Goal: Transaction & Acquisition: Purchase product/service

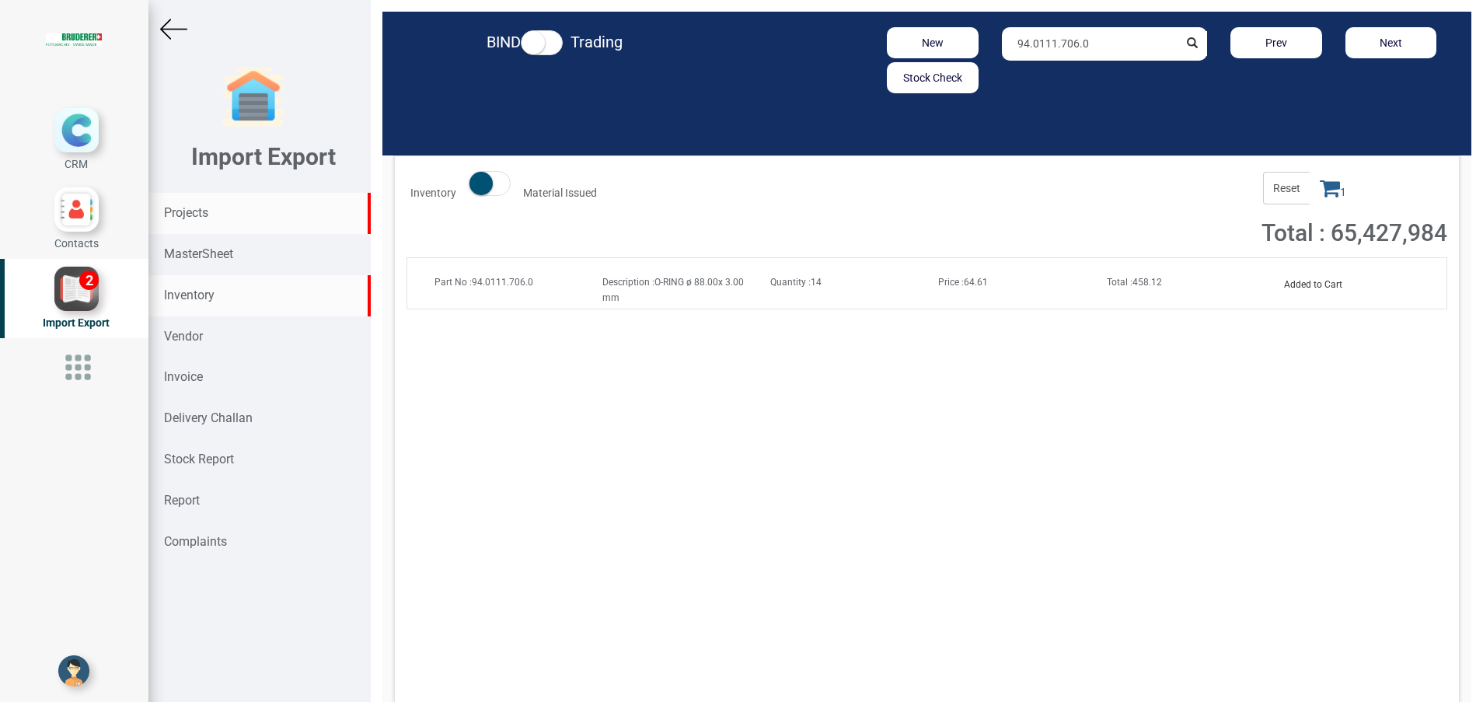
click at [201, 214] on strong "Projects" at bounding box center [186, 212] width 44 height 15
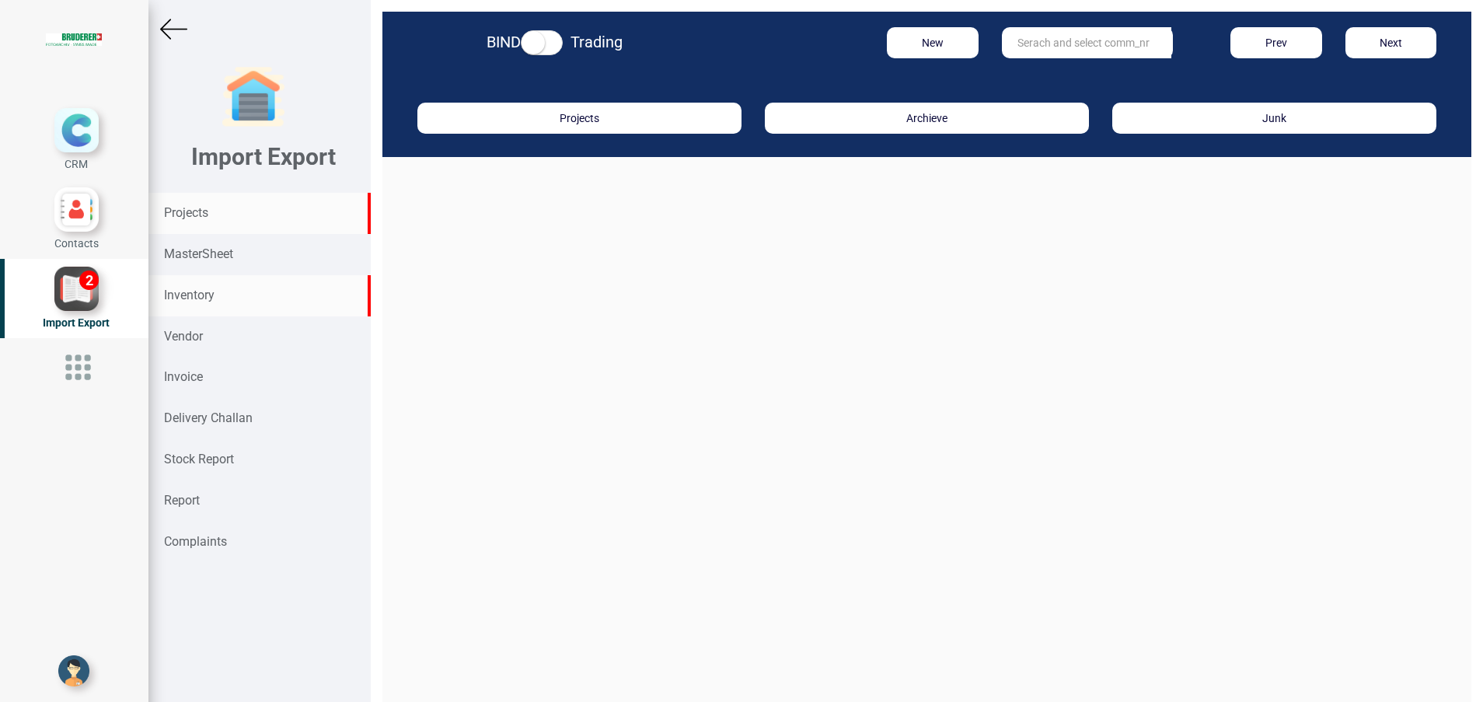
click at [216, 296] on div "Inventory" at bounding box center [259, 295] width 222 height 41
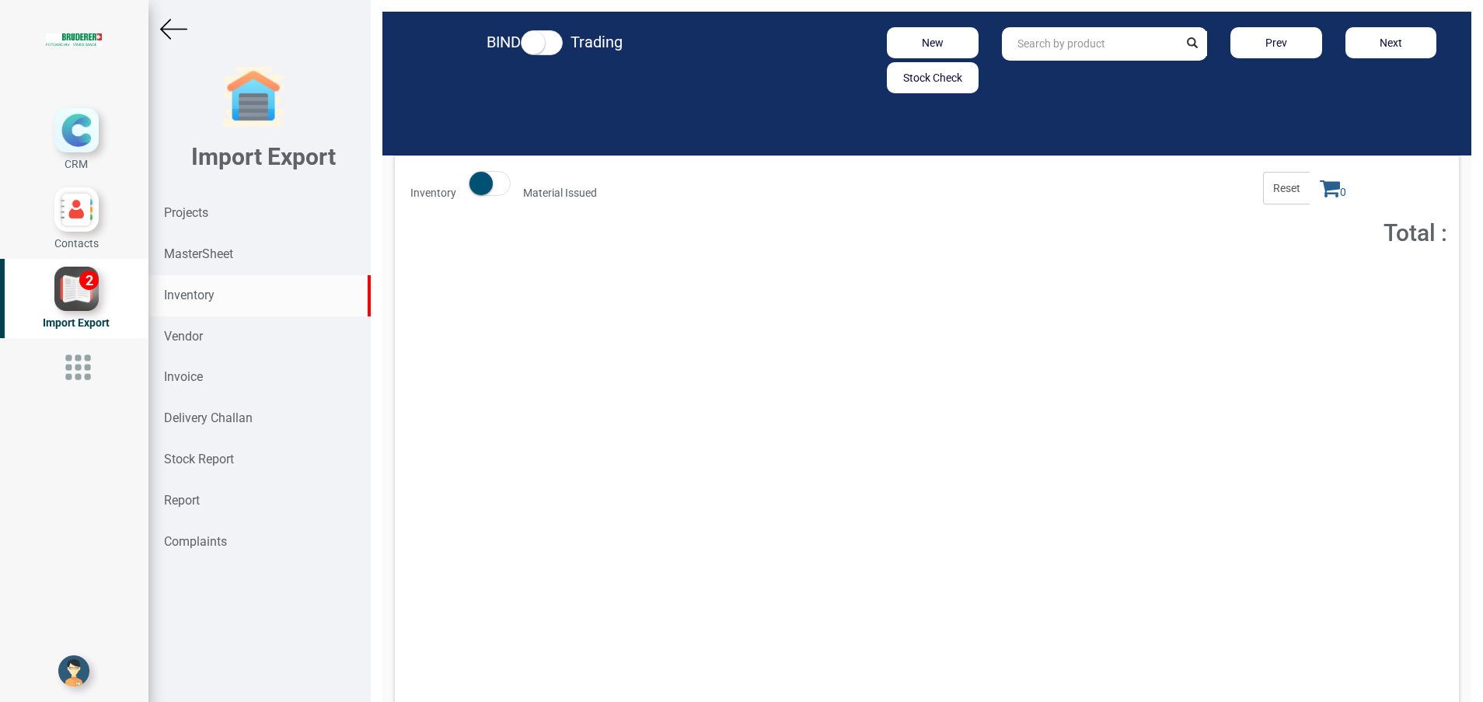
click at [1046, 48] on input "text" at bounding box center [1090, 43] width 177 height 33
click at [1057, 77] on strong ".3050.456" at bounding box center [1056, 77] width 50 height 12
type input "94.3050.456.0"
click at [1276, 285] on button "Add to Cart" at bounding box center [1308, 285] width 67 height 23
click at [1320, 188] on icon at bounding box center [1330, 188] width 20 height 22
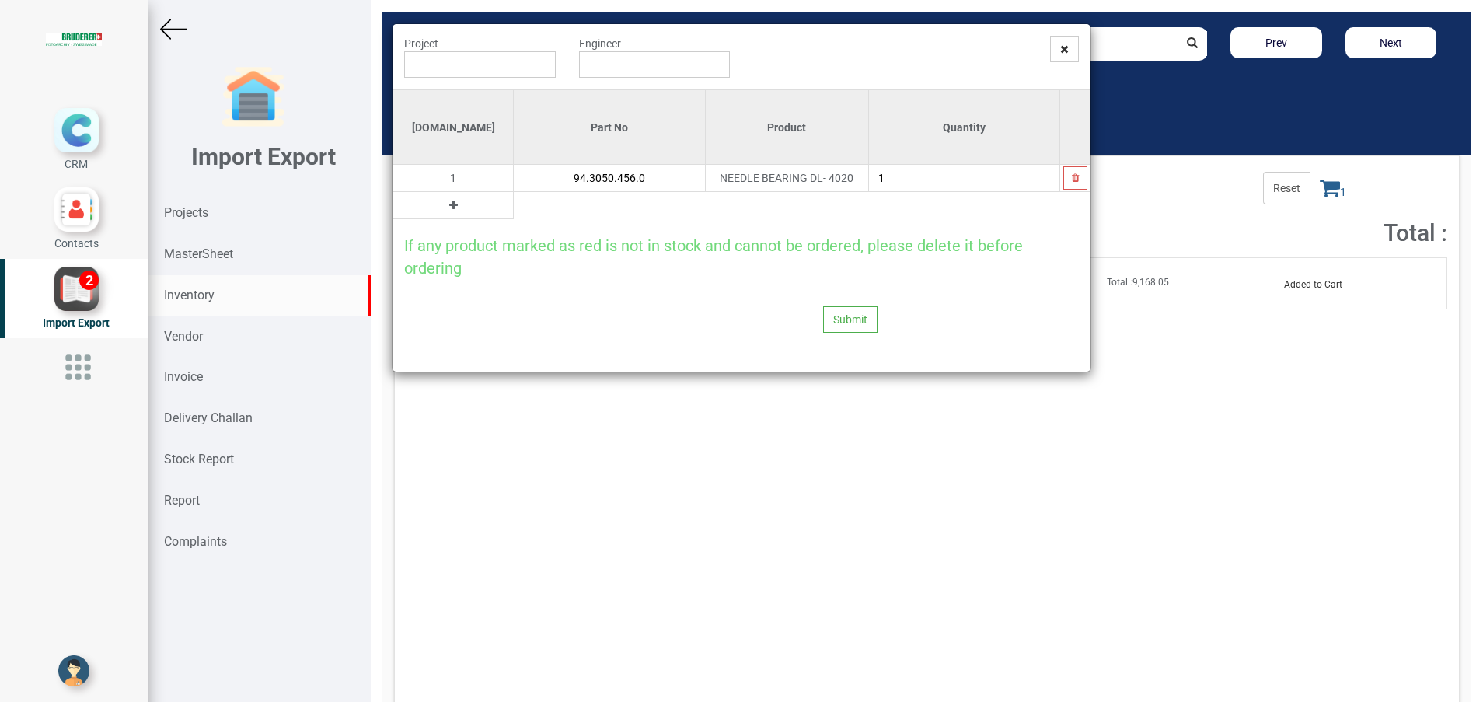
click at [449, 208] on icon at bounding box center [453, 205] width 9 height 11
click at [520, 208] on input "text" at bounding box center [609, 205] width 190 height 26
type input ","
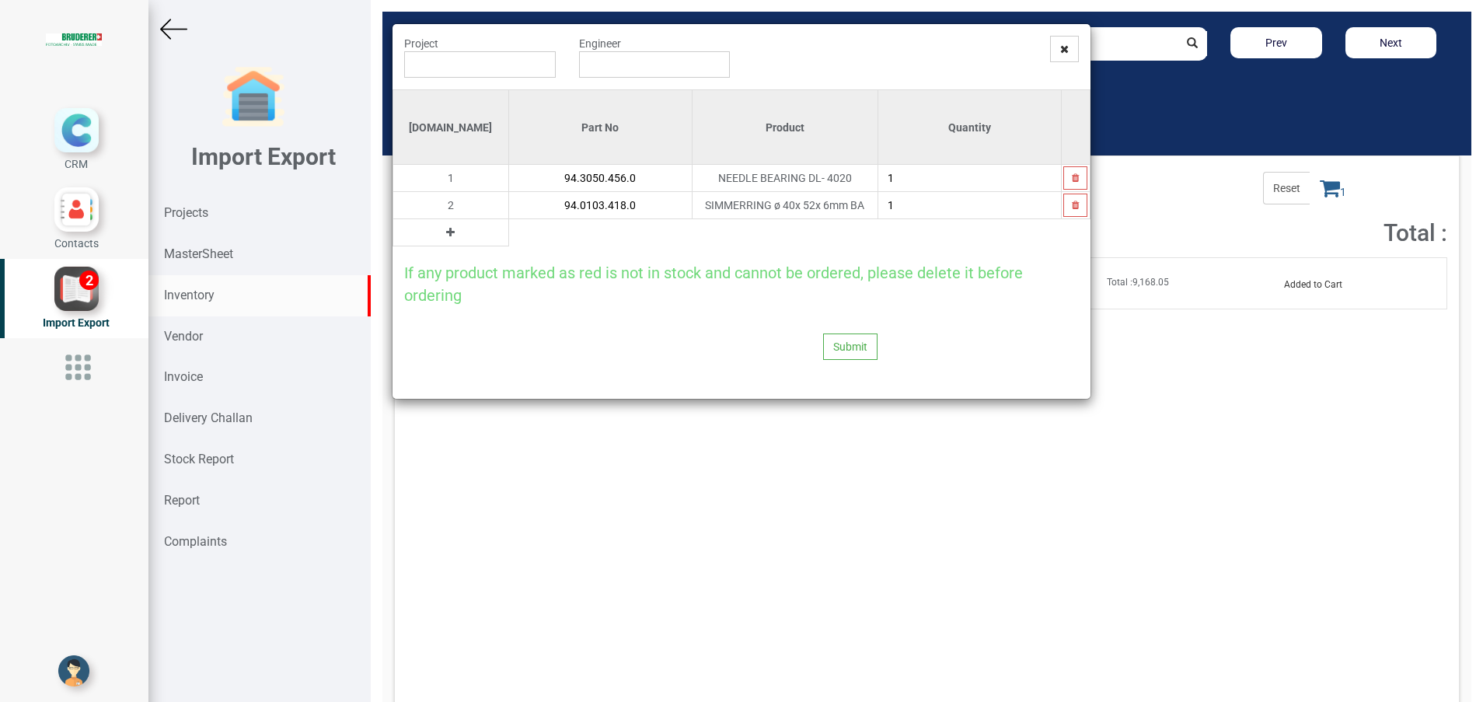
type input "94.0103.418.0"
type input "2"
click at [442, 235] on button at bounding box center [451, 232] width 18 height 17
click at [535, 235] on input "text" at bounding box center [600, 232] width 183 height 26
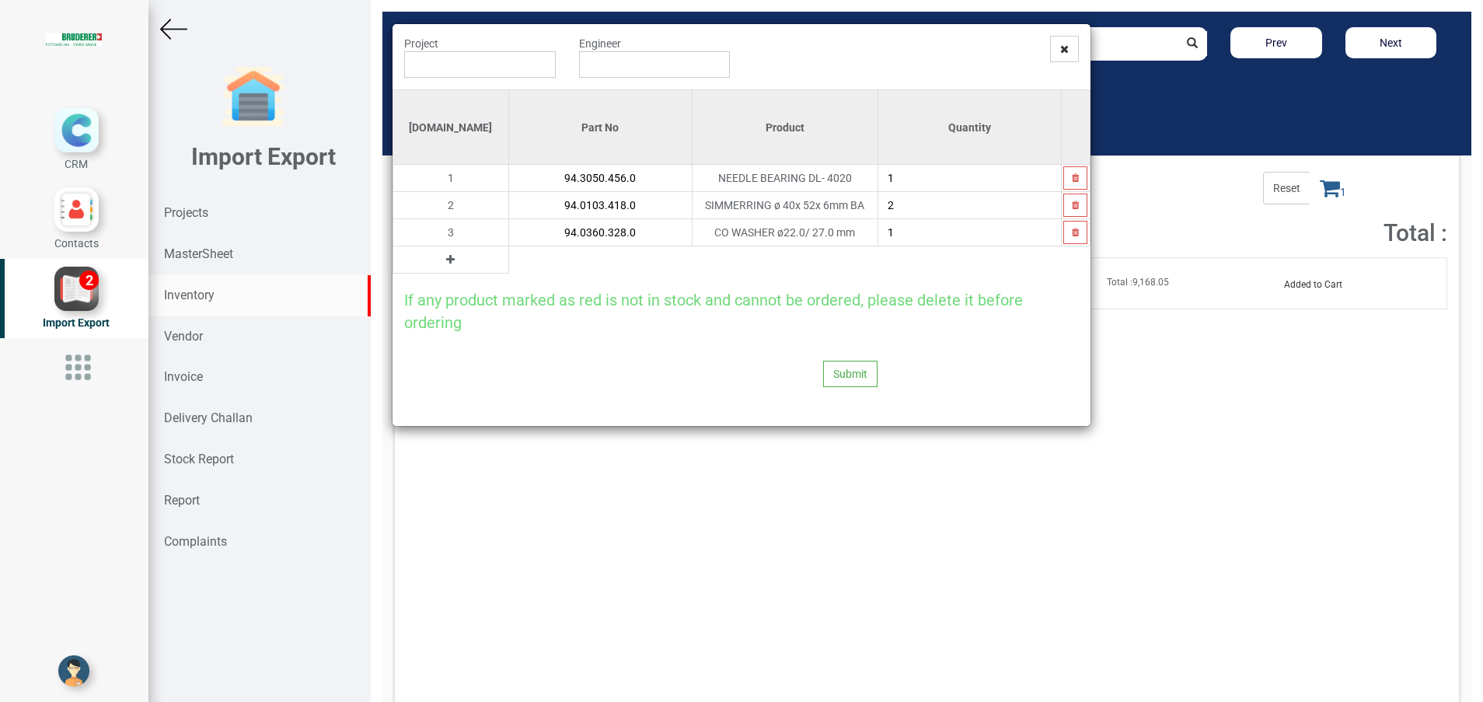
type input "94.0360.328.0"
click at [446, 258] on icon at bounding box center [450, 259] width 9 height 11
click at [509, 264] on input "text" at bounding box center [600, 259] width 183 height 26
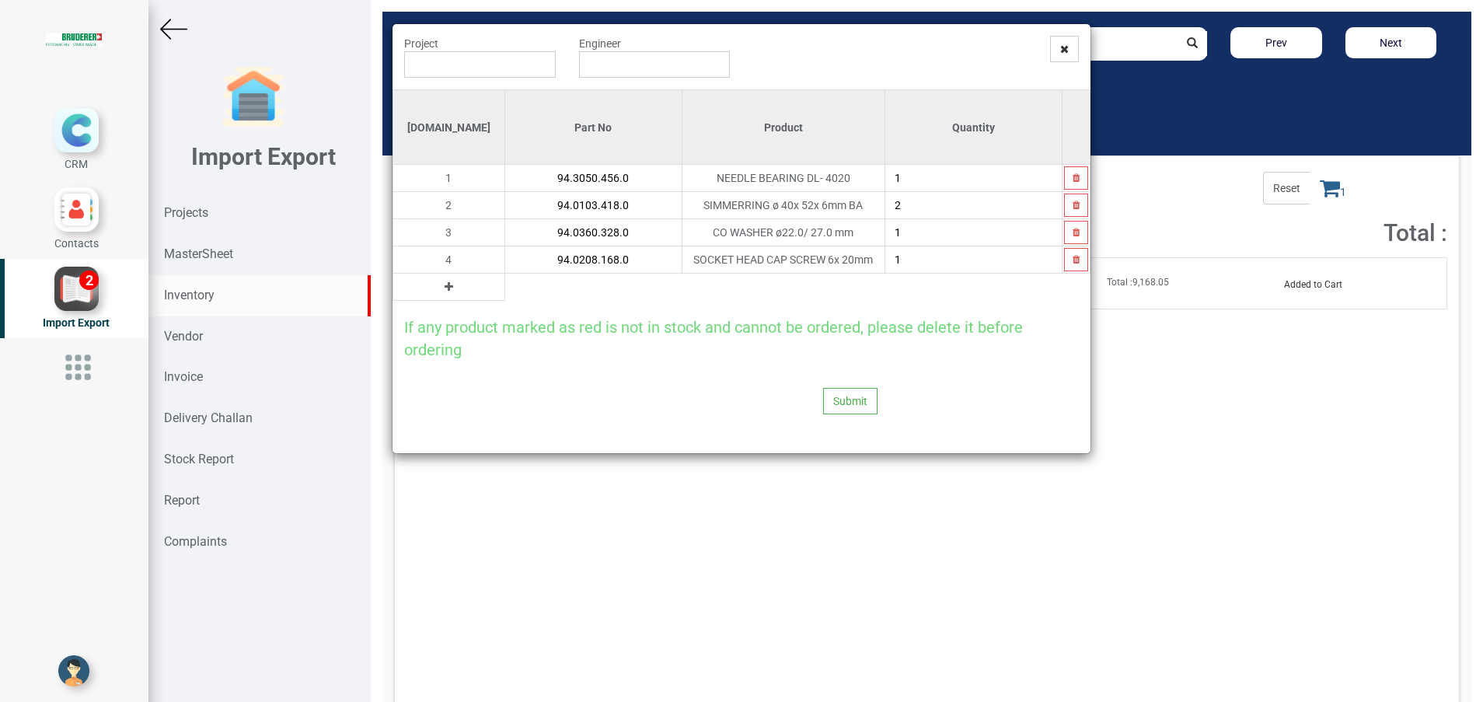
type input "94.0208.168.0"
type input "2"
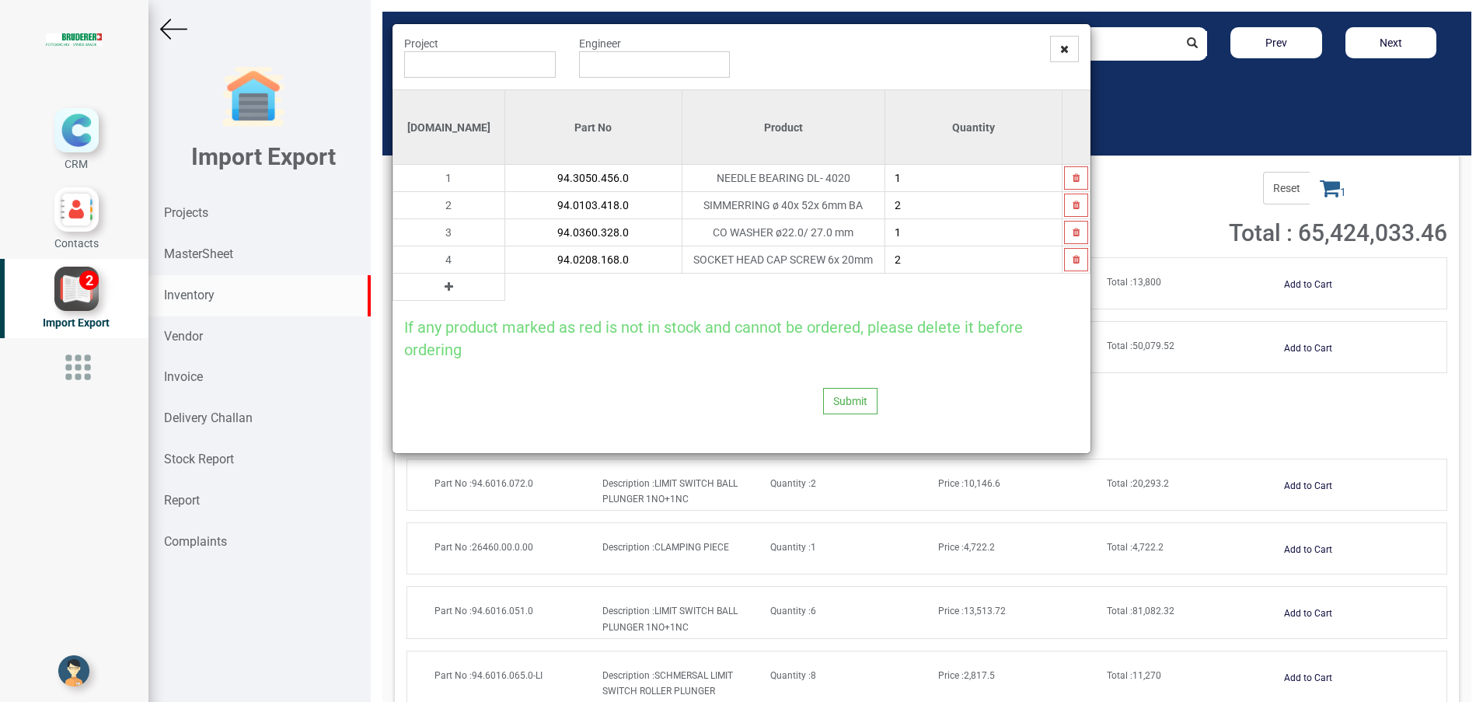
click at [440, 287] on button at bounding box center [449, 286] width 18 height 17
click at [509, 289] on input "text" at bounding box center [593, 287] width 176 height 26
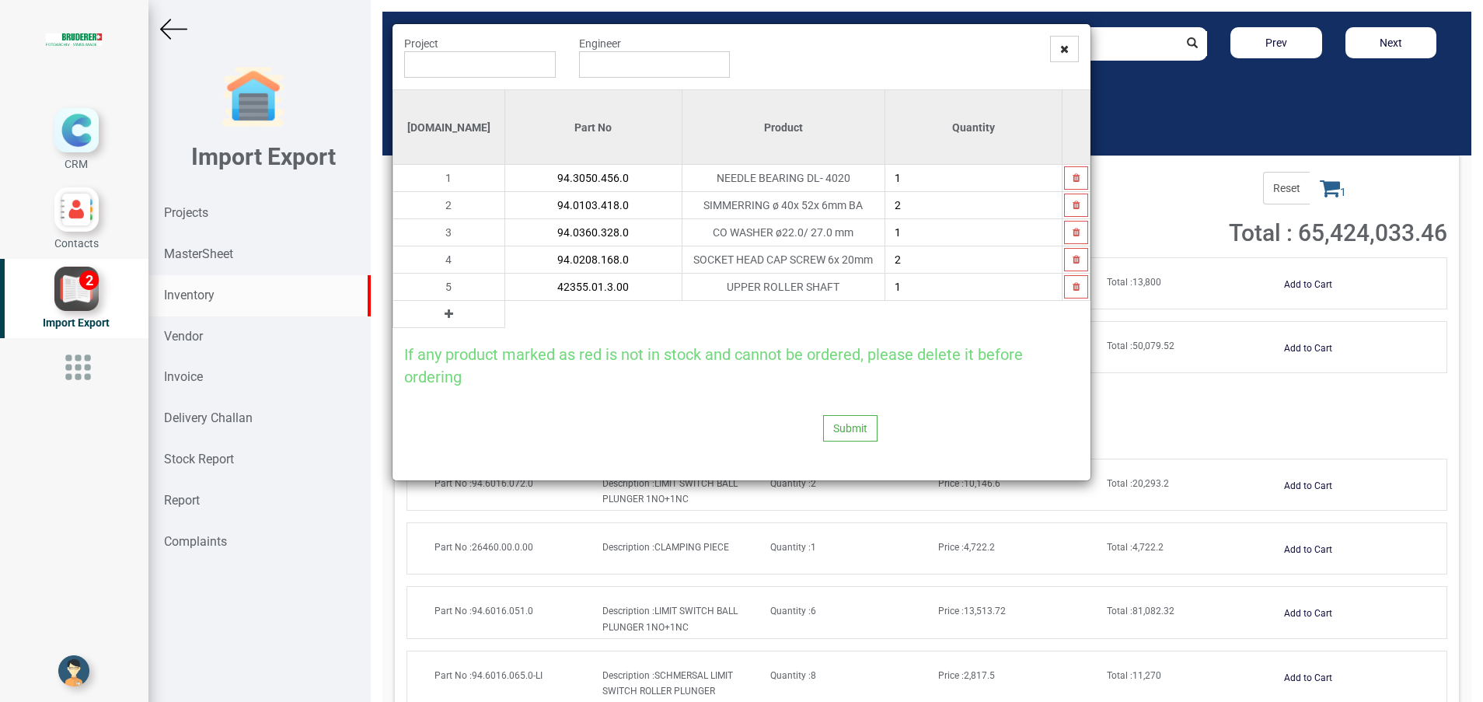
type input "42355.01.3.00"
type input "2"
click at [1075, 288] on icon "button" at bounding box center [1076, 286] width 7 height 9
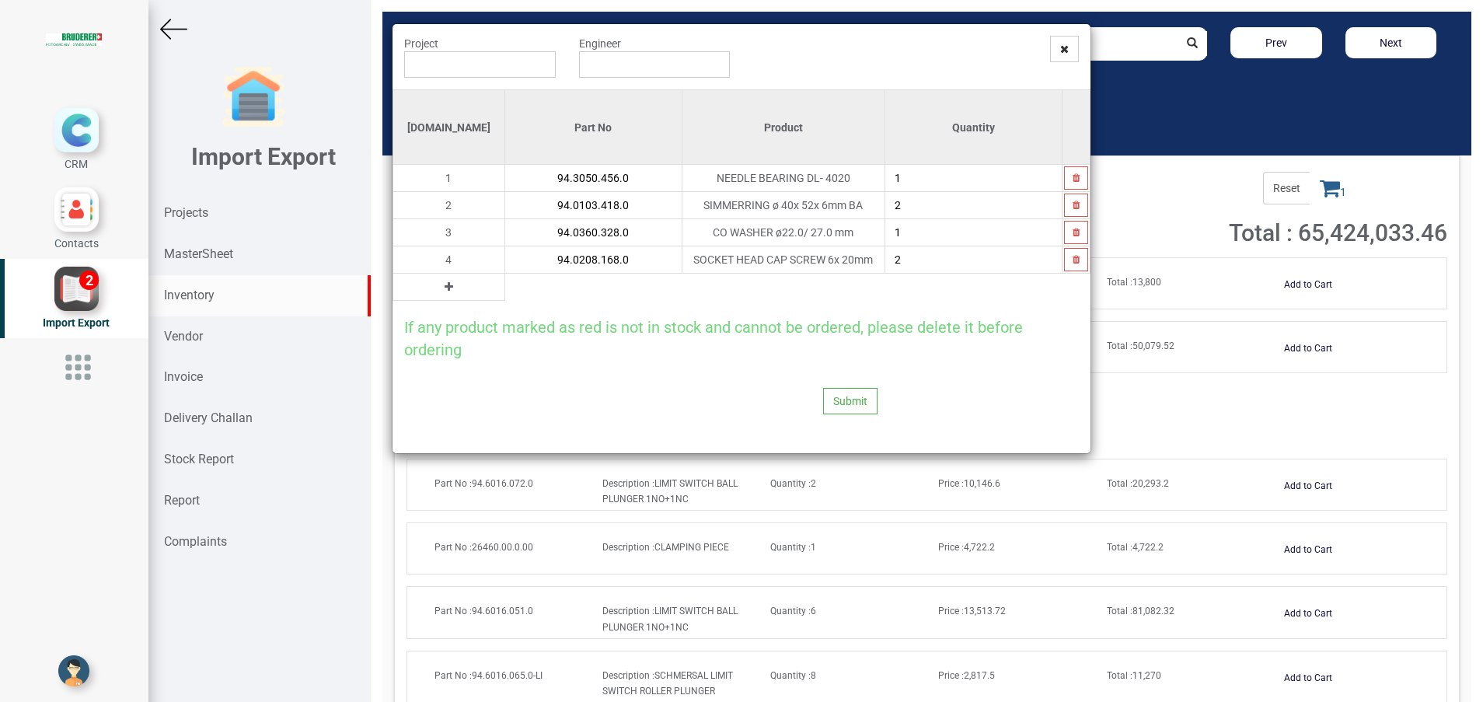
click at [445, 289] on icon at bounding box center [449, 286] width 9 height 11
click at [550, 294] on input "text" at bounding box center [593, 287] width 176 height 26
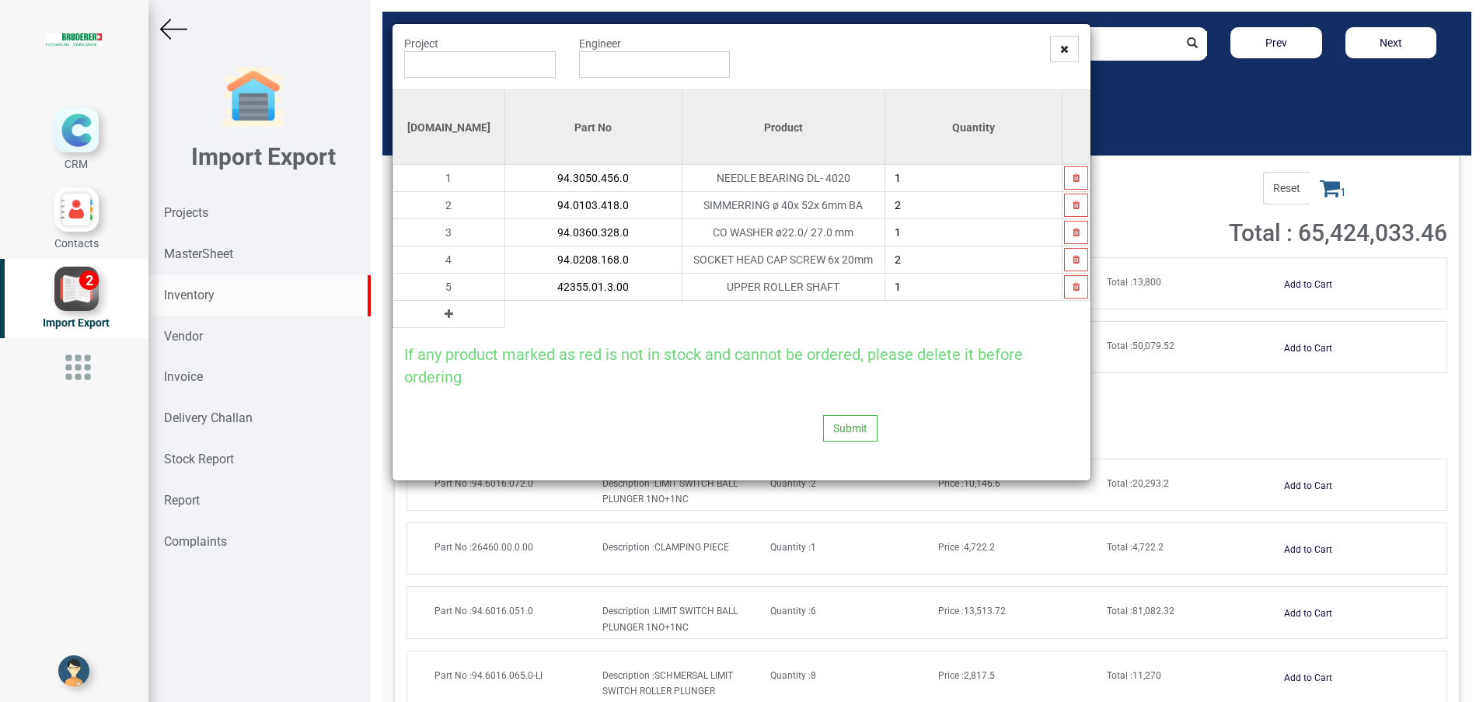
type input "42355.01.3.00"
click at [445, 318] on icon at bounding box center [449, 314] width 9 height 11
click at [505, 318] on input "text" at bounding box center [593, 314] width 176 height 26
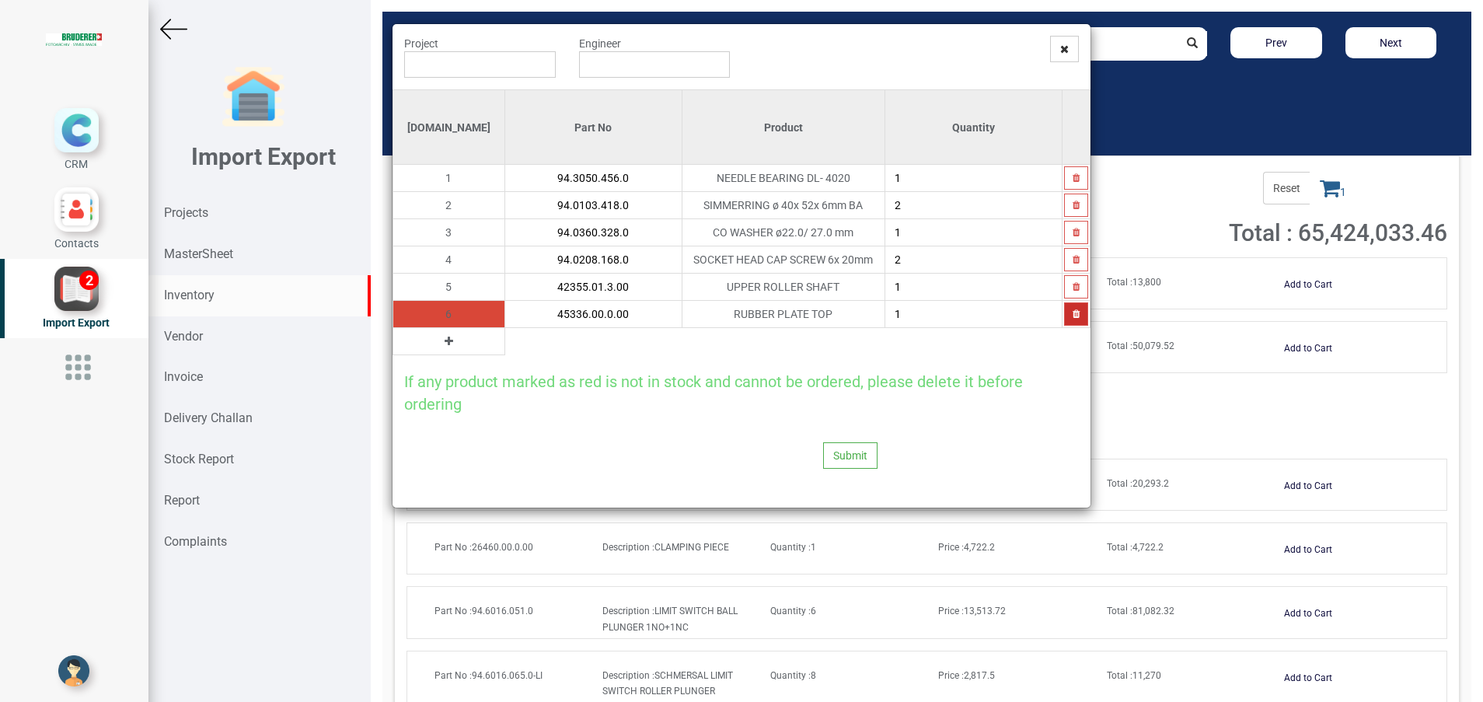
type input "45336.00.0.00"
click at [1073, 318] on icon "button" at bounding box center [1076, 313] width 7 height 9
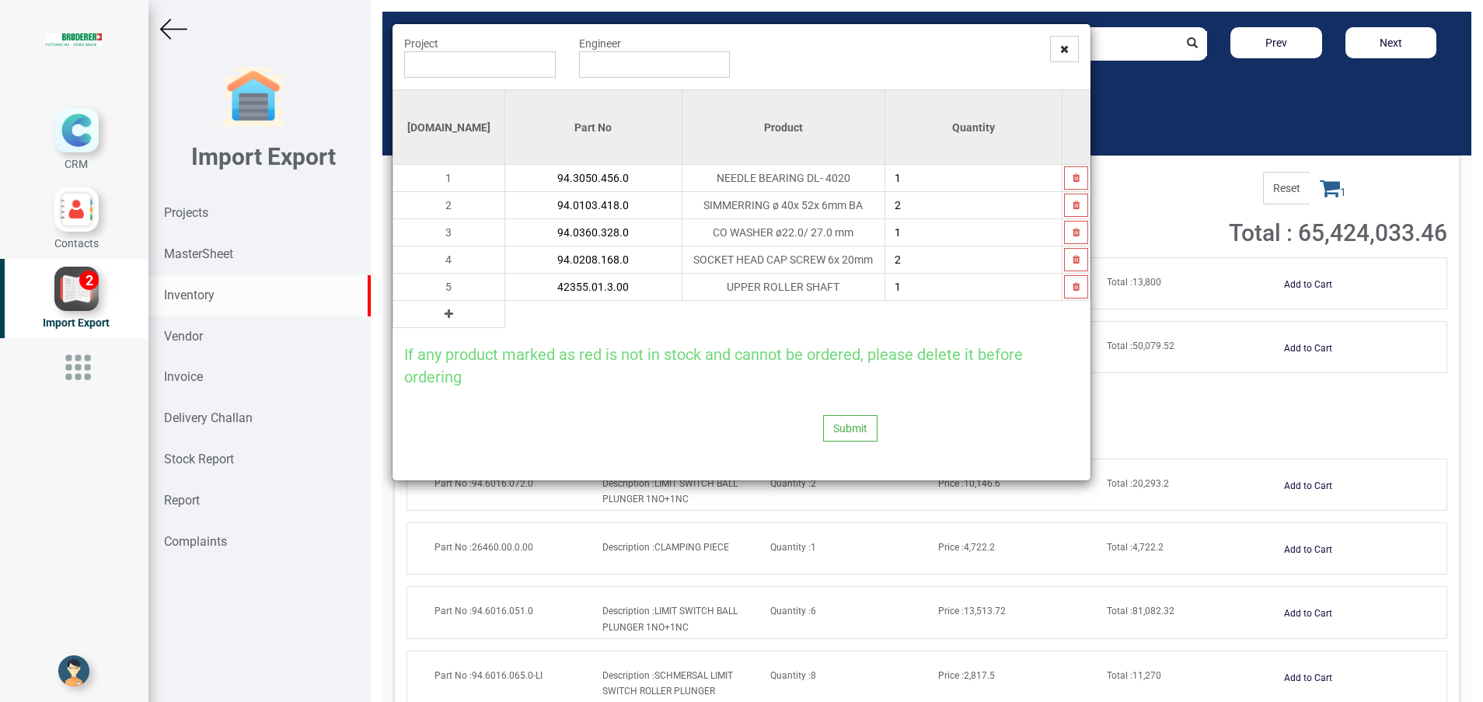
click at [445, 311] on icon at bounding box center [449, 314] width 9 height 11
click at [505, 311] on input "text" at bounding box center [593, 314] width 176 height 26
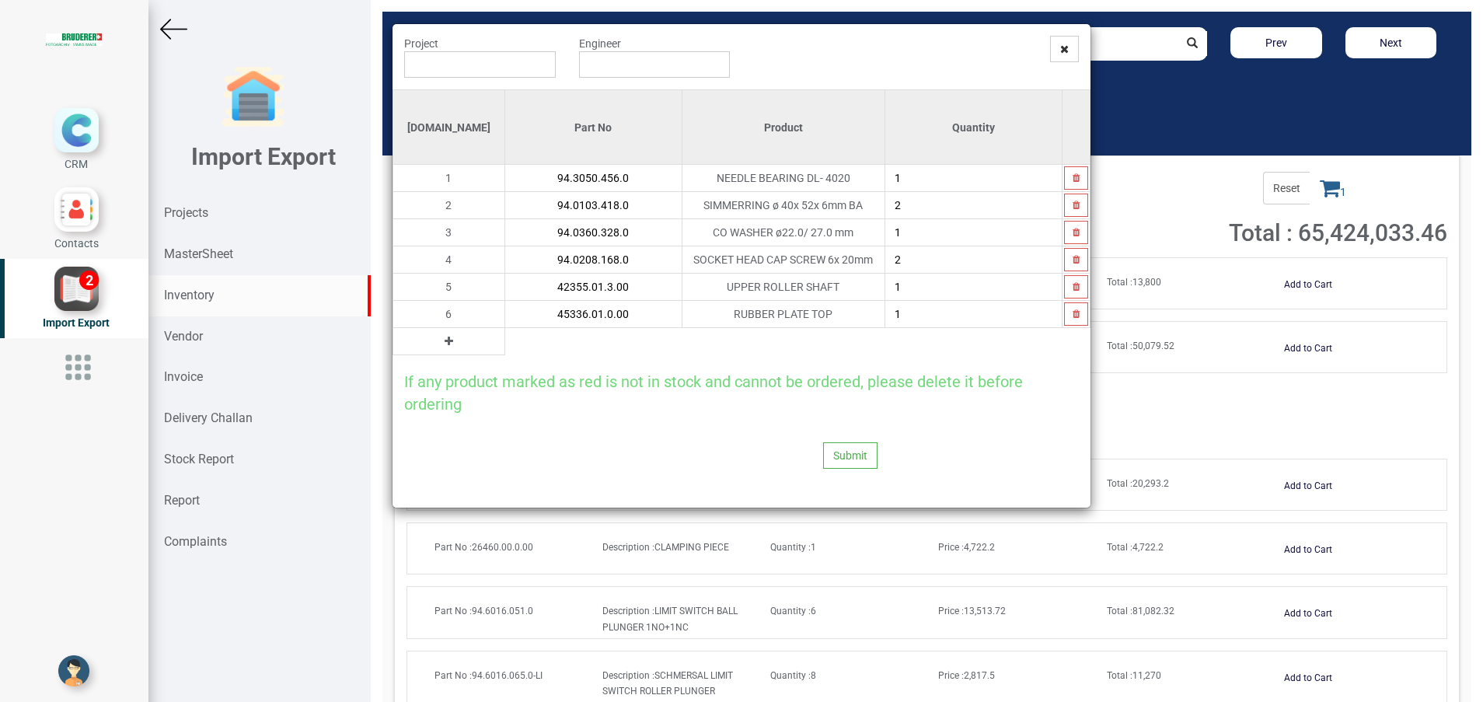
type input "45336.01.0.00"
click at [1075, 288] on icon "button" at bounding box center [1076, 286] width 7 height 9
type input "45336.01.0.00"
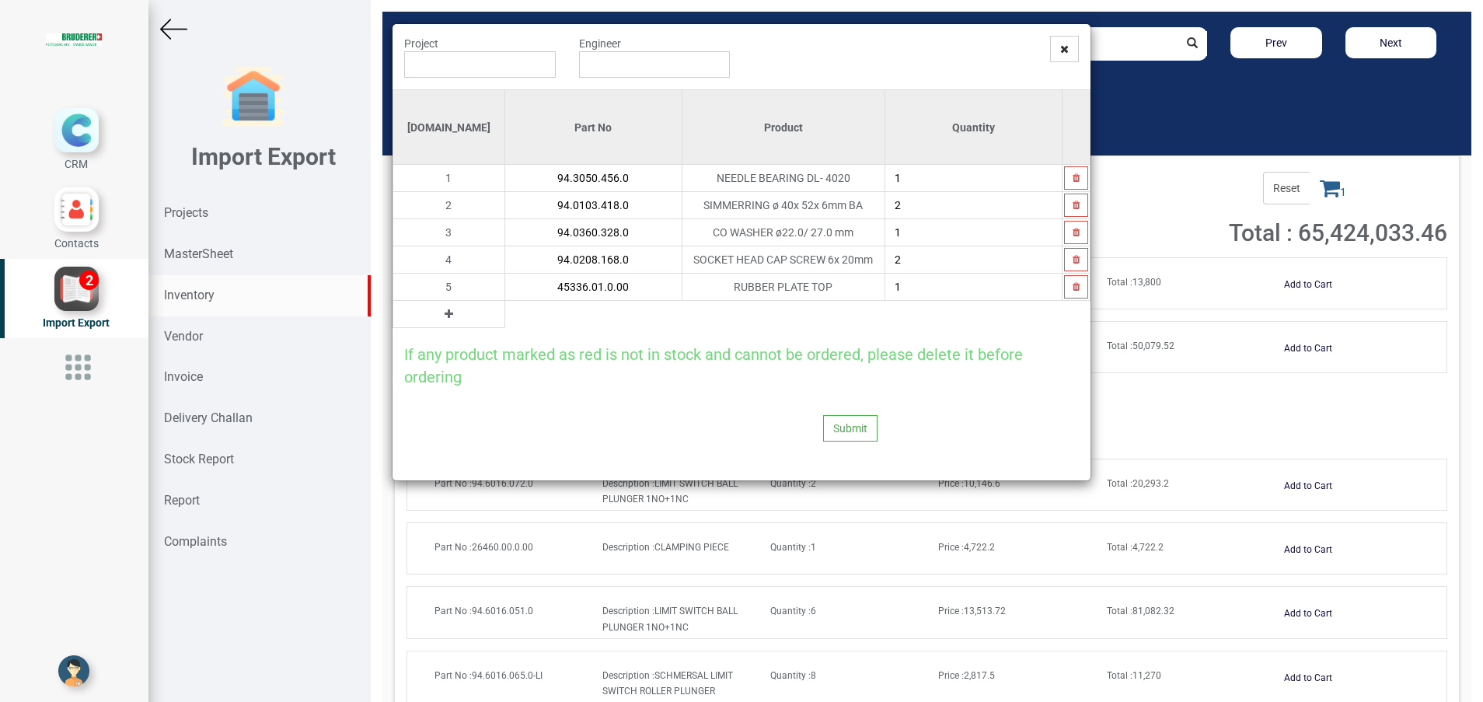
click at [445, 315] on icon at bounding box center [449, 314] width 9 height 11
click at [524, 316] on input "text" at bounding box center [593, 314] width 176 height 26
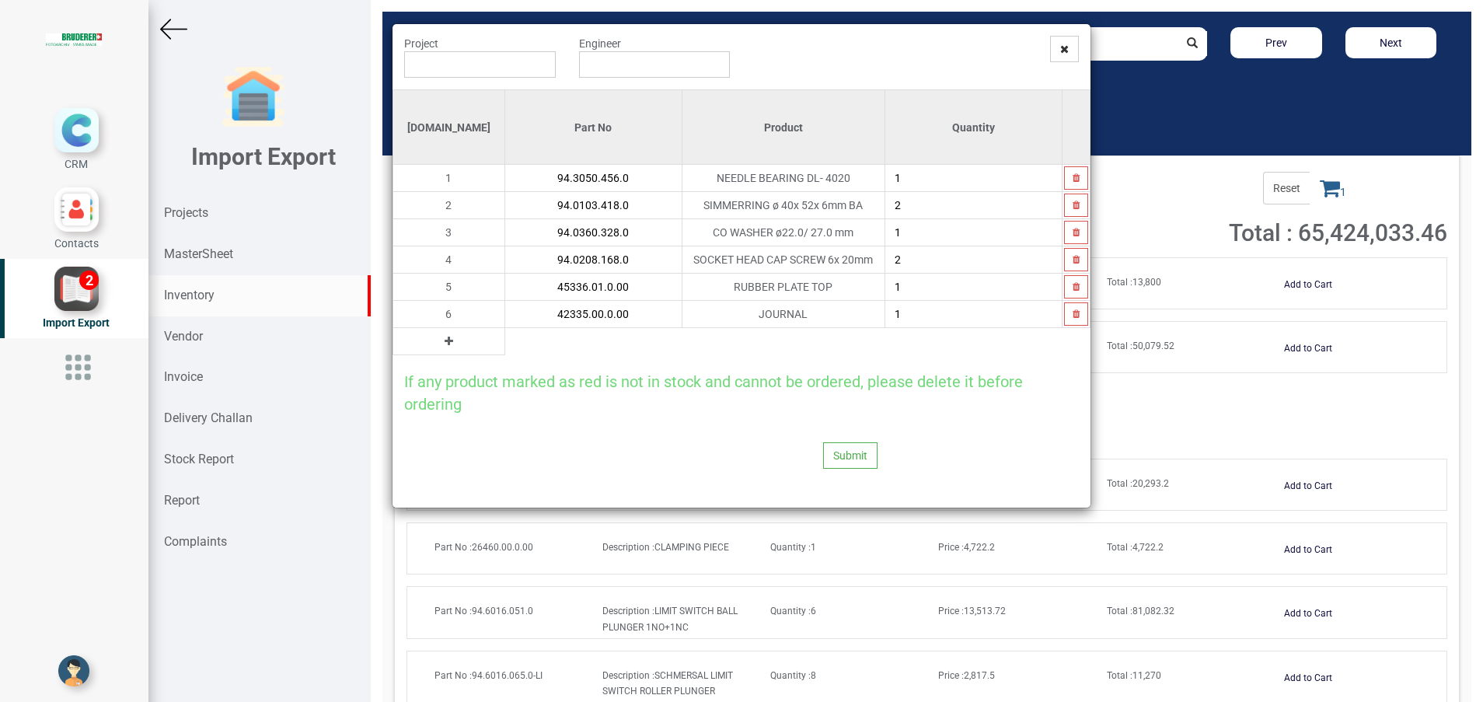
type input "42335.00.0.00"
type input "3"
click at [529, 316] on input "42335.00.0.00" at bounding box center [593, 314] width 176 height 26
type input "423325.00.0.00"
click at [1067, 319] on button "button" at bounding box center [1076, 313] width 24 height 23
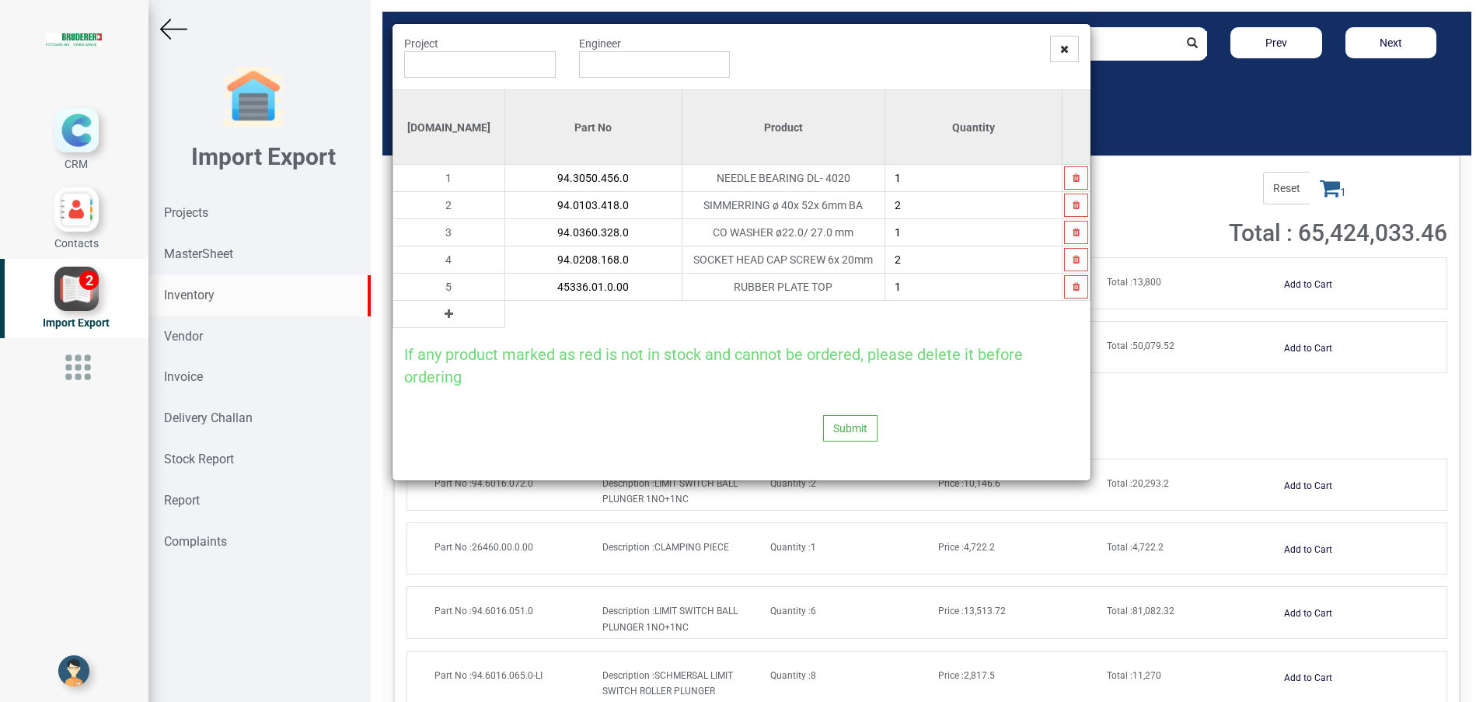
click at [445, 315] on icon at bounding box center [449, 314] width 9 height 11
click at [505, 320] on input "text" at bounding box center [593, 314] width 176 height 26
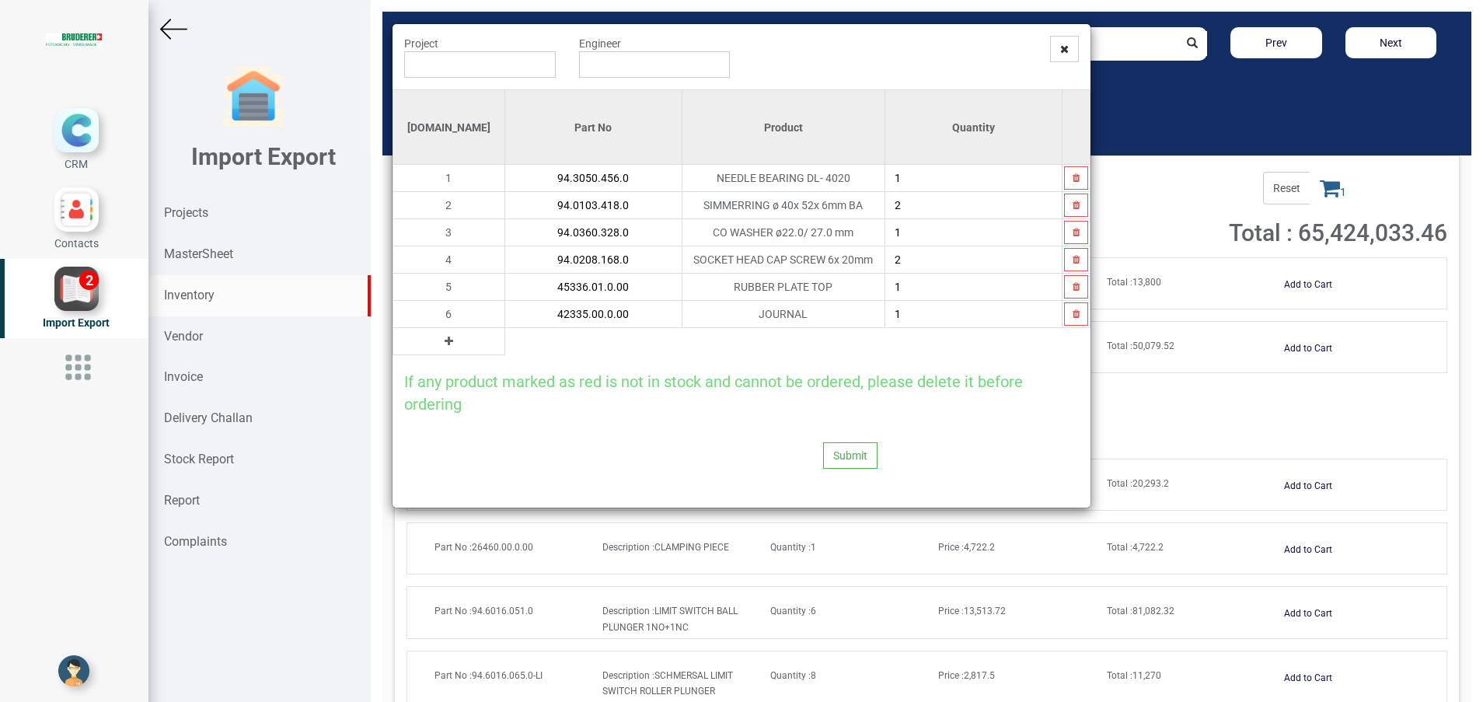
type input "42335.00.0.00"
type input "2"
click at [445, 343] on icon at bounding box center [449, 341] width 9 height 11
click at [561, 342] on input "text" at bounding box center [593, 341] width 176 height 26
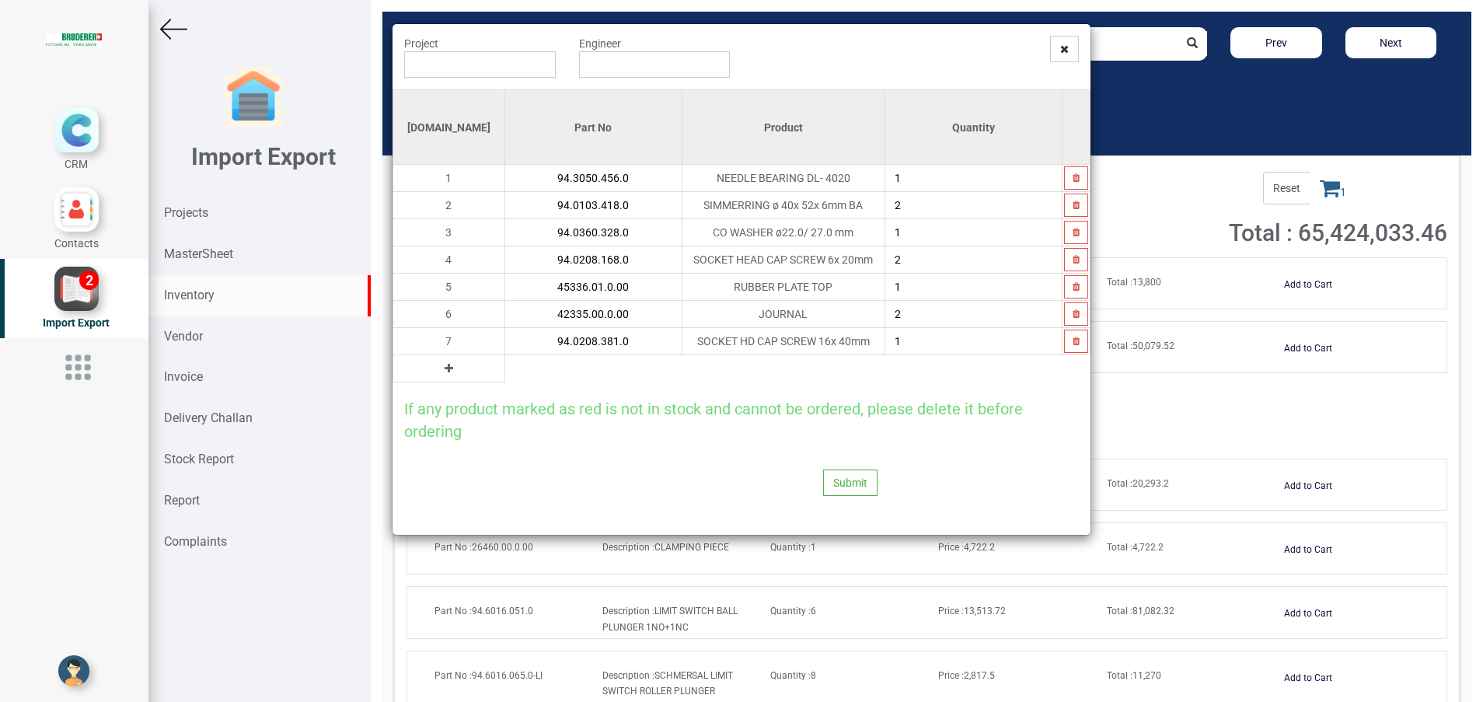
type input "94.0208.381.0"
click at [440, 373] on button at bounding box center [449, 368] width 18 height 17
click at [505, 368] on input "text" at bounding box center [593, 368] width 176 height 26
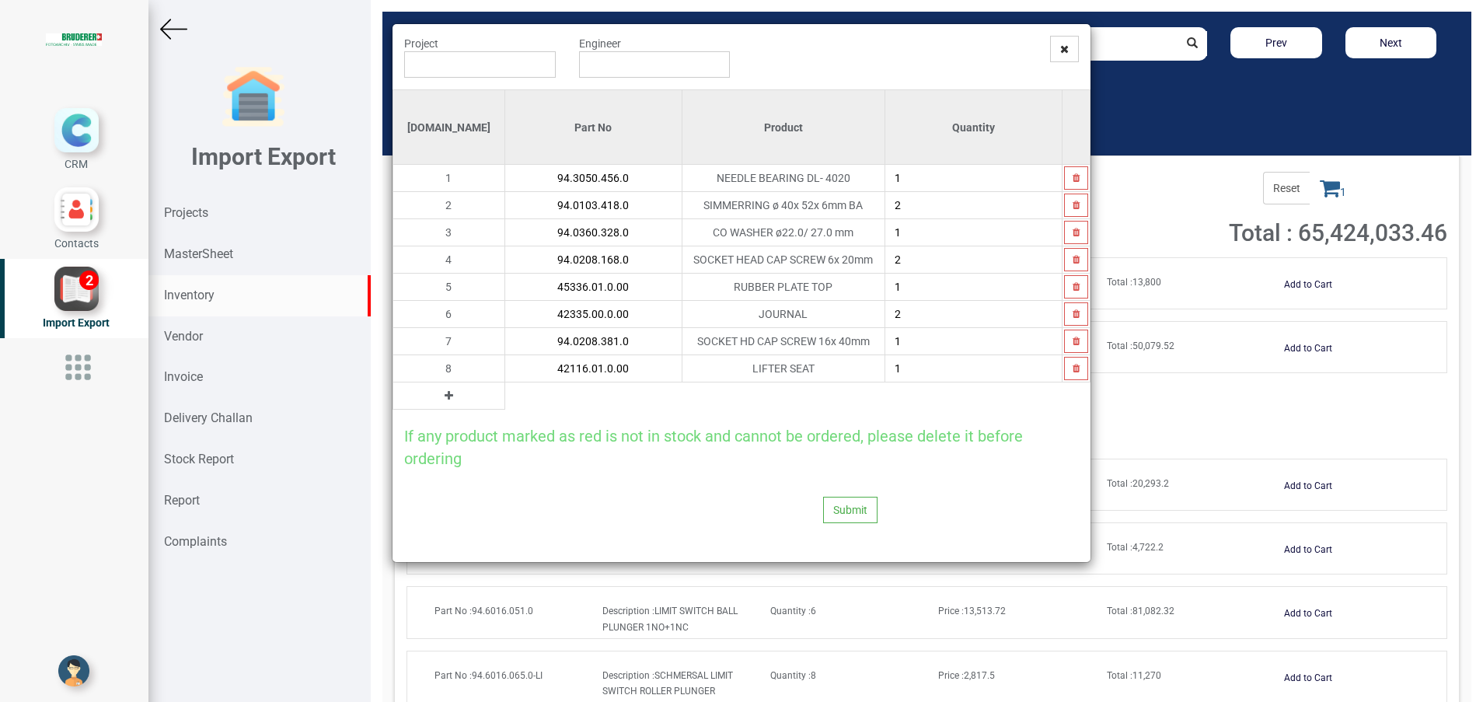
type input "42116.01.0.00"
type input "2"
click at [440, 400] on button at bounding box center [449, 395] width 18 height 17
click at [505, 387] on input "text" at bounding box center [593, 395] width 176 height 26
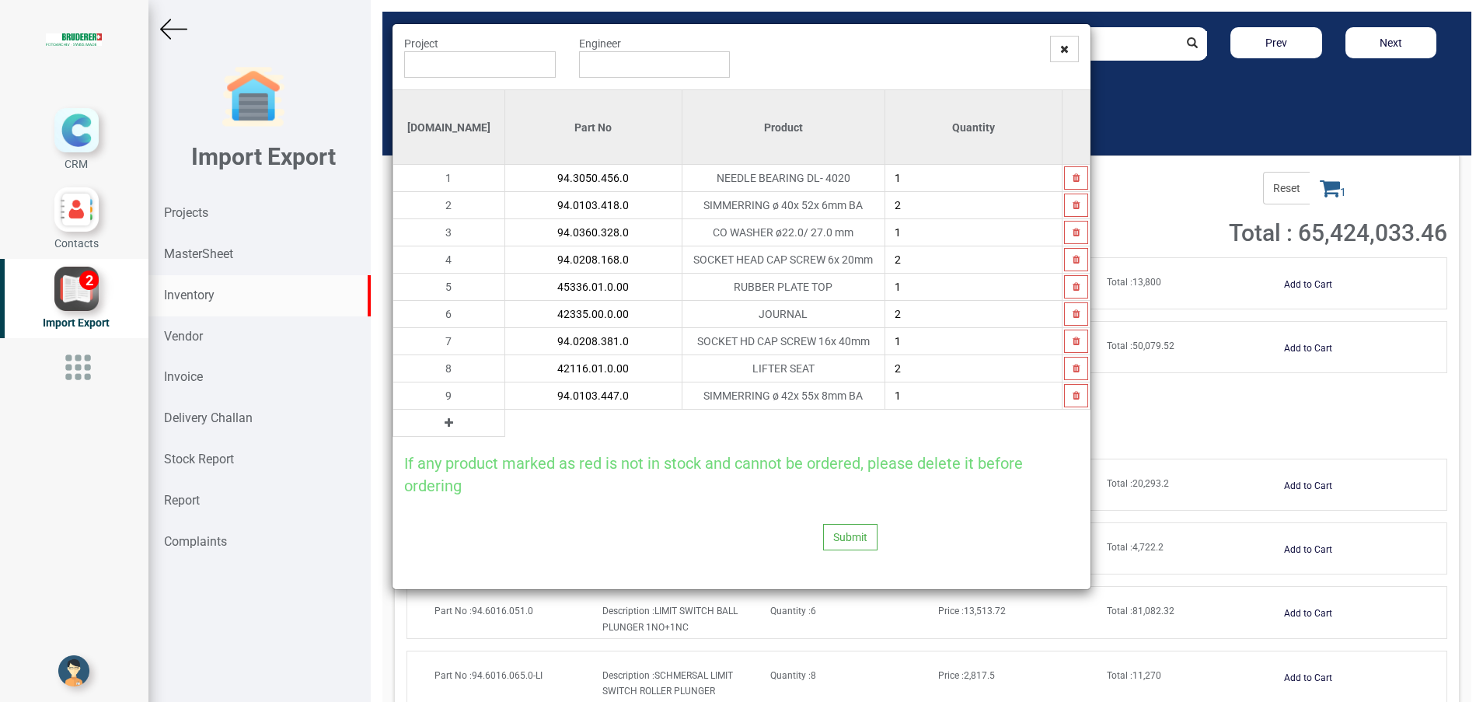
type input "94.0103.447.0"
type input "4"
click at [445, 421] on icon at bounding box center [449, 422] width 9 height 11
click at [515, 430] on input "text" at bounding box center [593, 423] width 176 height 26
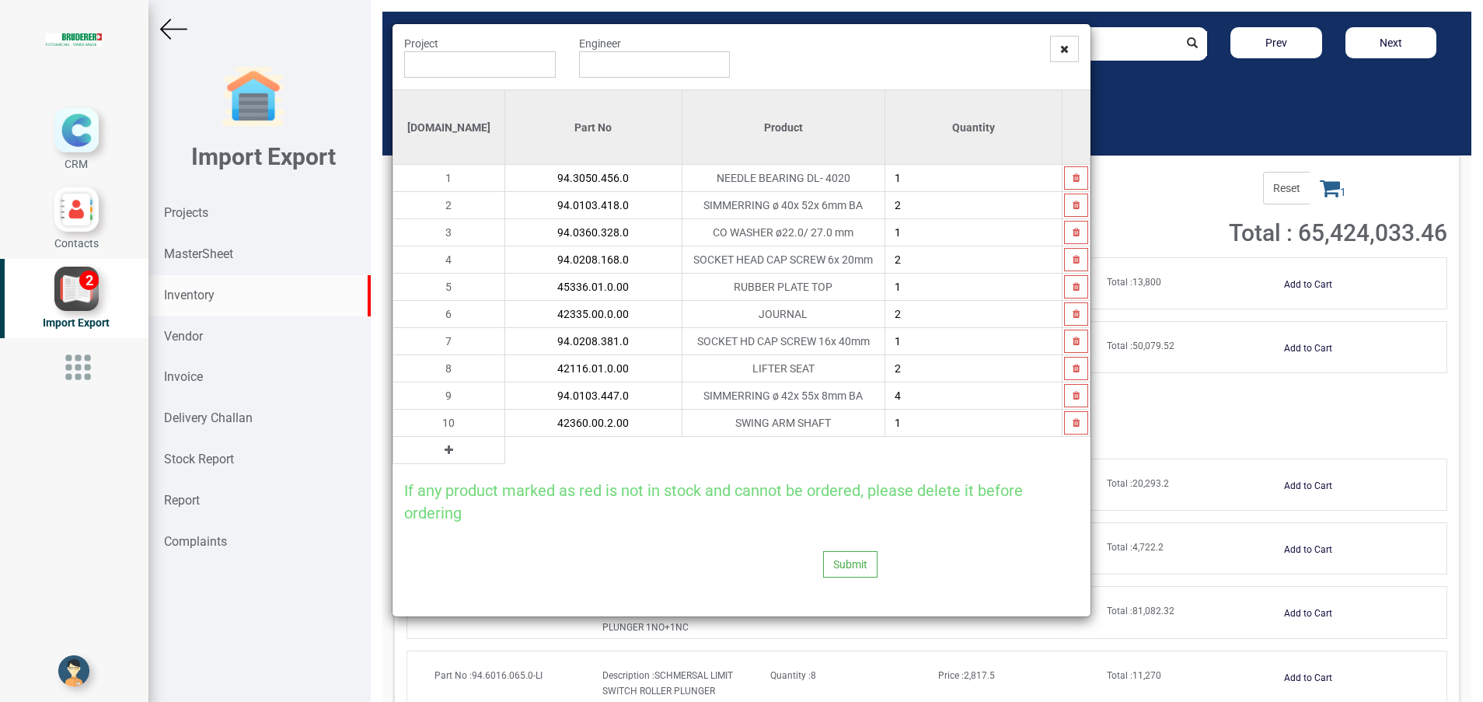
type input "42360.00.2.00"
click at [440, 455] on button at bounding box center [449, 450] width 18 height 17
click at [505, 452] on input "text" at bounding box center [593, 450] width 176 height 26
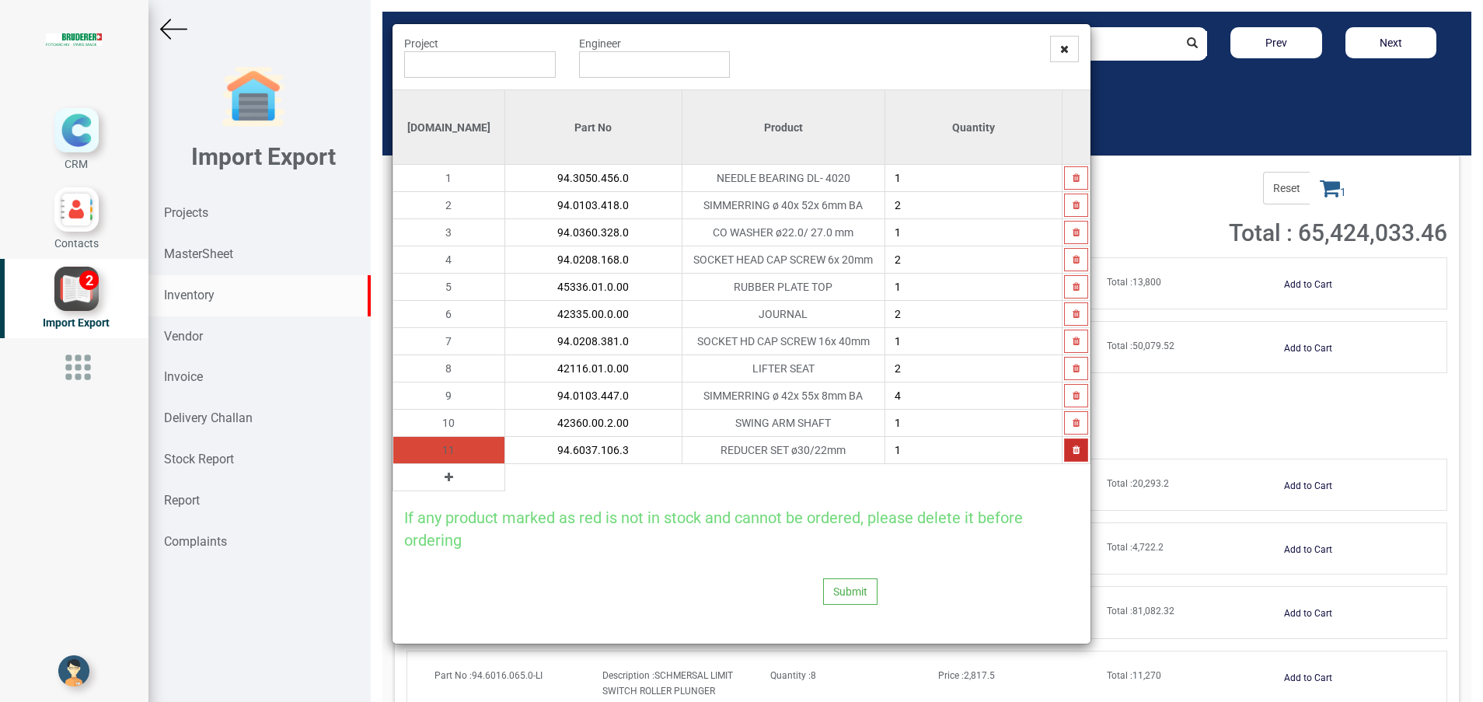
type input "94.6037.106.3"
click at [1069, 452] on button "button" at bounding box center [1076, 449] width 24 height 23
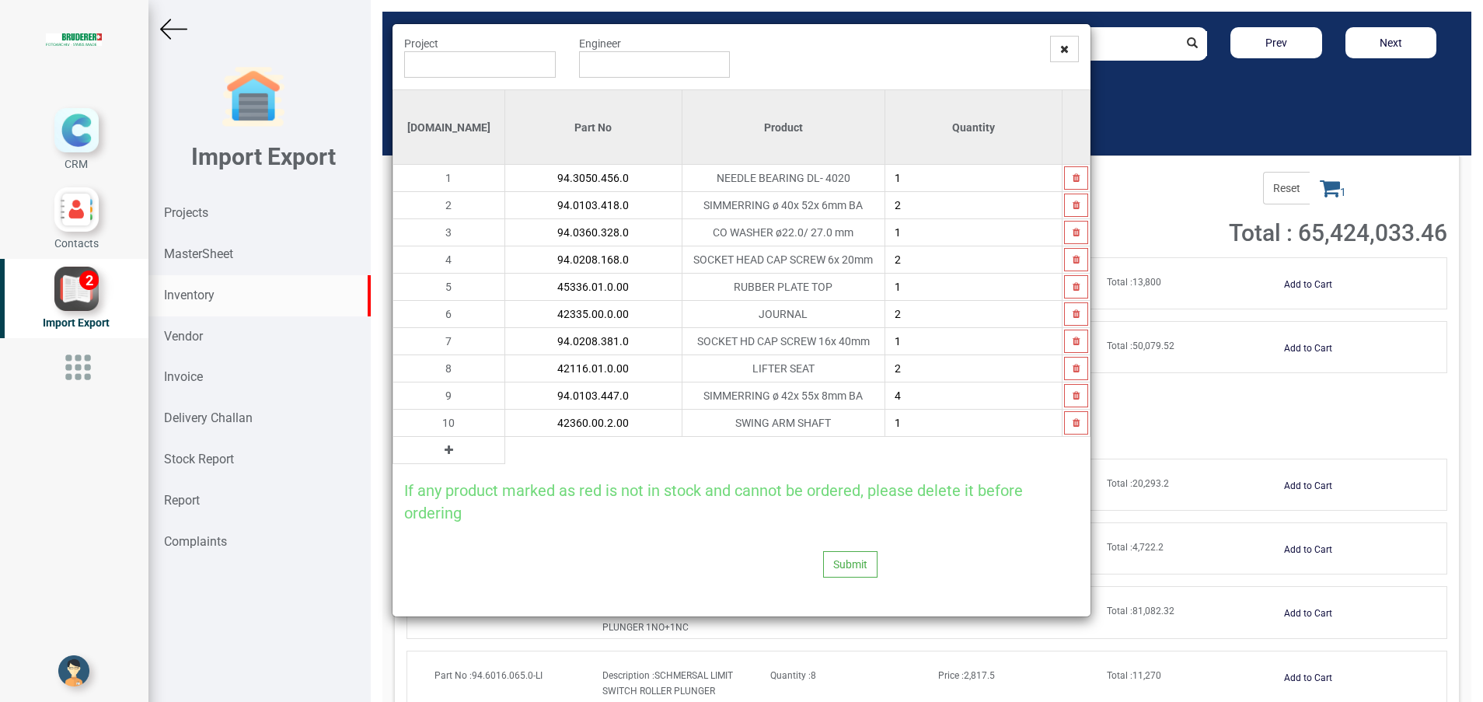
click at [445, 449] on icon at bounding box center [449, 450] width 9 height 11
click at [534, 453] on input "text" at bounding box center [593, 450] width 176 height 26
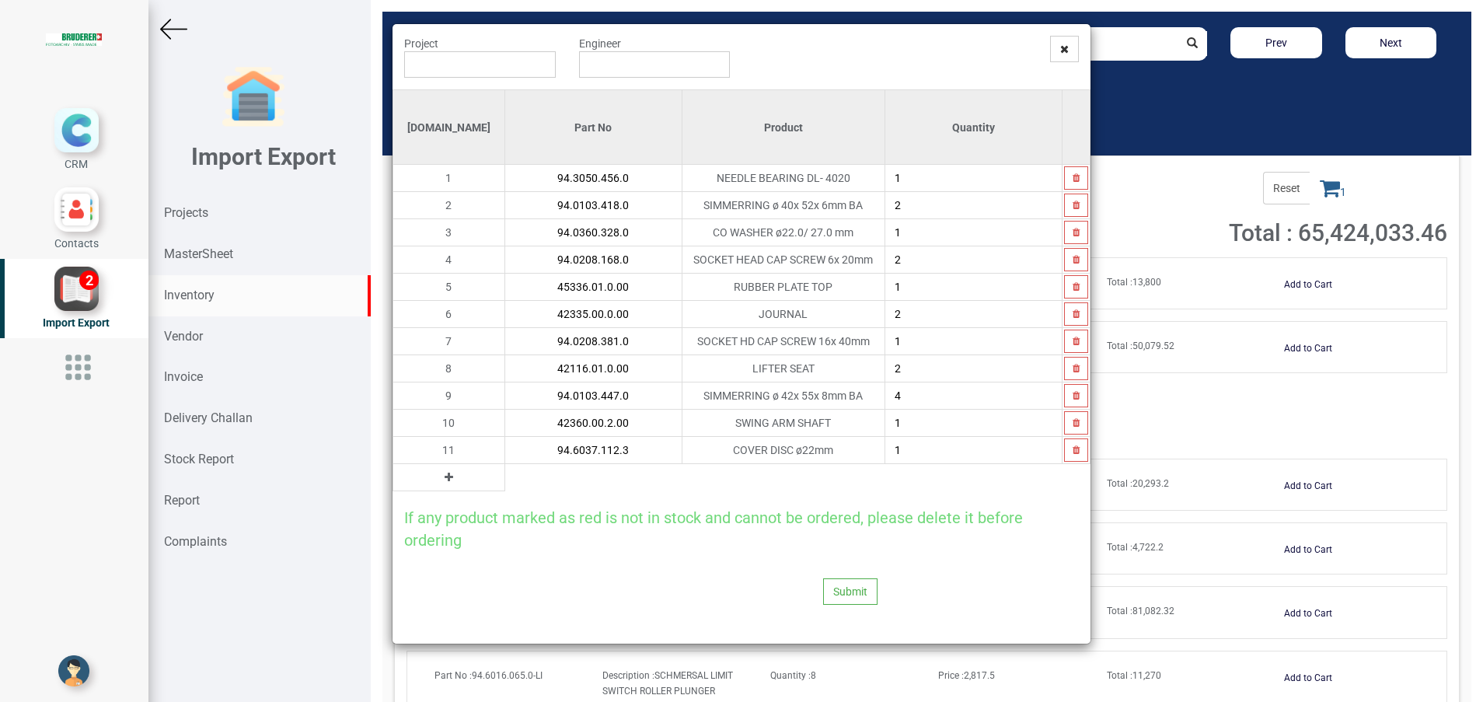
type input "94.6037.112.3"
type input "5"
click at [445, 479] on icon at bounding box center [449, 477] width 9 height 11
click at [446, 481] on td "12" at bounding box center [449, 477] width 112 height 27
click at [505, 482] on input "text" at bounding box center [593, 477] width 176 height 26
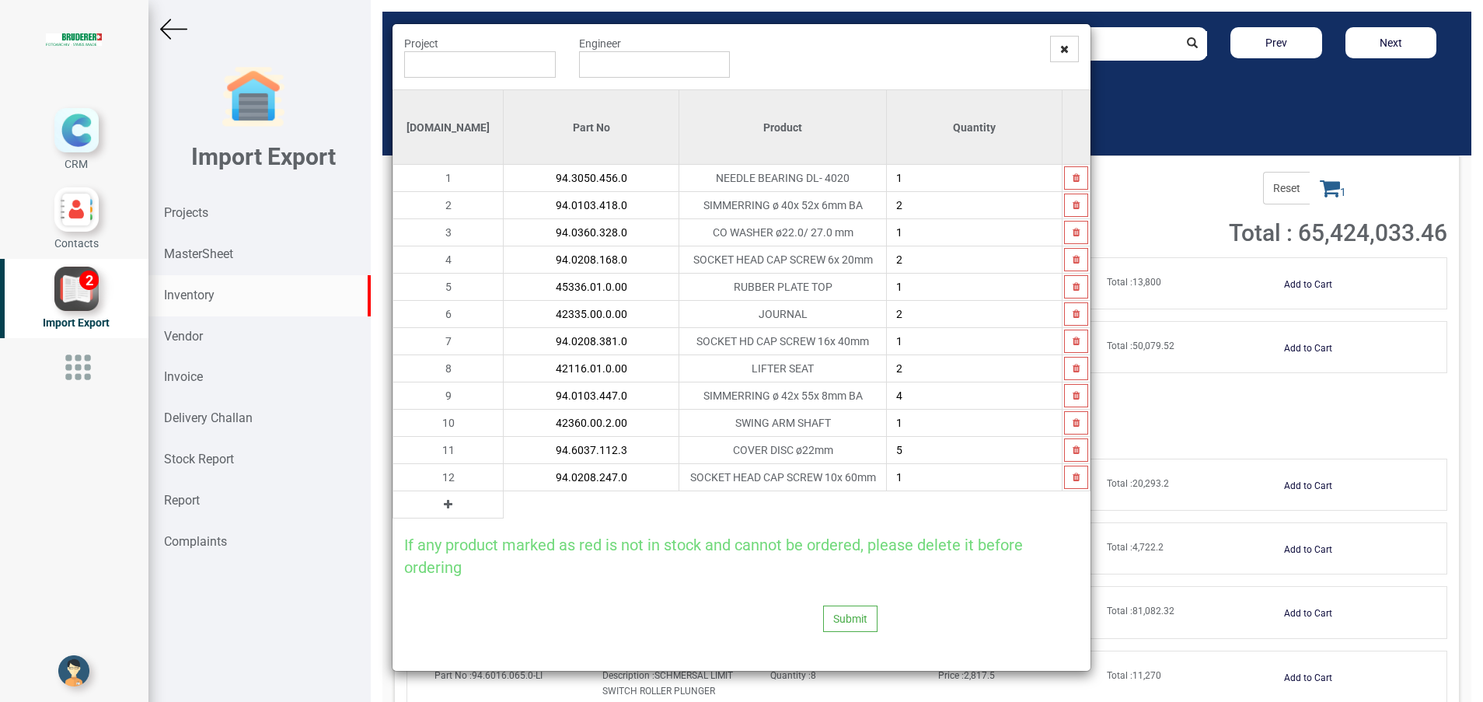
type input "94.0208.247.0"
type input "4"
click at [439, 509] on button at bounding box center [448, 504] width 18 height 17
click at [504, 508] on input "text" at bounding box center [591, 504] width 175 height 26
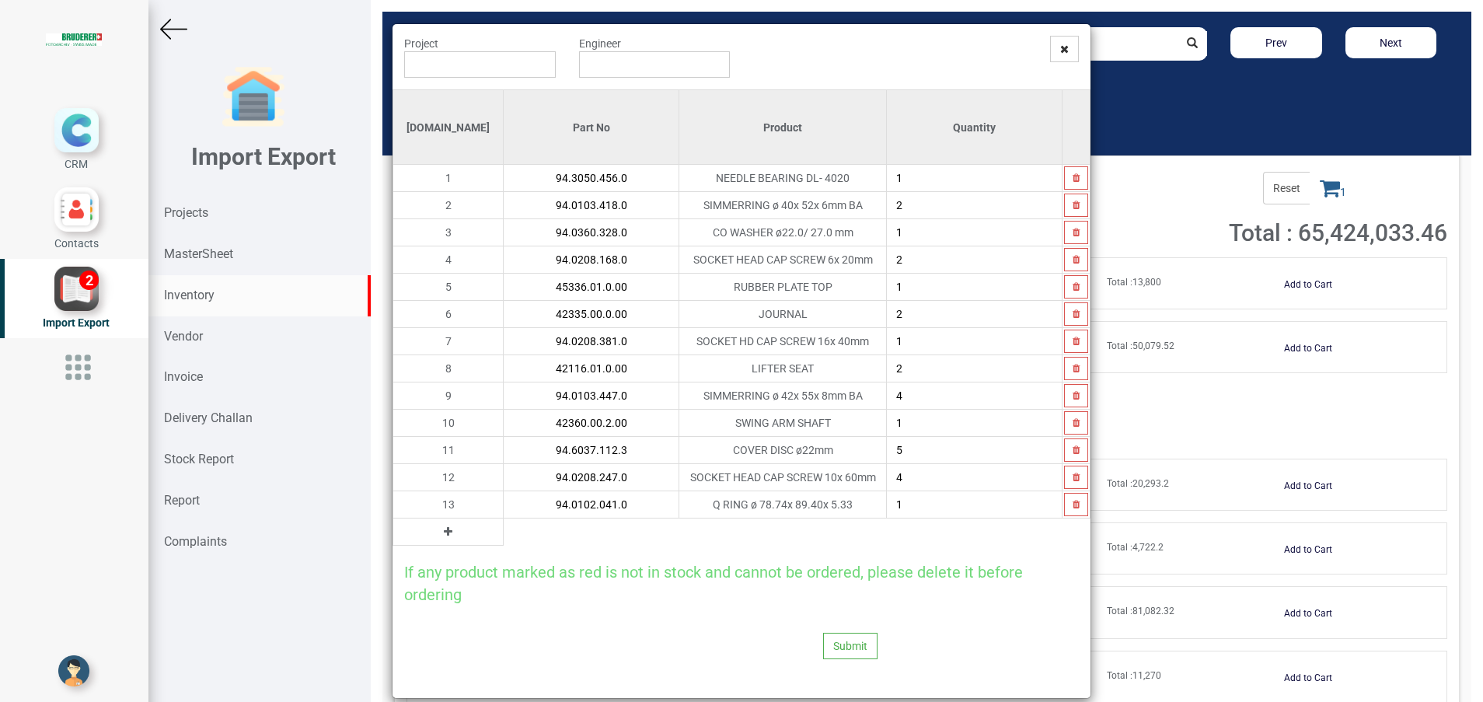
type input "94.0102.041.0"
type input "2"
click at [439, 532] on button at bounding box center [448, 531] width 18 height 17
click at [504, 537] on input "text" at bounding box center [591, 532] width 175 height 26
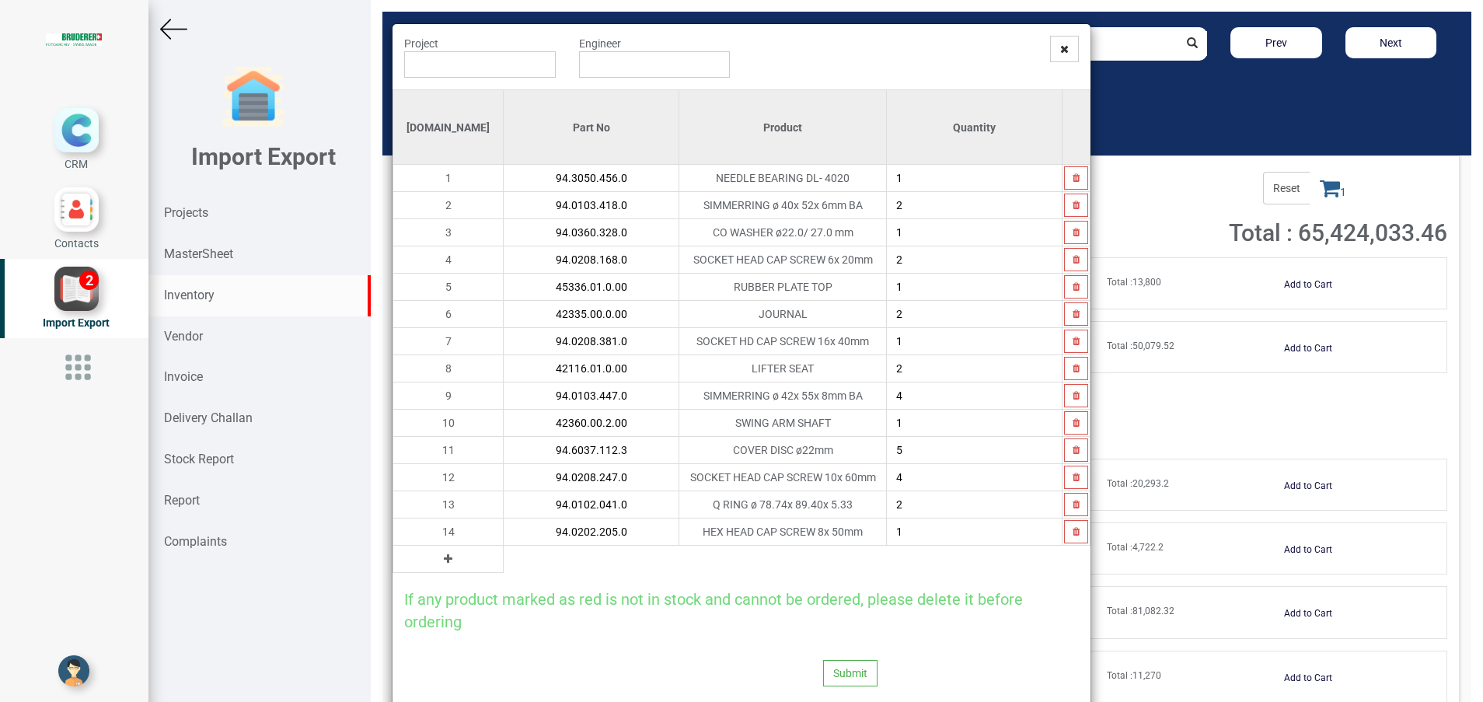
type input "94.0202.205.0"
type input "2"
click at [439, 558] on button at bounding box center [448, 558] width 18 height 17
click at [504, 557] on input "text" at bounding box center [591, 559] width 175 height 26
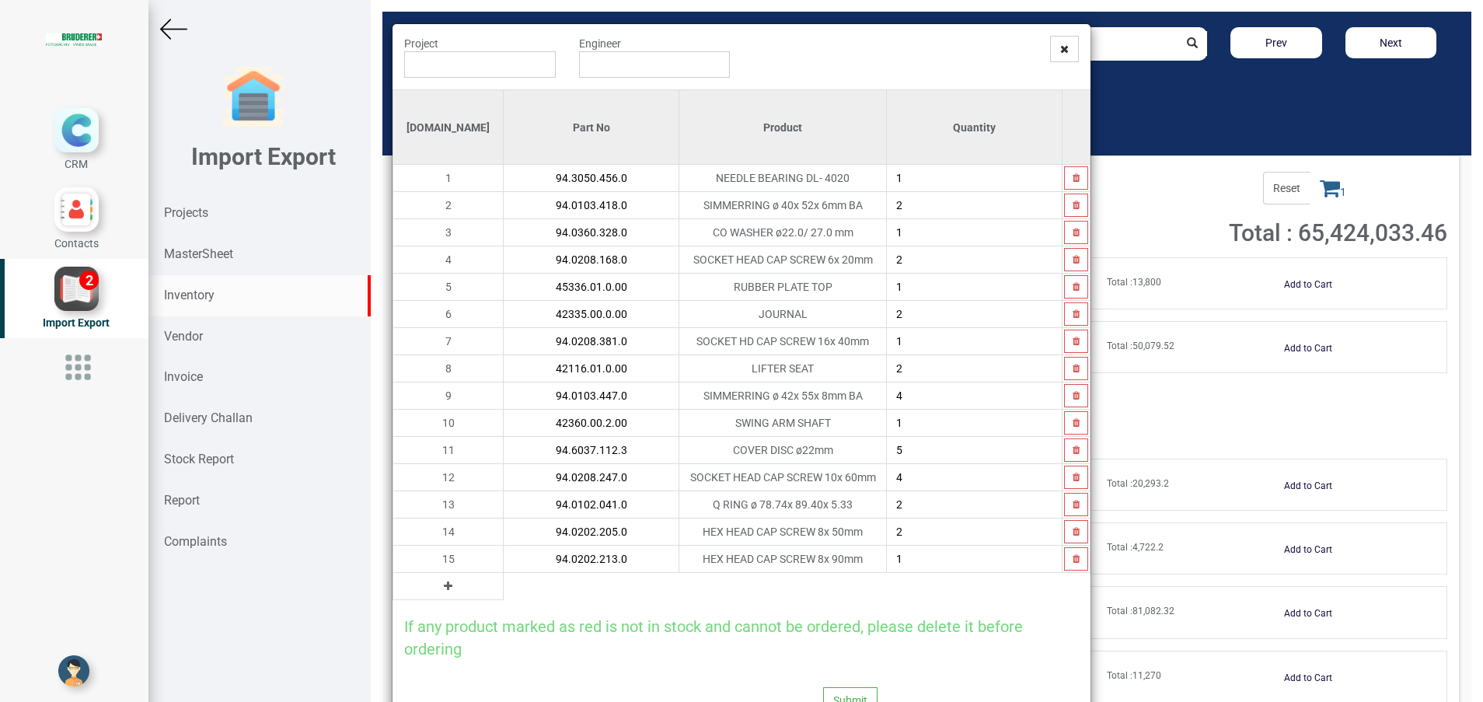
type input "94.0202.213.0"
type input "2"
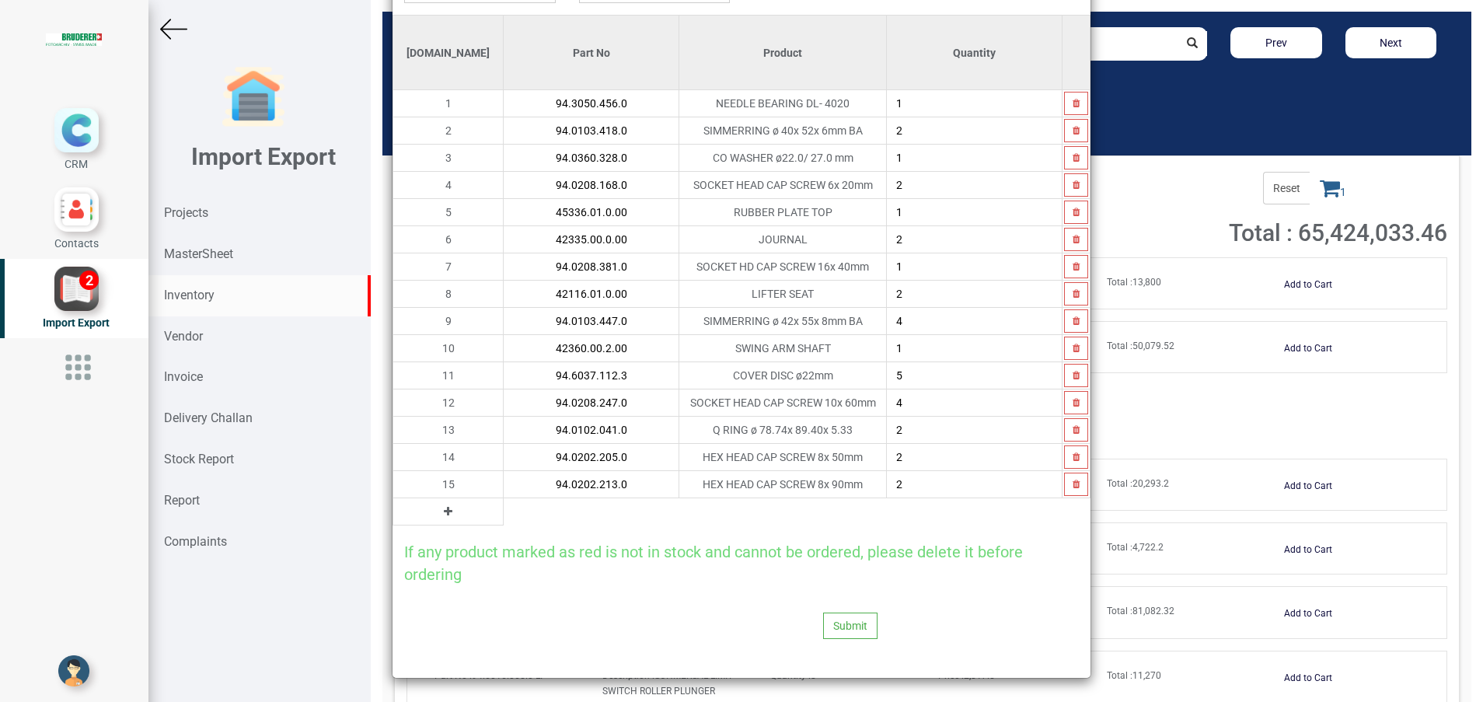
click at [444, 513] on icon at bounding box center [448, 511] width 9 height 11
click at [504, 515] on input "text" at bounding box center [591, 511] width 175 height 26
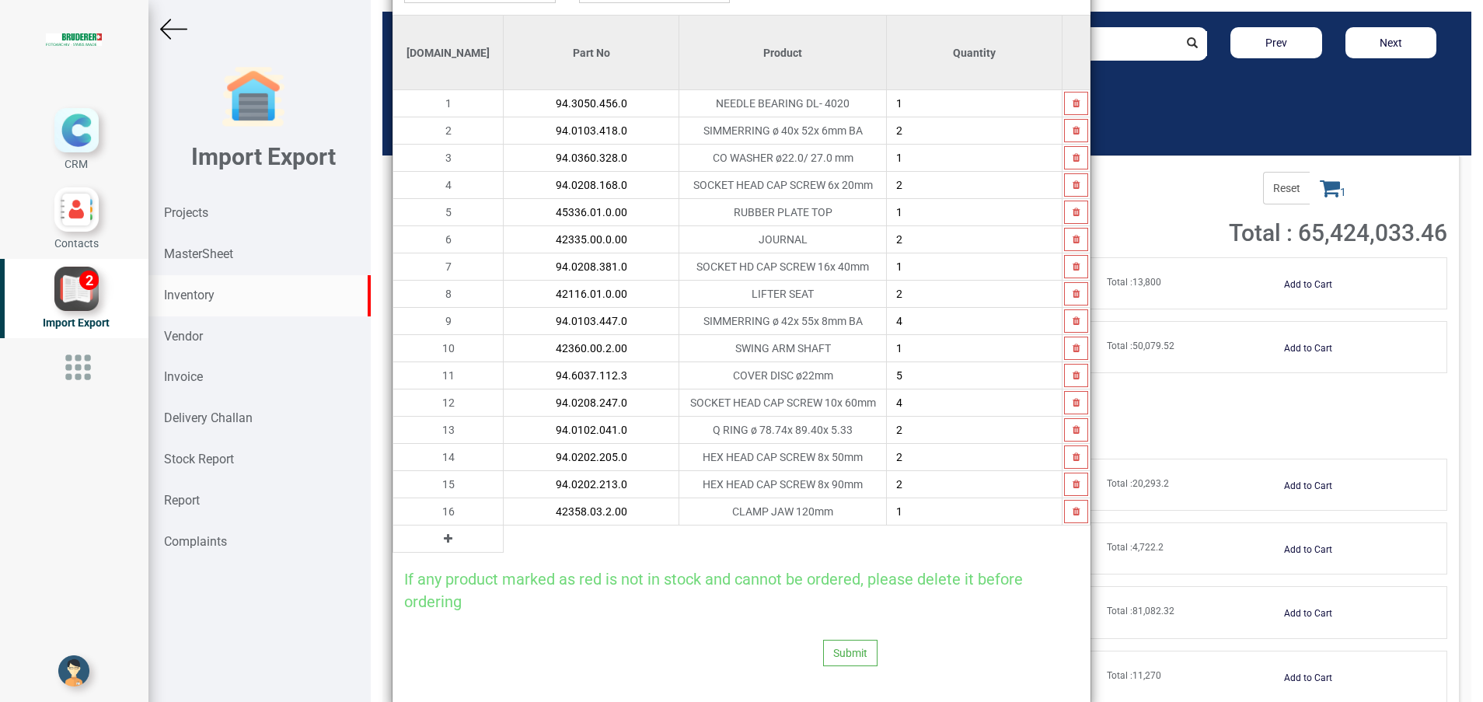
type input "42358.03.2.00"
type input "2"
click at [444, 538] on icon at bounding box center [448, 538] width 9 height 11
click at [504, 539] on input "text" at bounding box center [591, 538] width 175 height 26
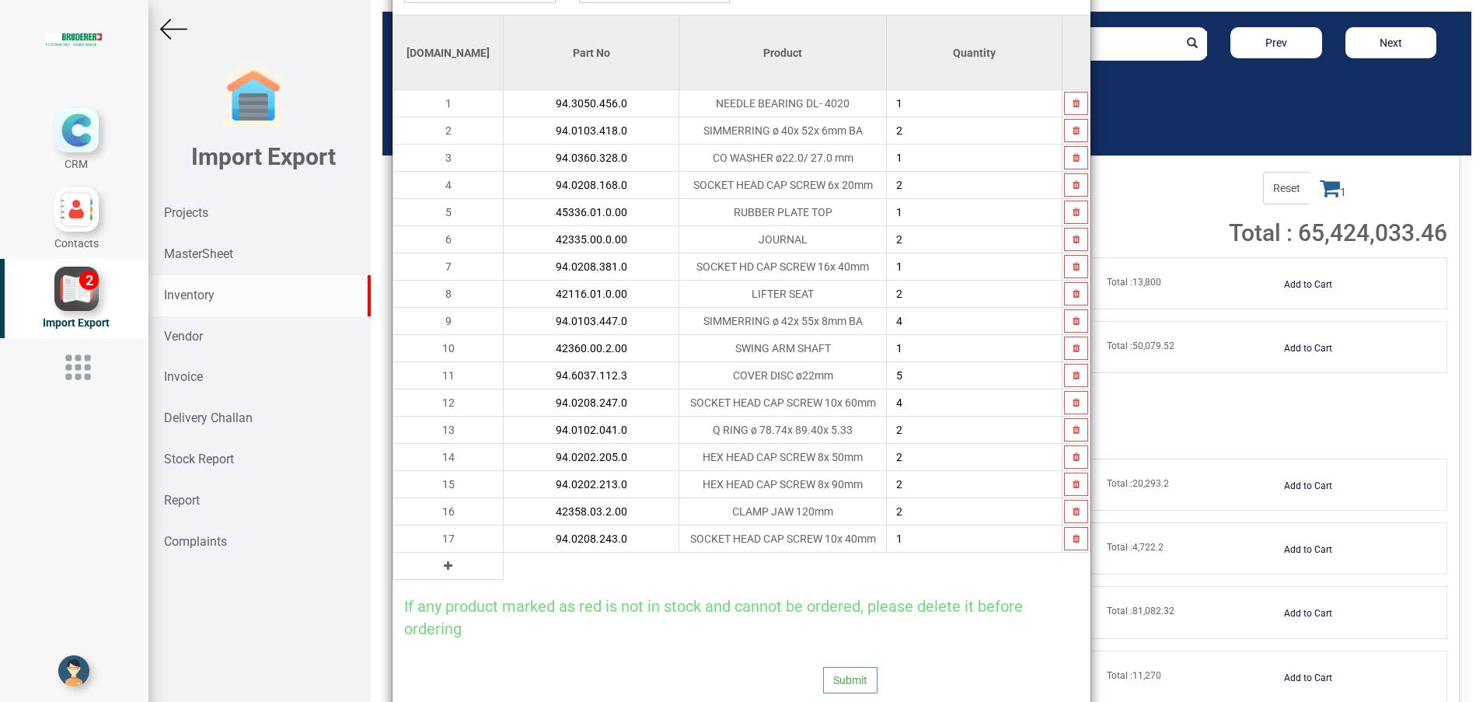
type input "94.0208.243.0"
type input "4"
click at [439, 565] on button at bounding box center [448, 565] width 18 height 17
click at [504, 565] on input "text" at bounding box center [591, 566] width 175 height 26
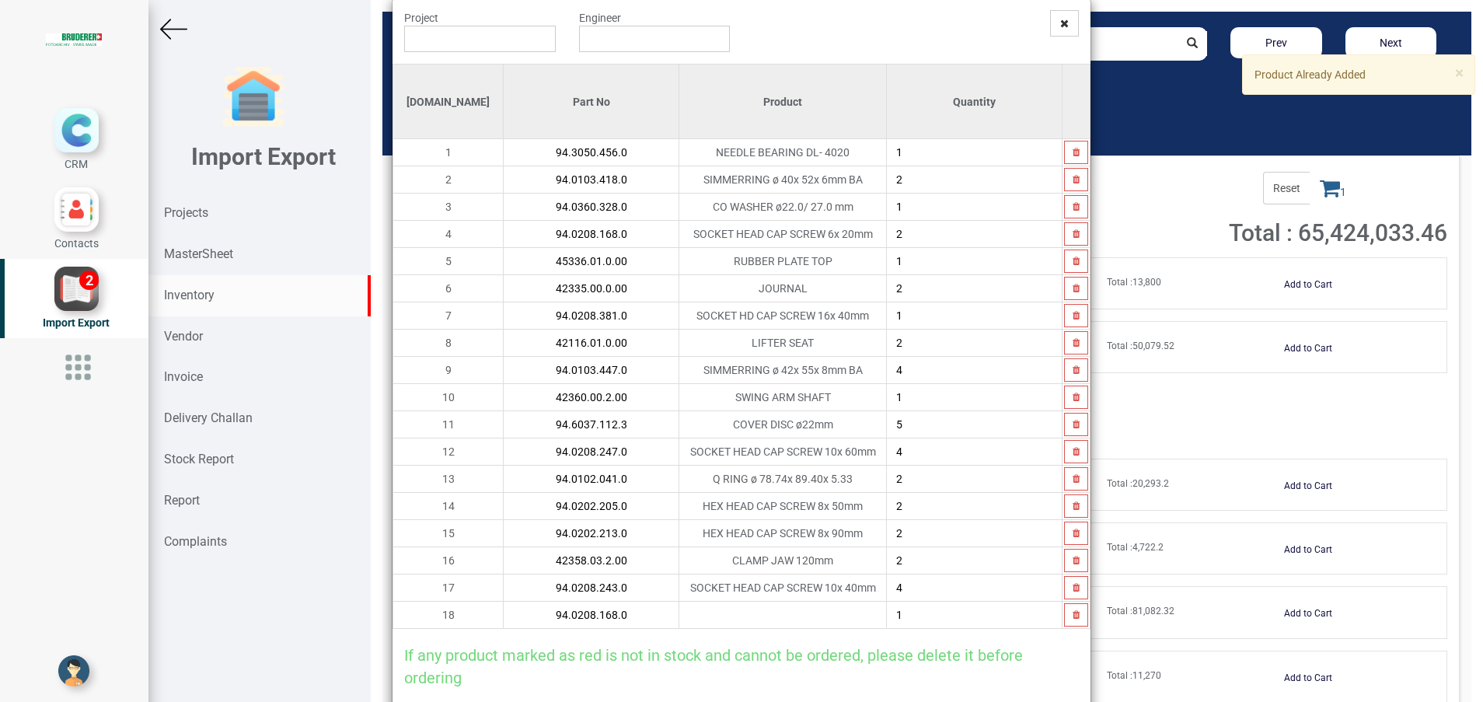
scroll to position [0, 0]
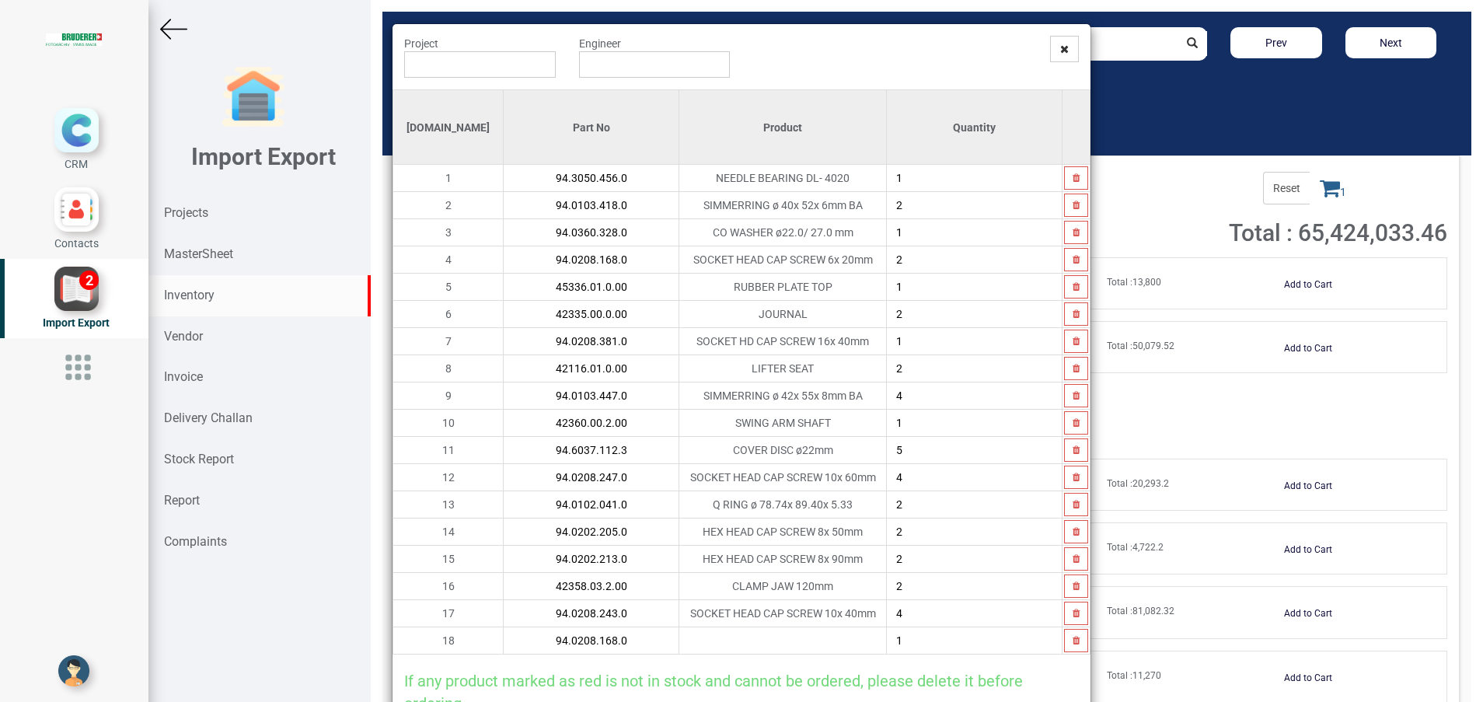
type input "94.0208.168.0"
click at [921, 263] on input "2" at bounding box center [974, 259] width 175 height 26
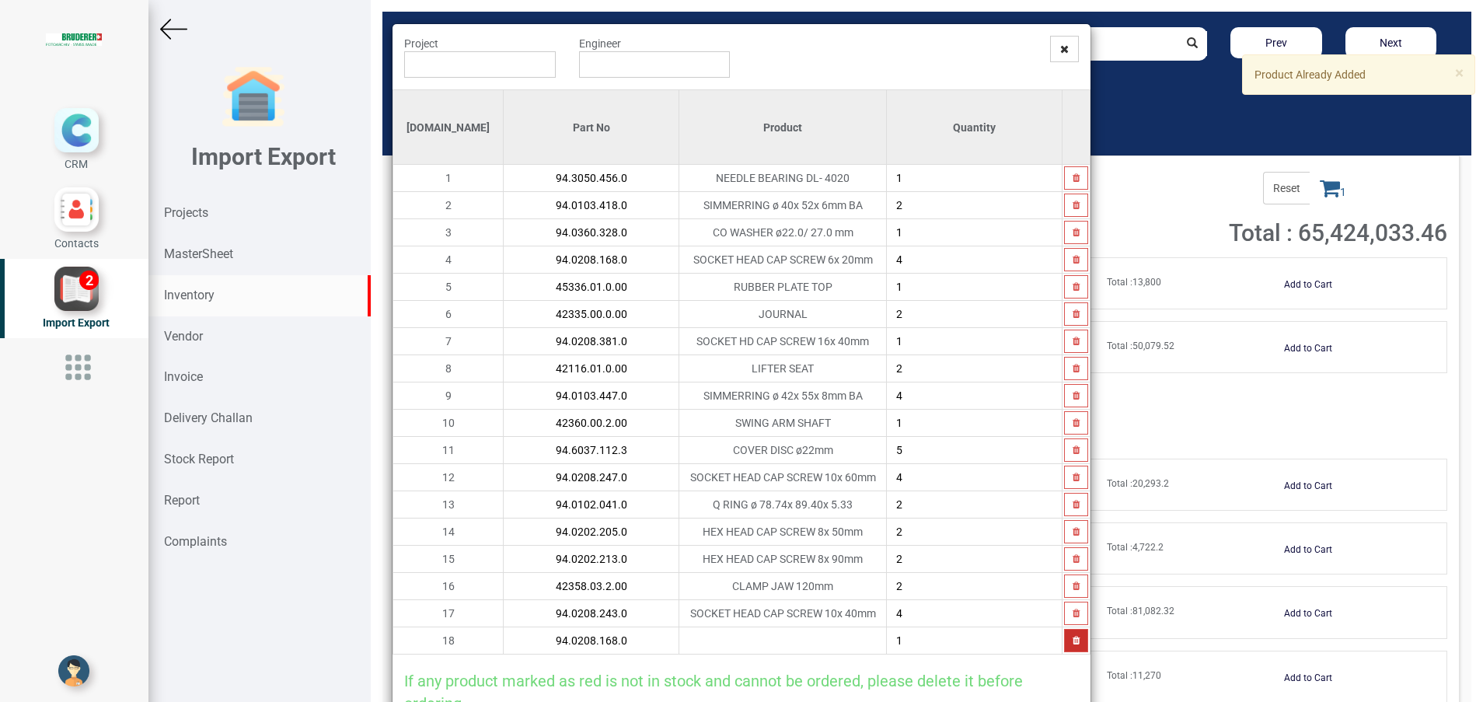
type input "4"
click at [1073, 644] on icon "button" at bounding box center [1076, 640] width 7 height 9
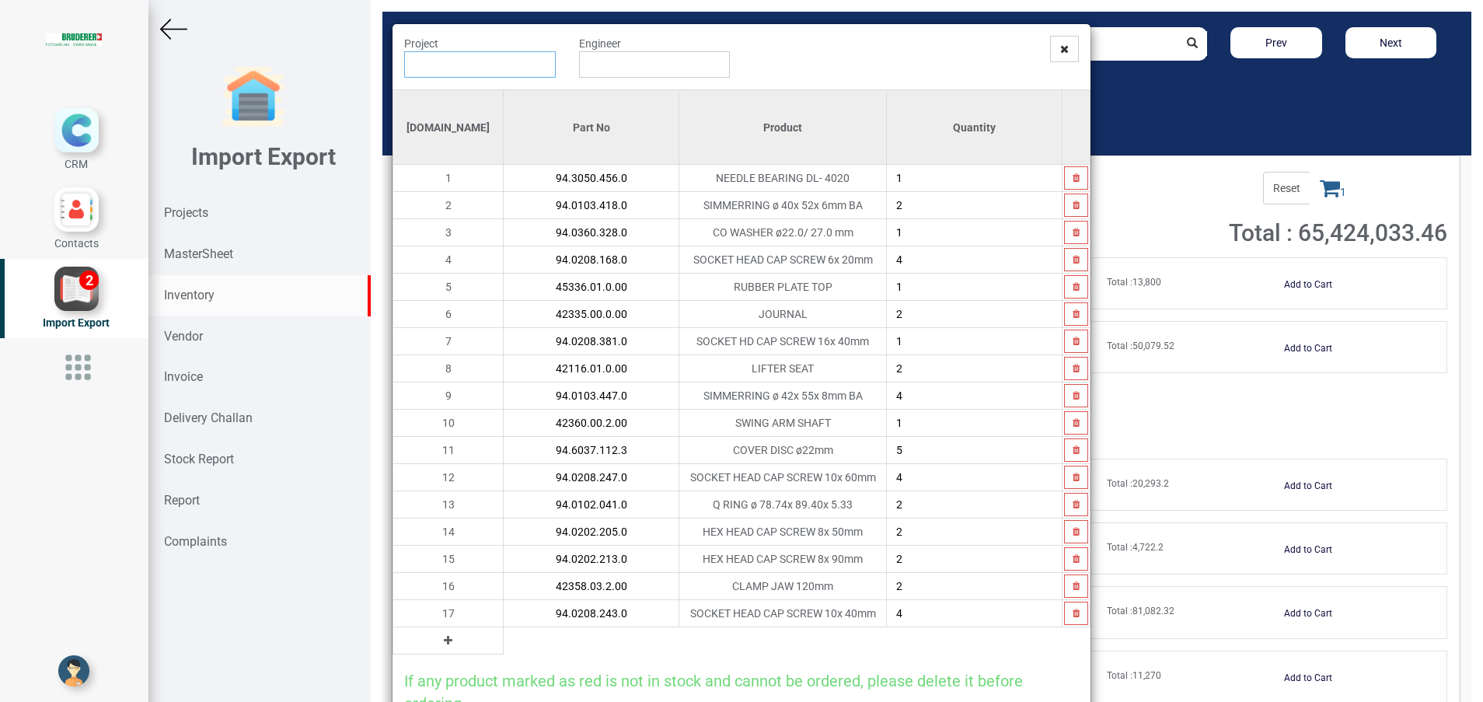
click at [447, 68] on input "text" at bounding box center [480, 64] width 152 height 26
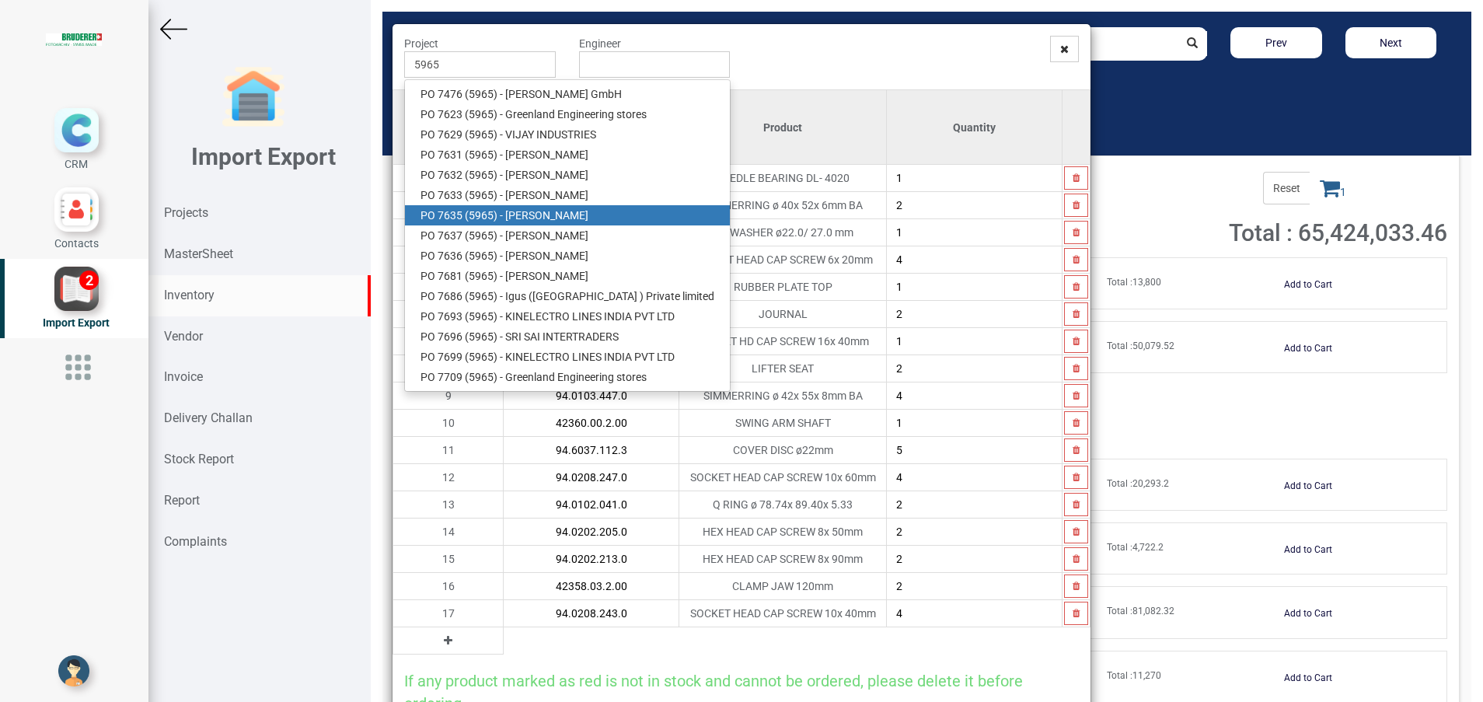
click at [533, 211] on link "PO 7635 ( 5965 ) - [PERSON_NAME]" at bounding box center [567, 215] width 325 height 20
type input "PO 7635 ( 5965 ) - [PERSON_NAME]"
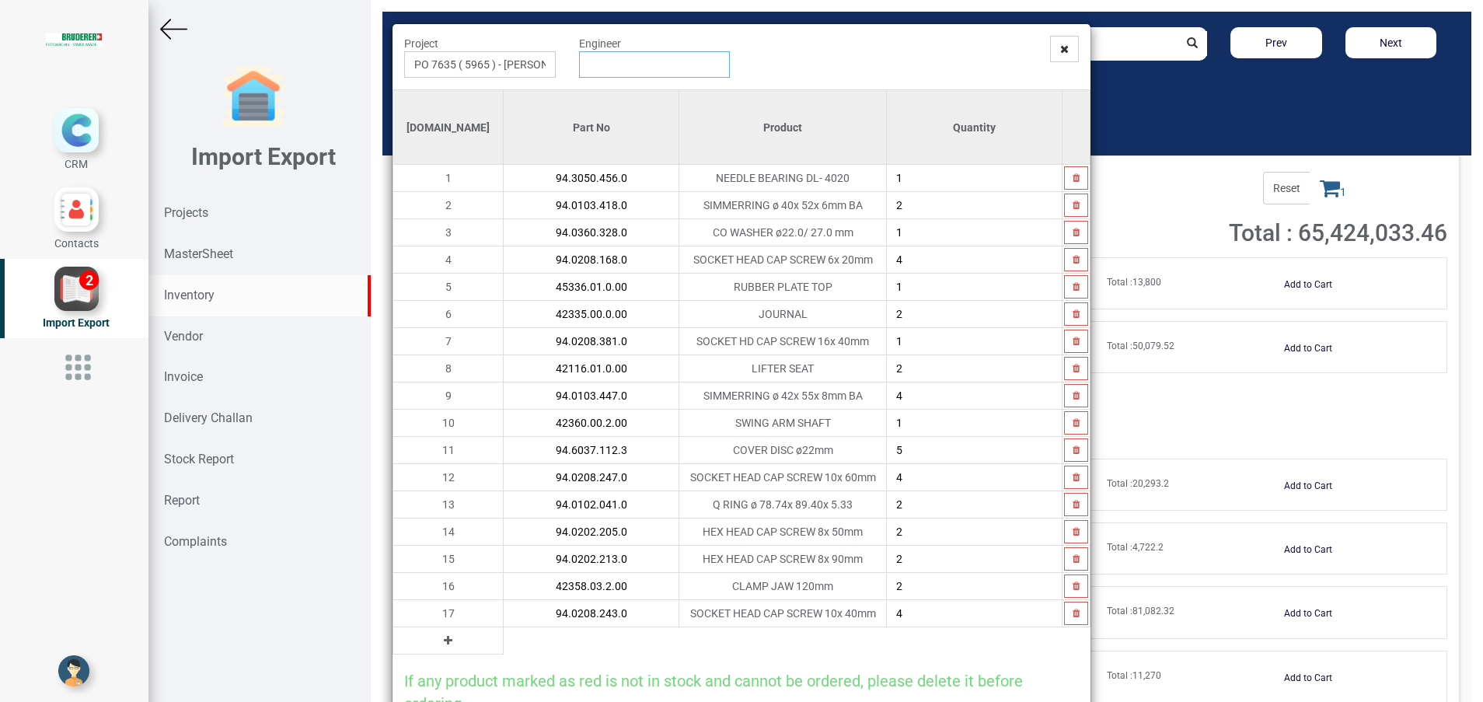
click at [580, 62] on input "text" at bounding box center [655, 64] width 152 height 26
click at [610, 100] on link "G opinath [PERSON_NAME]" at bounding box center [641, 94] width 123 height 20
type input "[PERSON_NAME]"
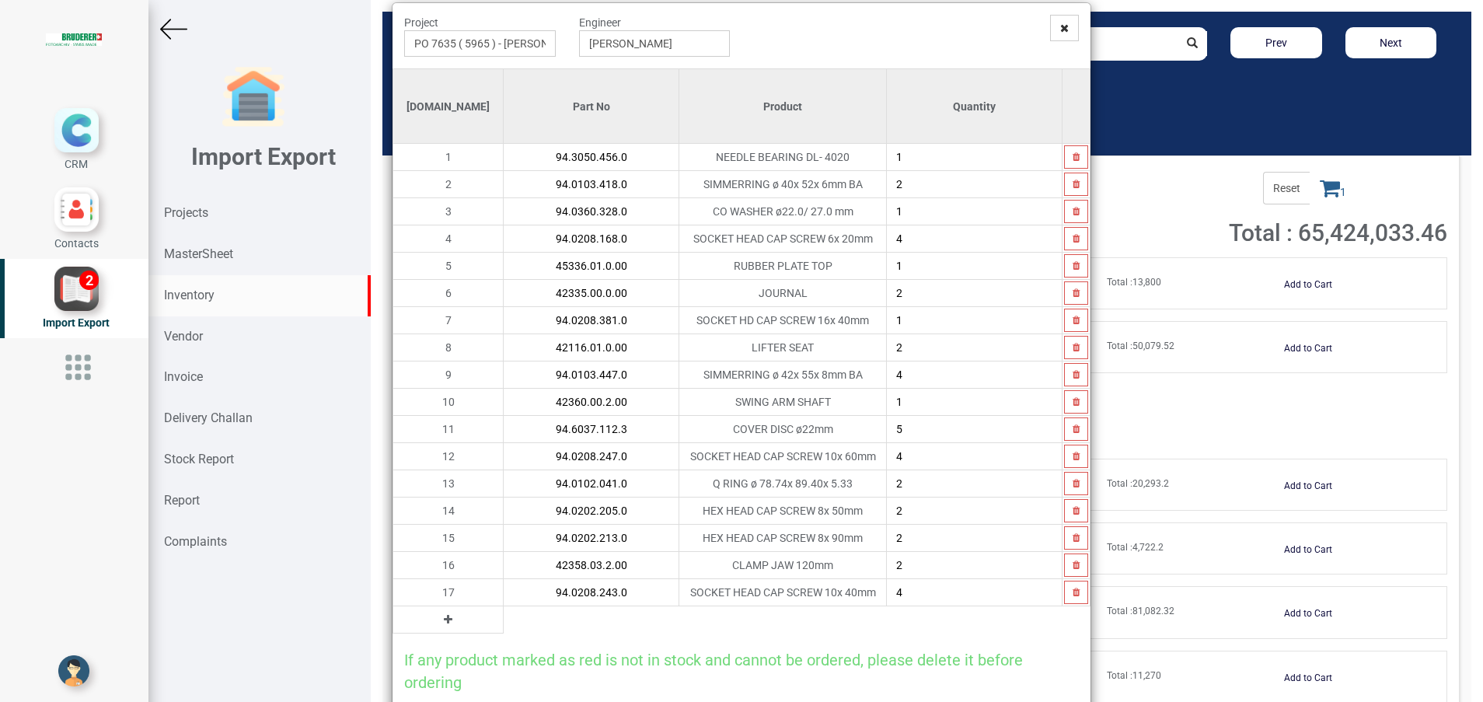
scroll to position [129, 0]
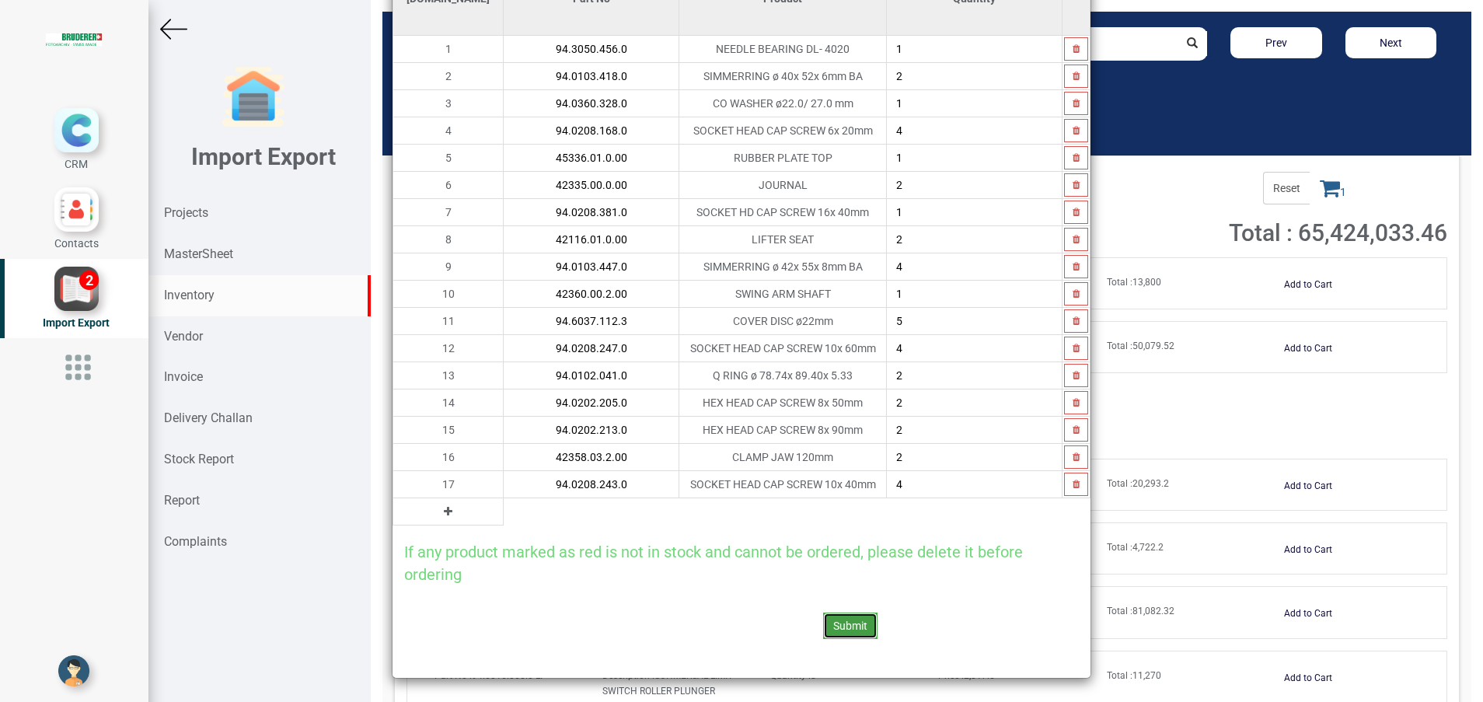
click at [827, 616] on button "Submit" at bounding box center [850, 626] width 54 height 26
click at [805, 584] on button "Yes" at bounding box center [810, 584] width 49 height 26
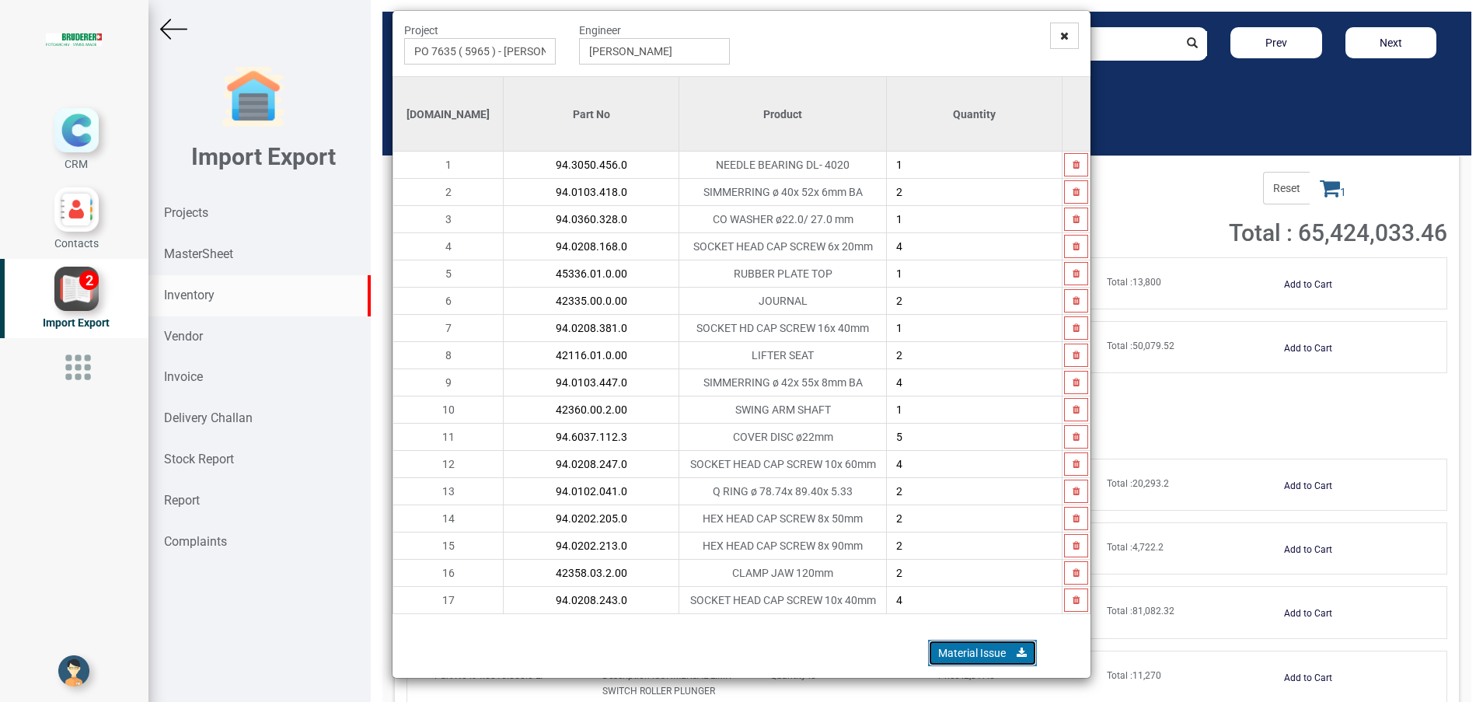
click at [967, 652] on link "Material Issue" at bounding box center [982, 653] width 109 height 26
click at [1060, 35] on icon at bounding box center [1064, 35] width 9 height 11
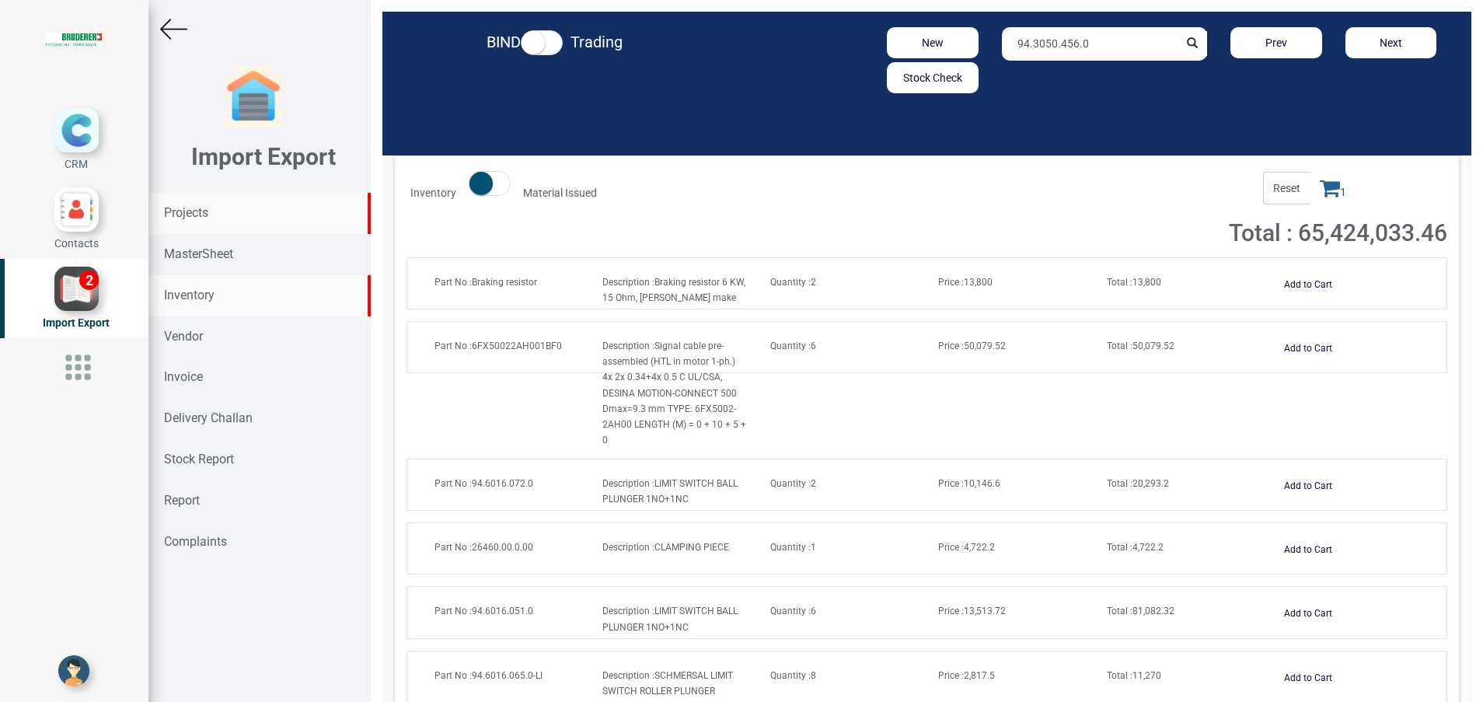
click at [186, 204] on div "Projects" at bounding box center [259, 213] width 222 height 41
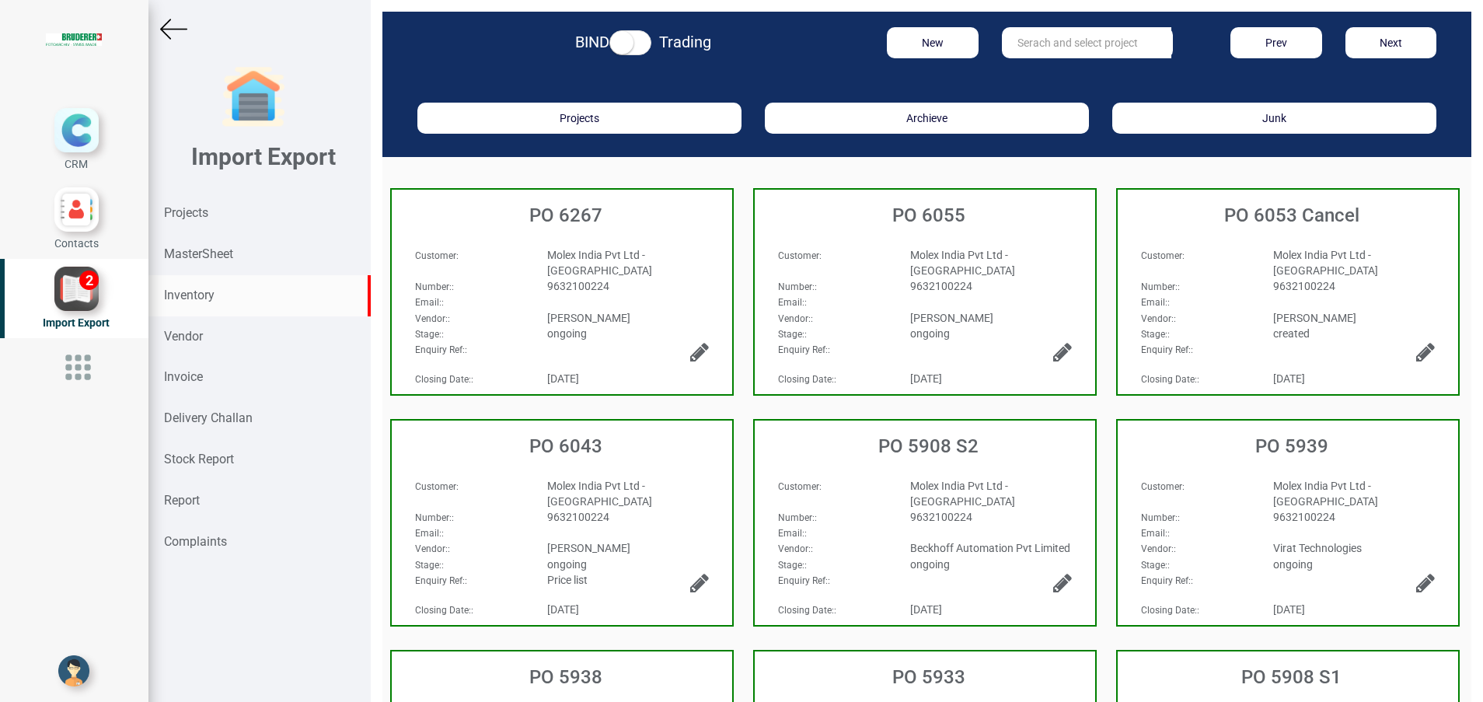
click at [215, 285] on div "Inventory" at bounding box center [259, 295] width 222 height 41
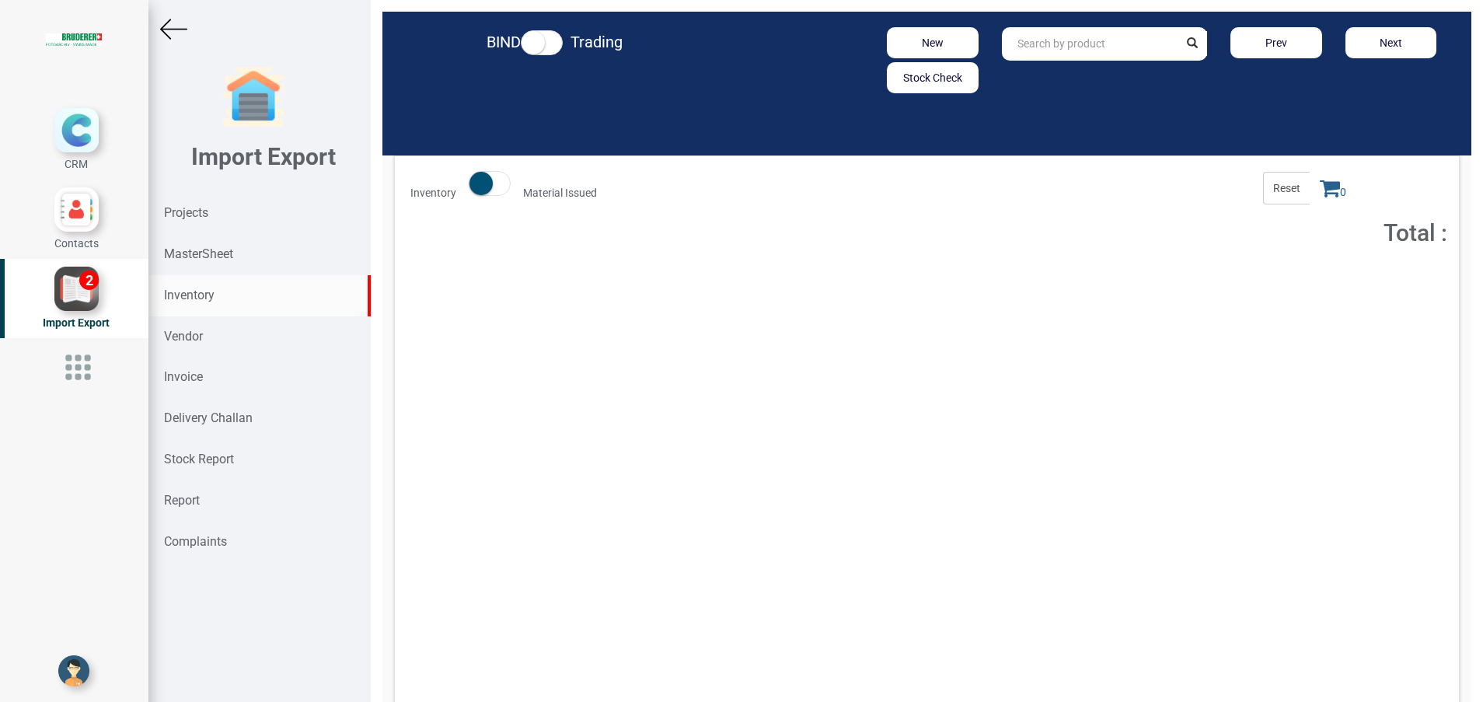
click at [1063, 54] on input "text" at bounding box center [1090, 43] width 177 height 33
type input "S"
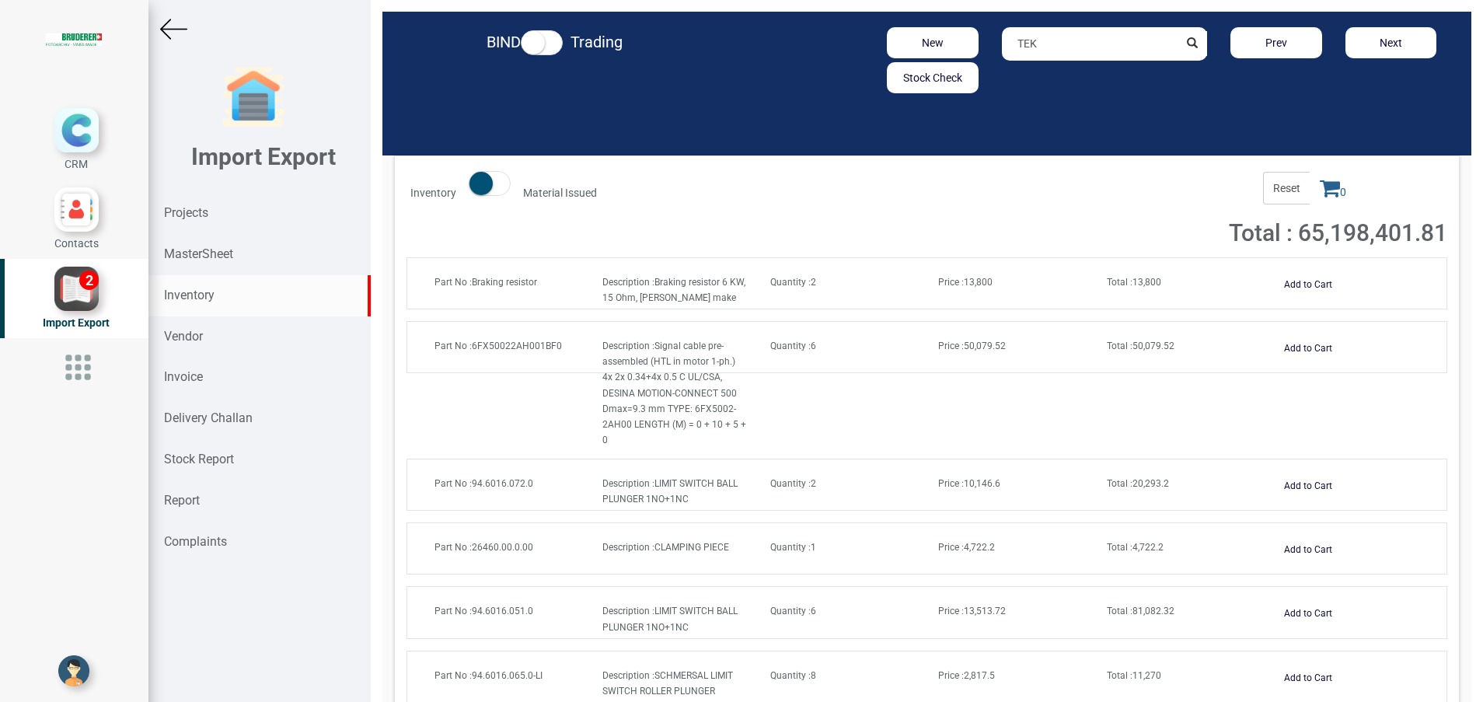
drag, startPoint x: 1050, startPoint y: 50, endPoint x: 864, endPoint y: 65, distance: 187.2
click at [875, 58] on div "New Stock Check TEK Prev Next" at bounding box center [1104, 60] width 711 height 66
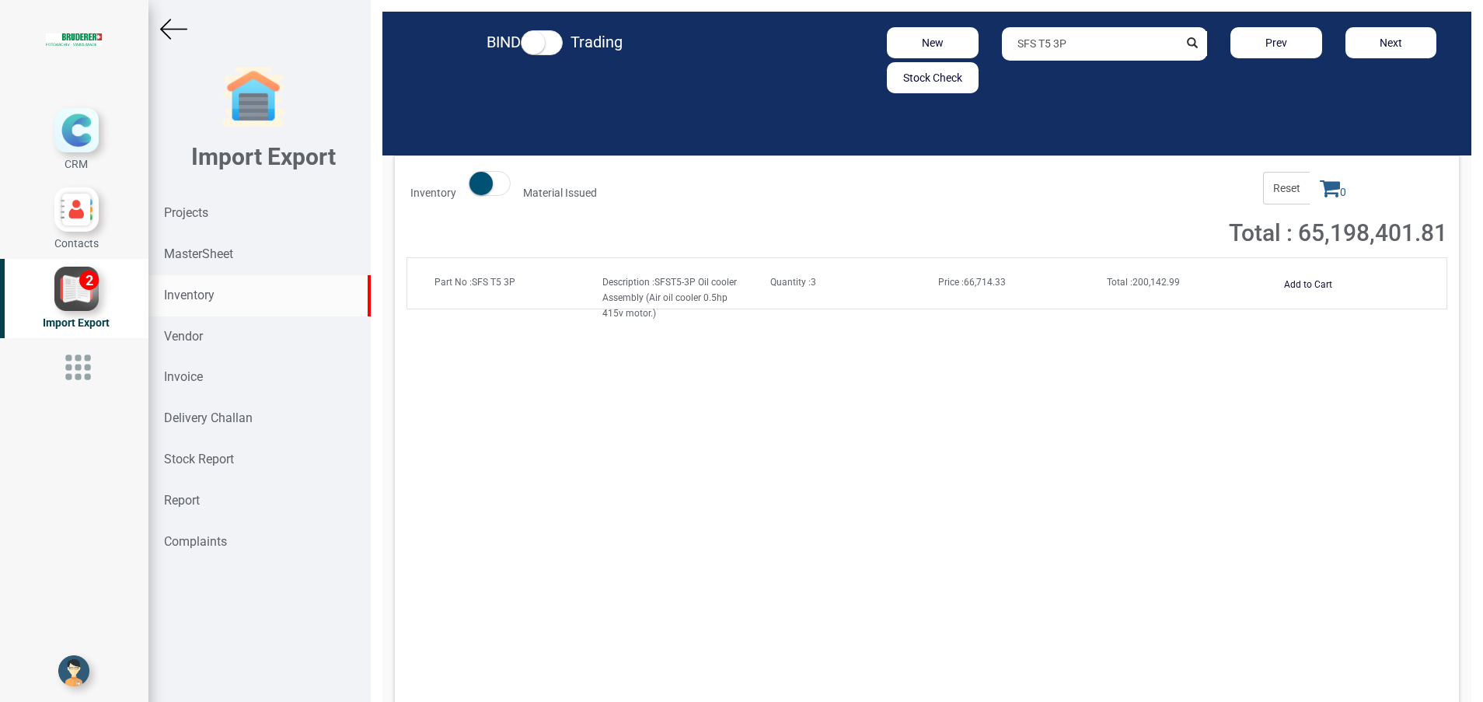
click at [1035, 46] on input "SFS T5 3P" at bounding box center [1090, 43] width 177 height 33
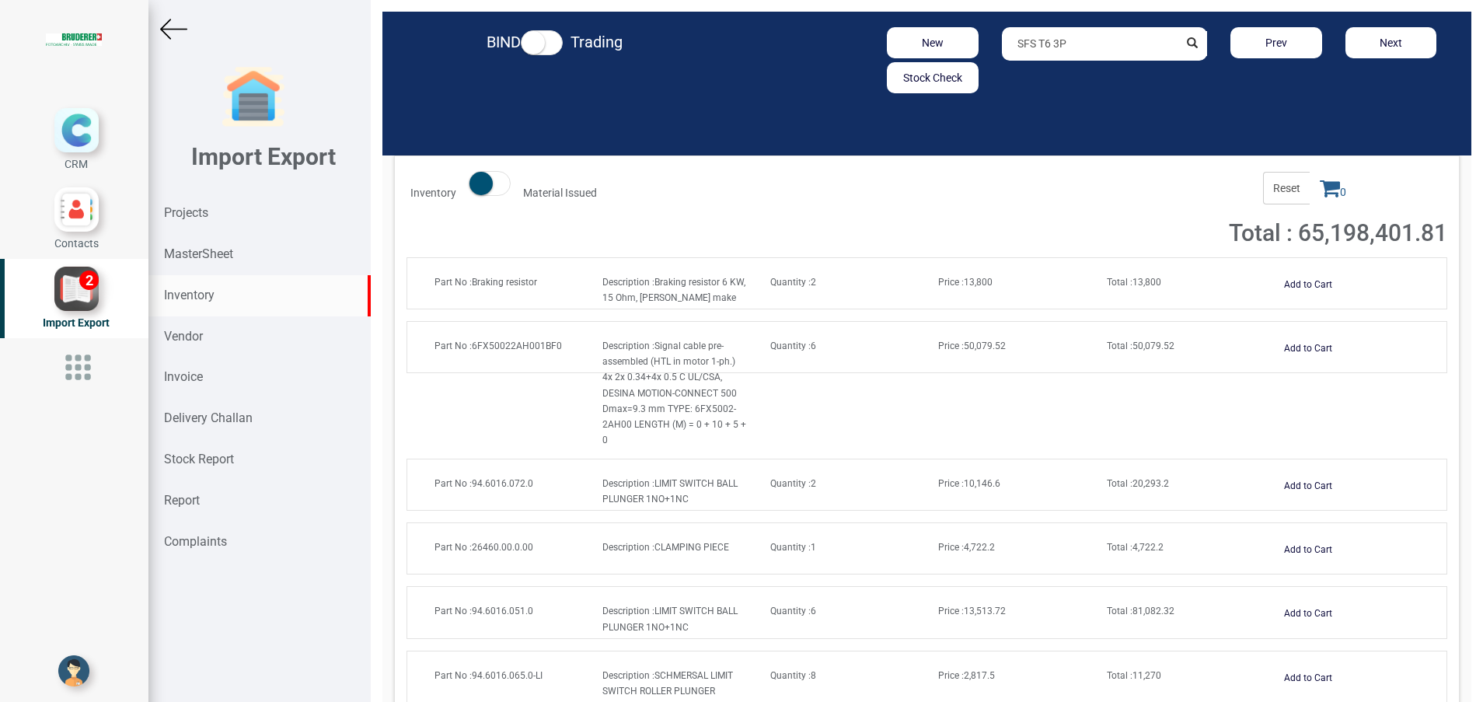
type input "SFS T6 3P"
click at [218, 253] on strong "MasterSheet" at bounding box center [198, 253] width 69 height 15
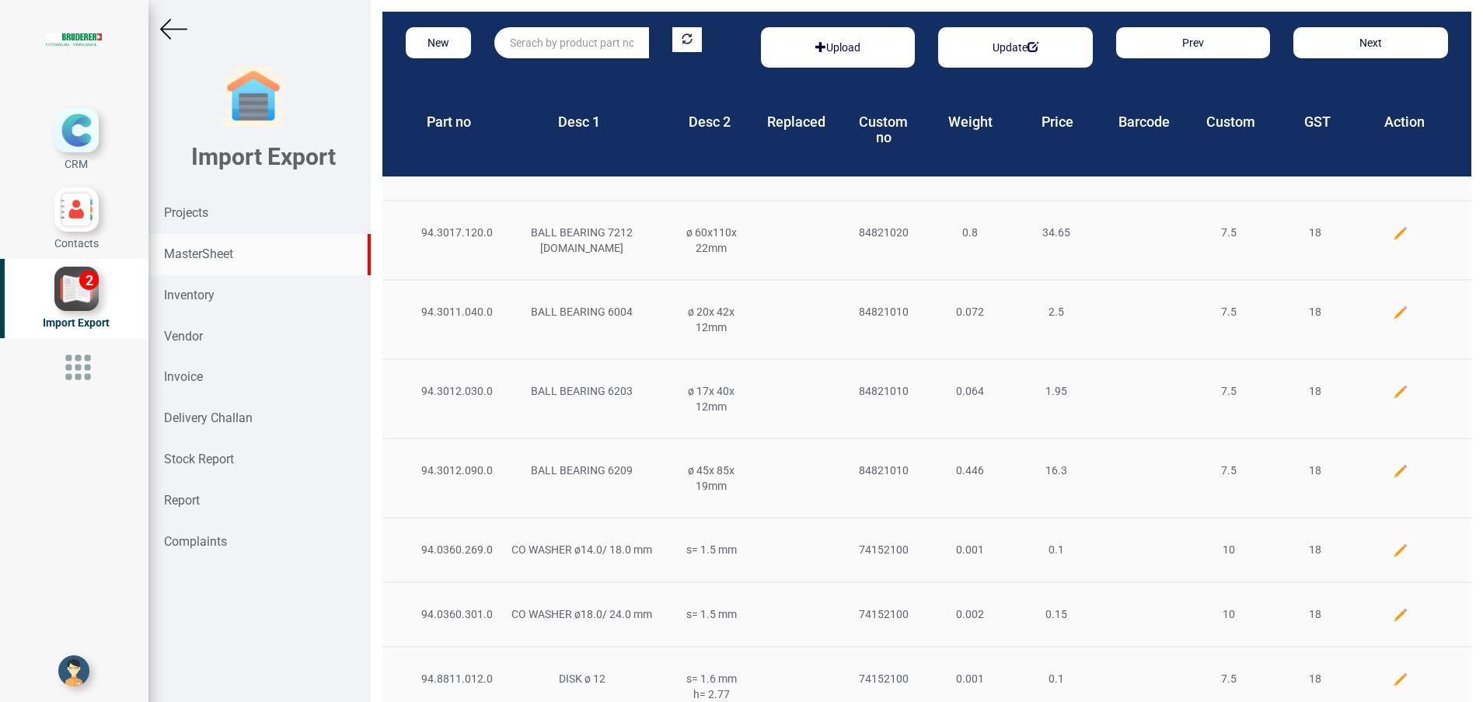
click at [588, 51] on input "text" at bounding box center [571, 42] width 154 height 31
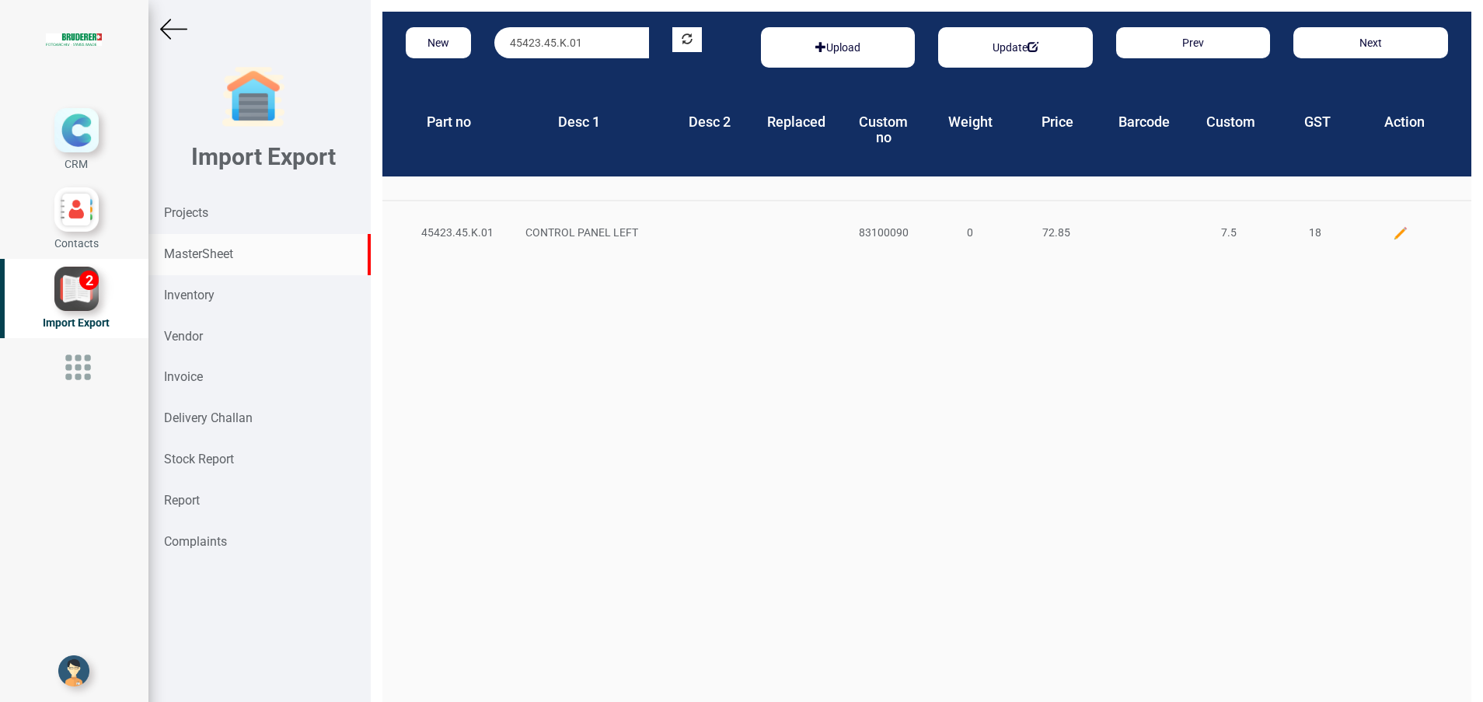
type input "45423.45.K.01"
click at [187, 218] on strong "Projects" at bounding box center [186, 212] width 44 height 15
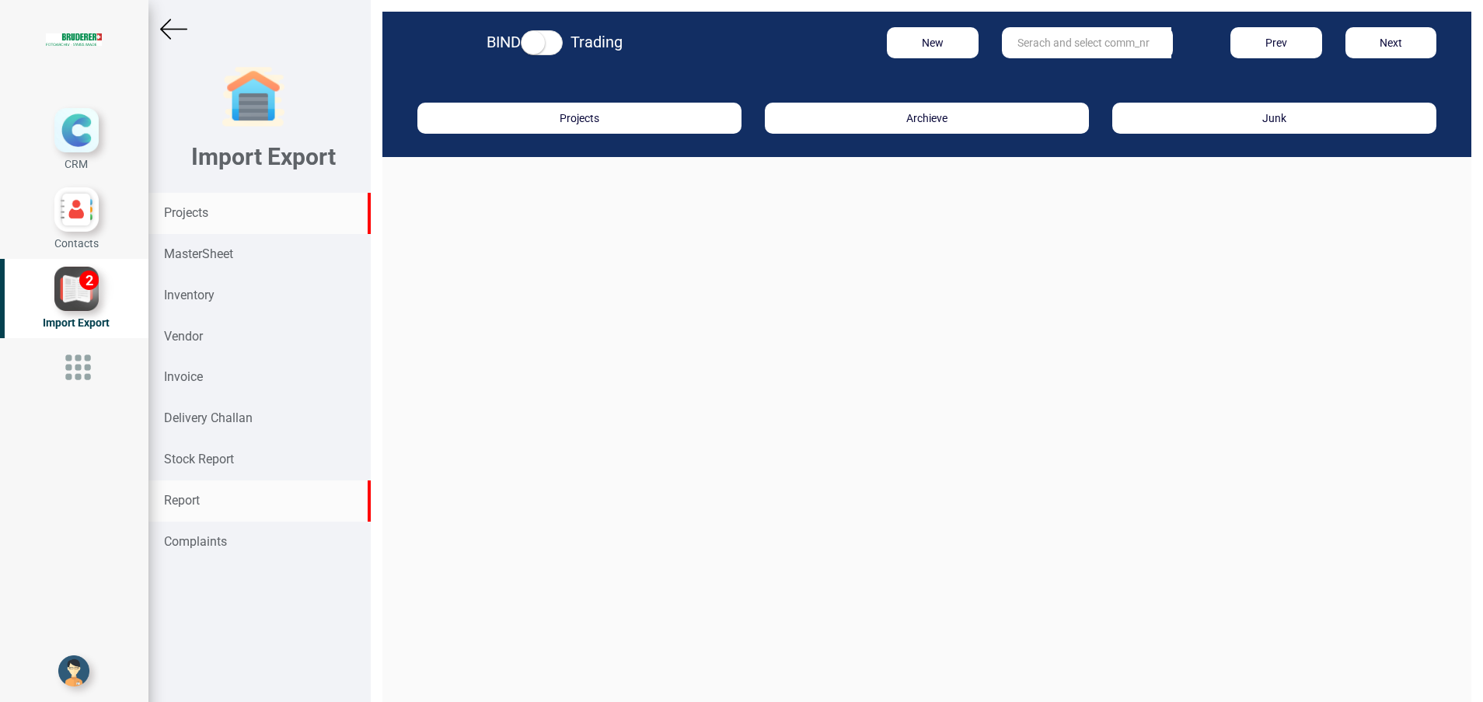
click at [218, 503] on div "Report" at bounding box center [259, 500] width 222 height 41
select select
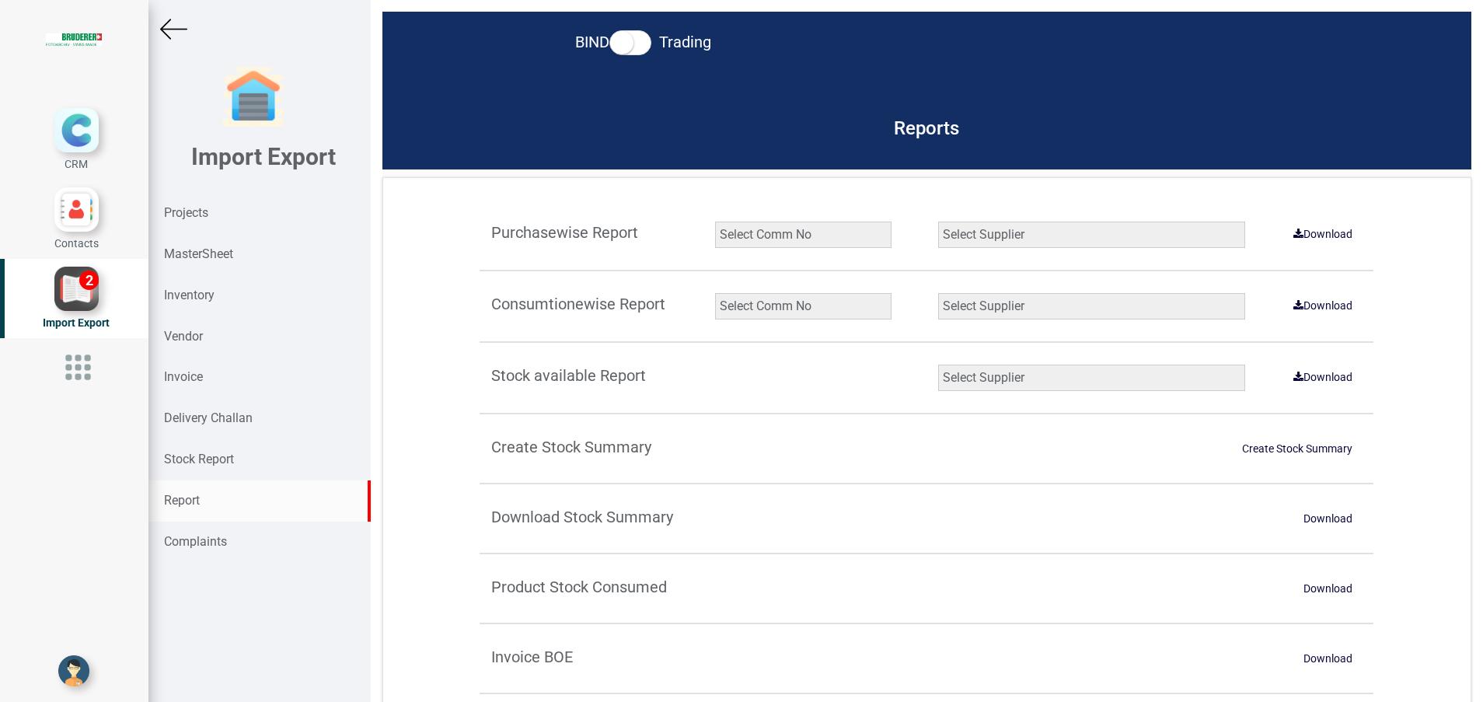
click at [757, 308] on select "Select Comm No 9872 2135R RU1506 11025-1298 5534R 5948 11051-1150 1932 2135 202…" at bounding box center [803, 306] width 176 height 26
select select "string:5965"
click at [715, 293] on select "Select Comm No 9872 2135R RU1506 11025-1298 5534R 5948 11051-1150 1932 2135 202…" at bounding box center [803, 306] width 176 height 26
click at [959, 310] on select "Select Supplier All Supplier XNG Automation solutions BRUDERER AG Beckhoff Auto…" at bounding box center [1091, 306] width 307 height 26
select select "string:all"
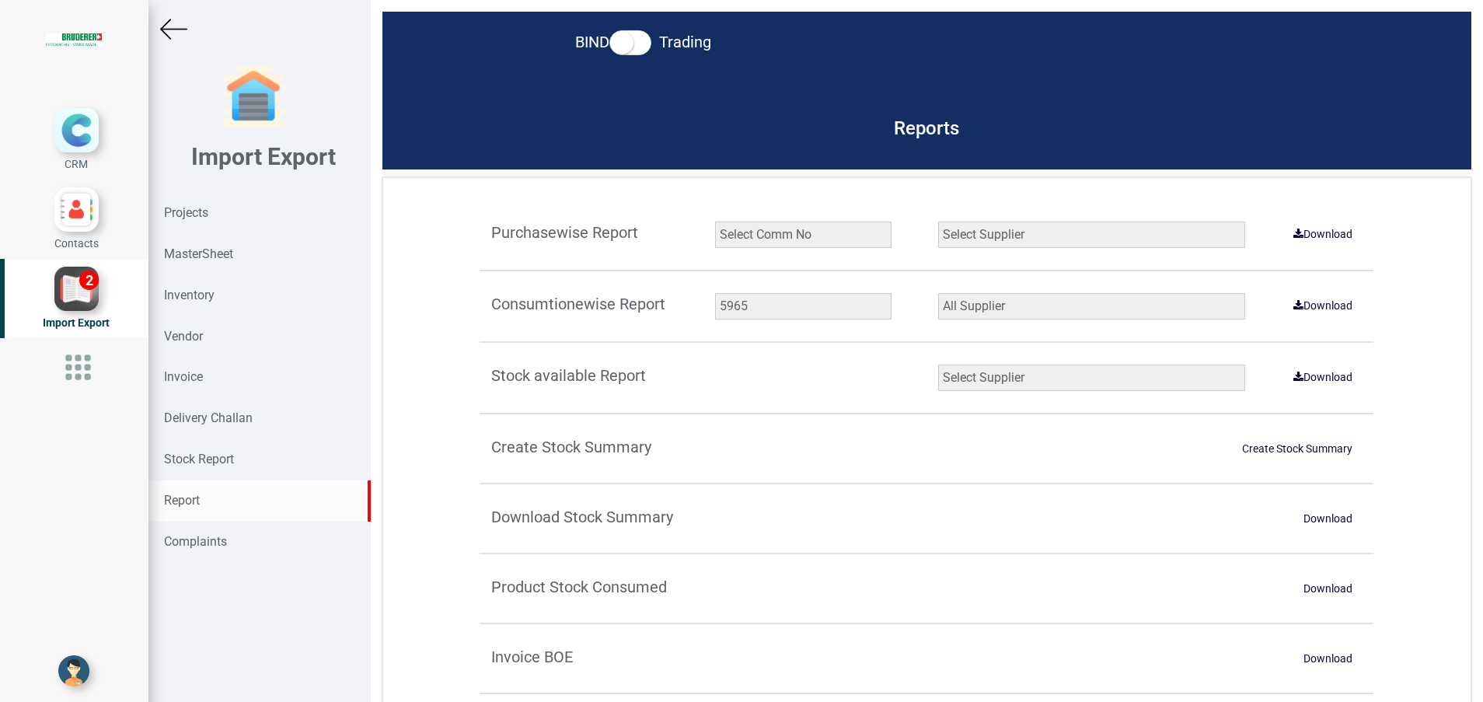
click at [938, 293] on select "Select Supplier All Supplier XNG Automation solutions BRUDERER AG Beckhoff Auto…" at bounding box center [1091, 306] width 307 height 26
click at [1322, 304] on link "Download" at bounding box center [1323, 305] width 78 height 25
drag, startPoint x: 203, startPoint y: 288, endPoint x: 257, endPoint y: 305, distance: 56.1
click at [203, 288] on strong "Inventory" at bounding box center [189, 295] width 51 height 15
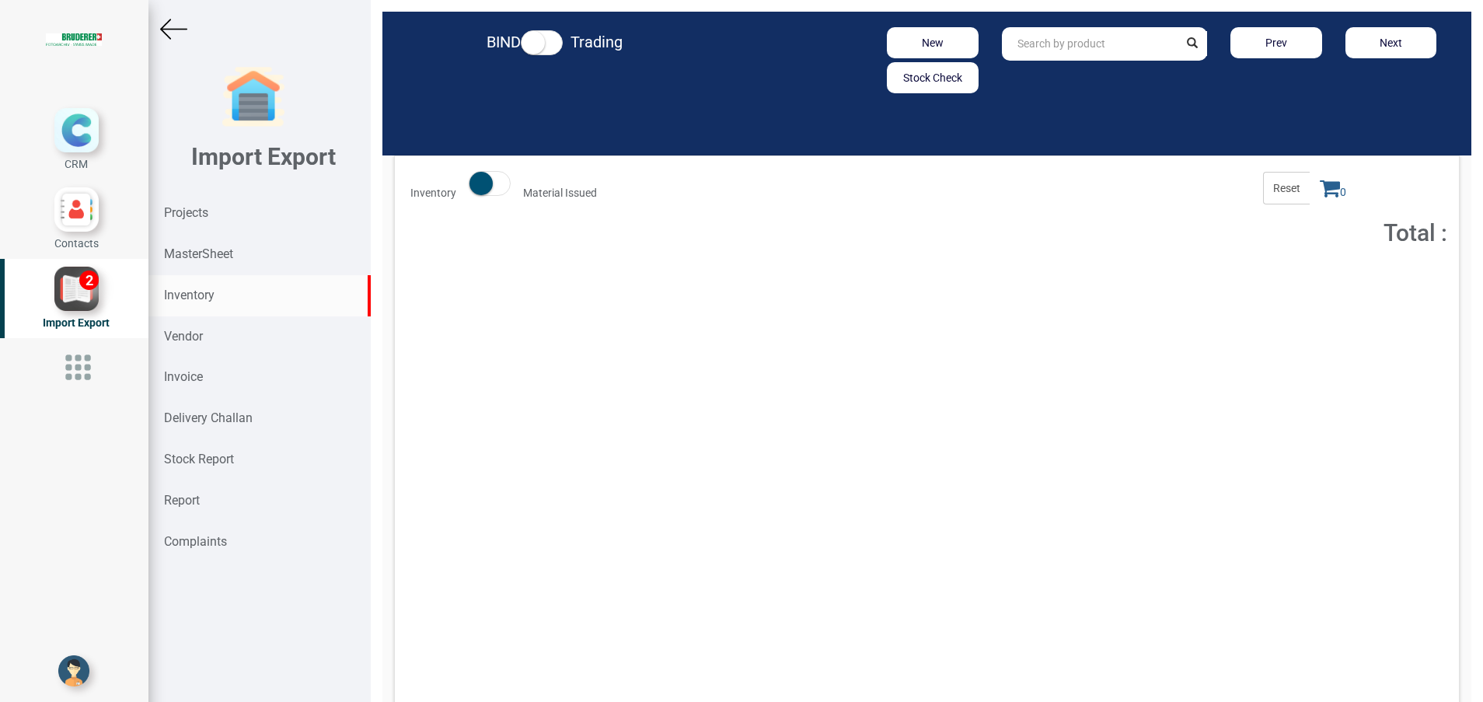
click at [1025, 47] on input "text" at bounding box center [1090, 43] width 177 height 33
click at [1056, 71] on link "SFS T5 3P" at bounding box center [1064, 77] width 123 height 20
click at [1036, 47] on input "SFS T5 3P" at bounding box center [1090, 43] width 177 height 33
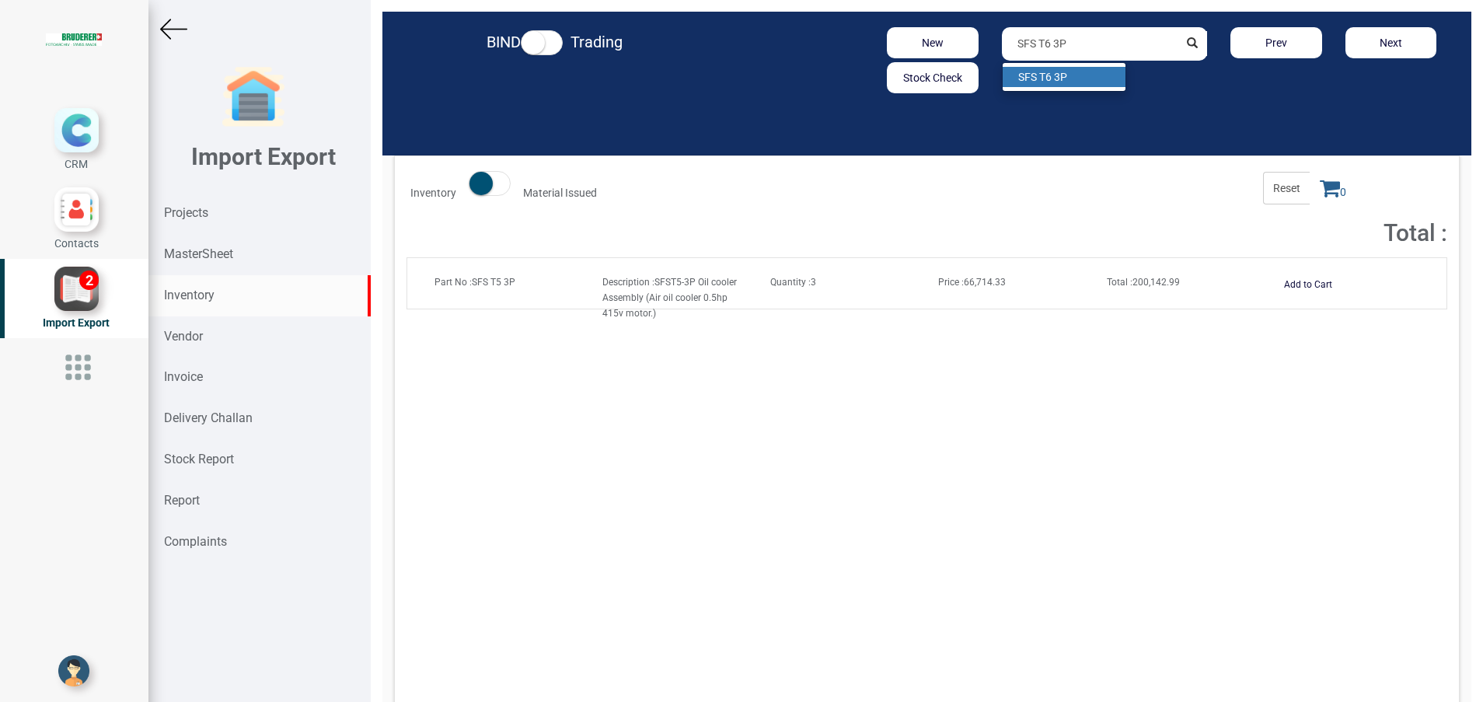
type input "SFS T6 3P"
click at [1053, 75] on strong "SFS T6 3P" at bounding box center [1042, 77] width 49 height 12
click at [214, 497] on div "Report" at bounding box center [259, 500] width 222 height 41
select select
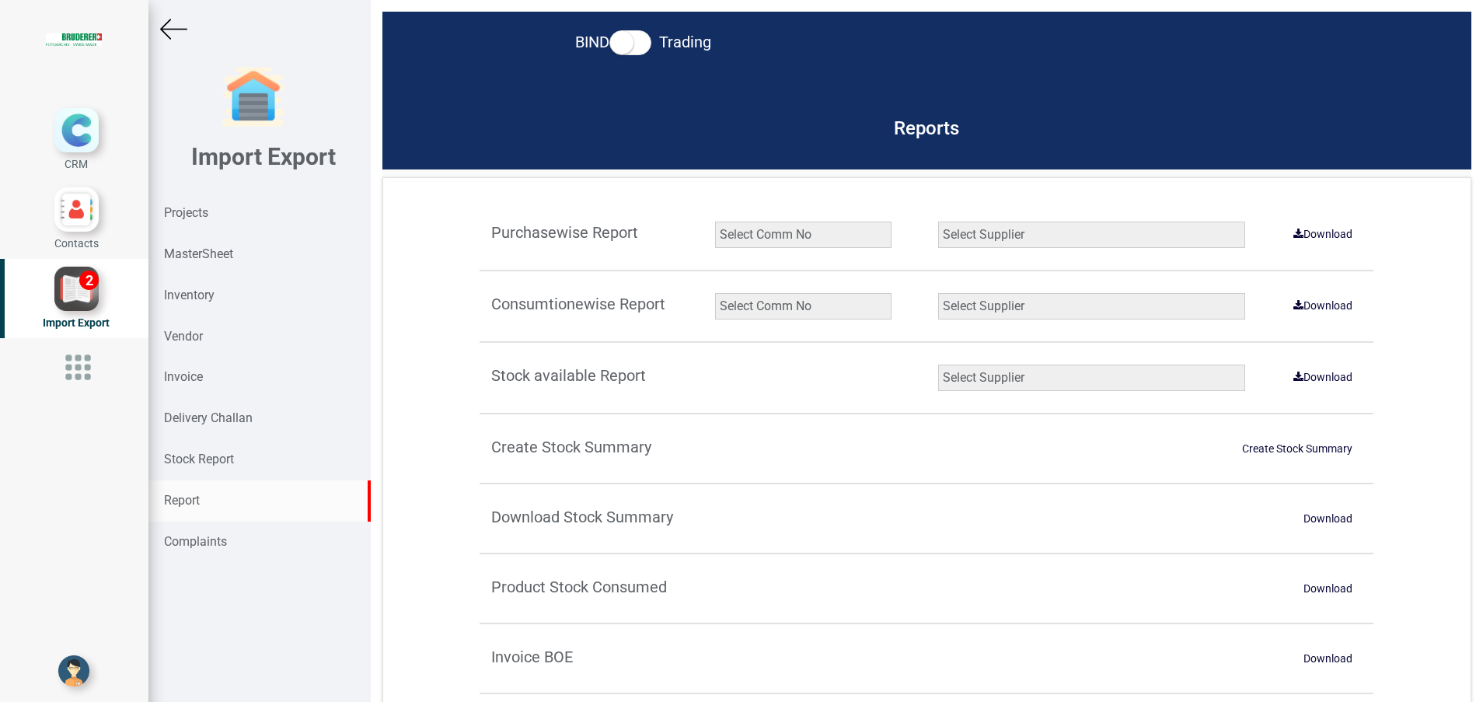
click at [812, 302] on select "Select Comm No 9872 2135R RU1506 11025-1298 5534R 5948 11051-1150 1932 2135 202…" at bounding box center [803, 306] width 176 height 26
select select "string:9927"
click at [715, 293] on select "Select Comm No 9872 2135R RU1506 11025-1298 5534R 5948 11051-1150 1932 2135 202…" at bounding box center [803, 306] width 176 height 26
click at [994, 307] on select "Select Supplier All Supplier XNG Automation solutions BRUDERER AG Beckhoff Auto…" at bounding box center [1091, 306] width 307 height 26
select select "string:all"
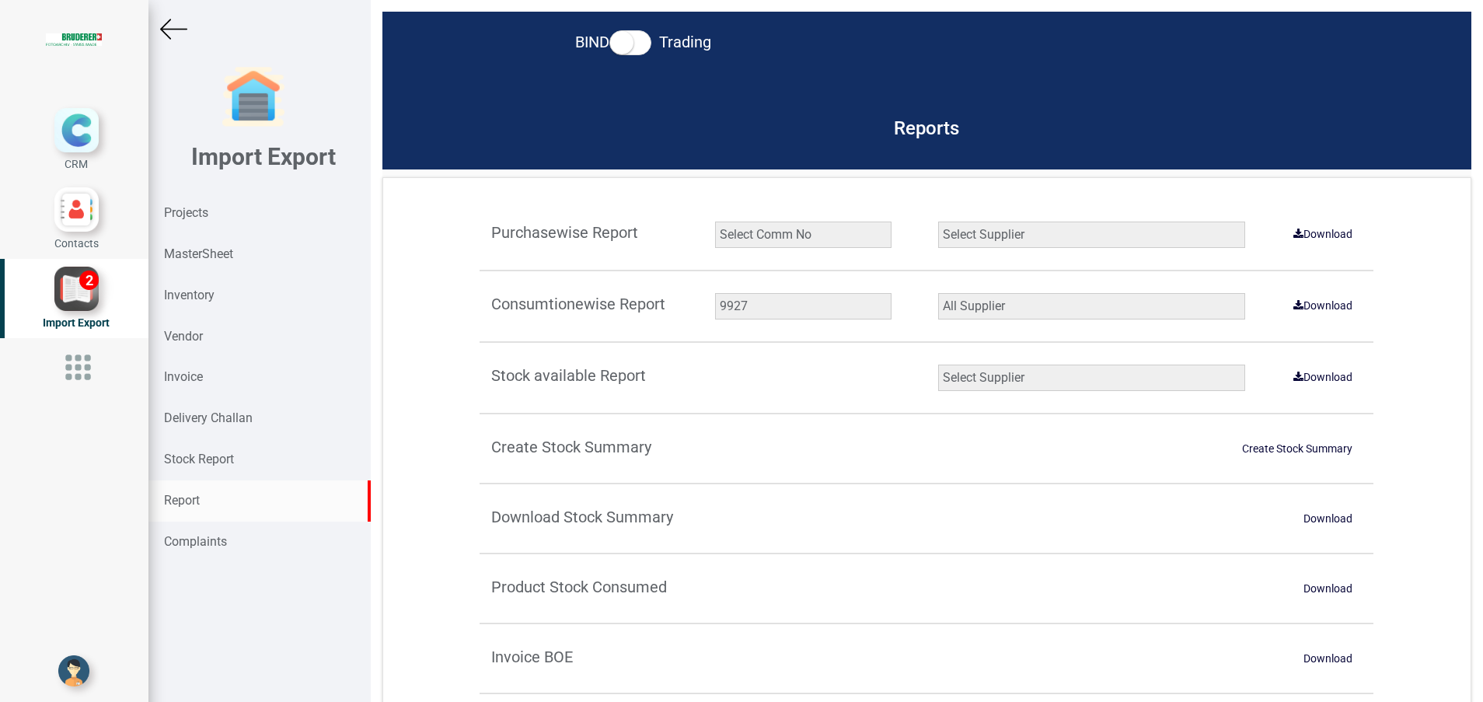
click at [938, 293] on select "Select Supplier All Supplier XNG Automation solutions BRUDERER AG Beckhoff Auto…" at bounding box center [1091, 306] width 307 height 26
click at [1292, 311] on link "Download" at bounding box center [1323, 305] width 78 height 25
click at [214, 299] on strong "Inventory" at bounding box center [189, 295] width 51 height 15
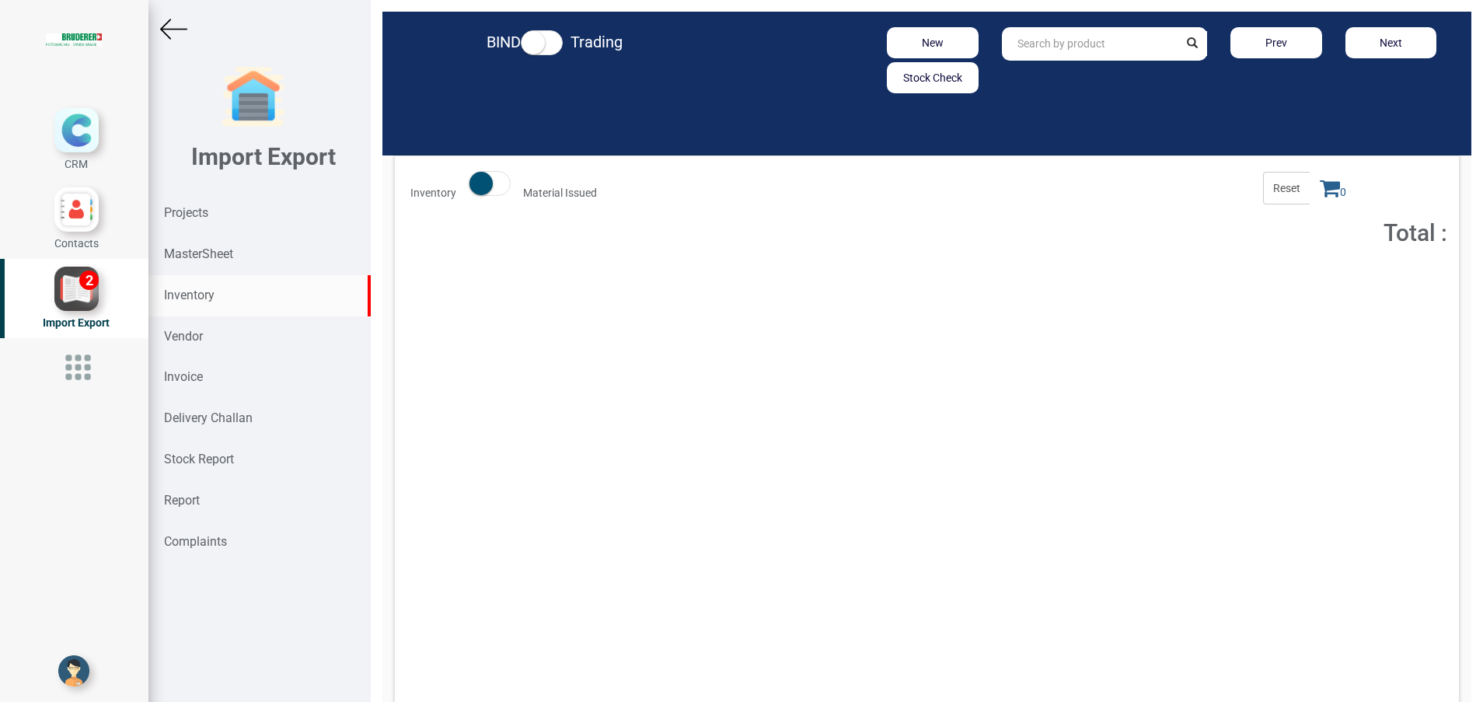
click at [1067, 48] on input "text" at bounding box center [1090, 43] width 177 height 33
type input "SFS T5 3P"
click at [475, 285] on span "Part No : SFS T5 3P" at bounding box center [475, 282] width 81 height 11
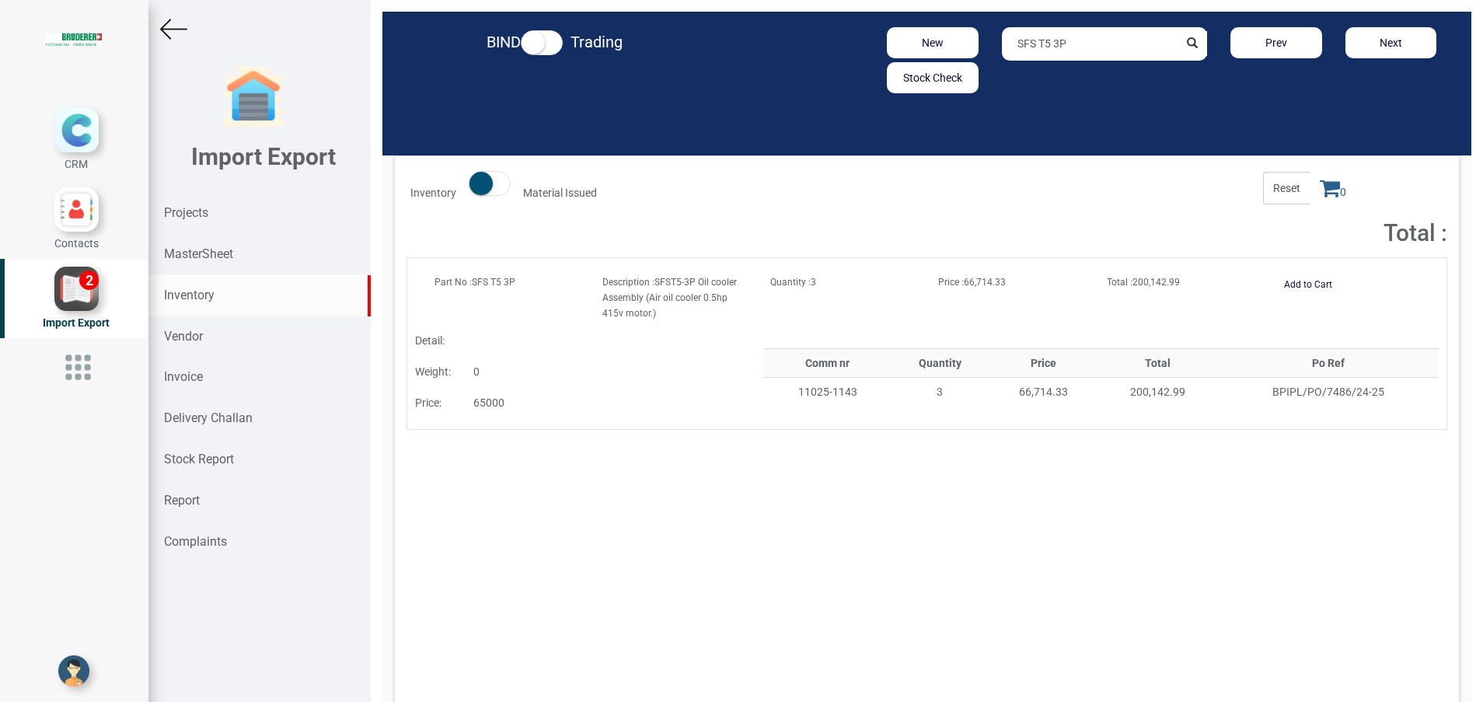
drag, startPoint x: 1006, startPoint y: 46, endPoint x: 1065, endPoint y: 44, distance: 59.1
click at [1065, 44] on input "SFS T5 3P" at bounding box center [1090, 43] width 177 height 33
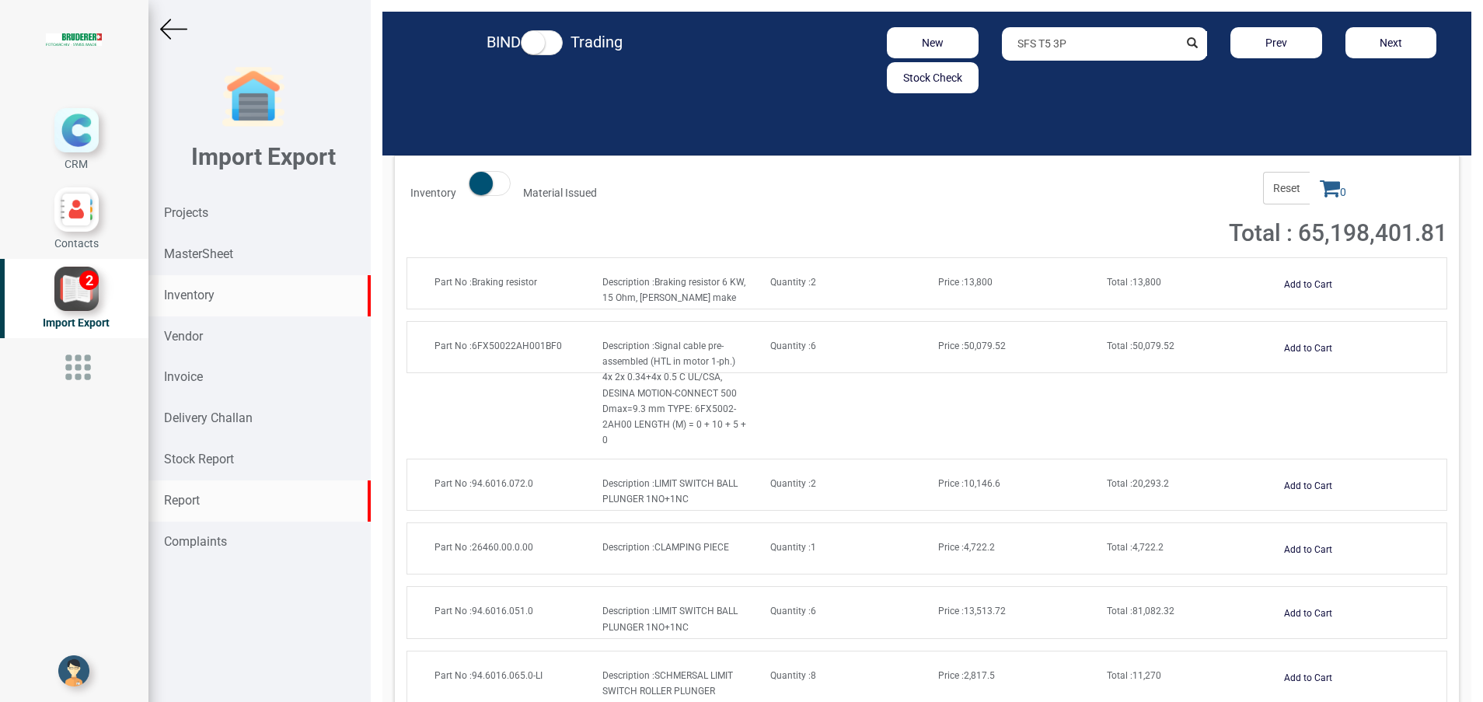
click at [222, 495] on div "Report" at bounding box center [259, 500] width 222 height 41
select select
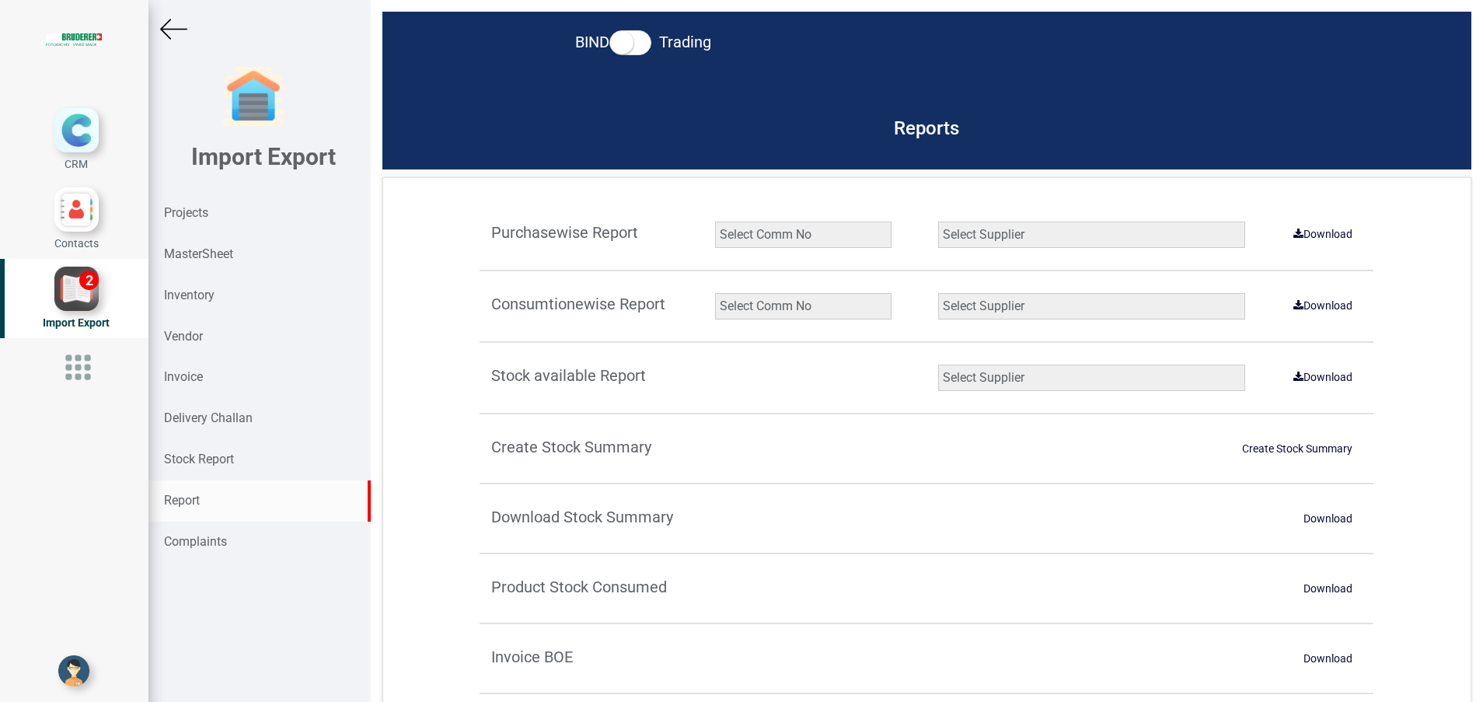
click at [793, 306] on select "Select Comm No 9872 2135R RU1506 11025-1298 5534R 5948 11051-1150 1932 2135 202…" at bounding box center [803, 306] width 176 height 26
select select "string:5965"
click at [715, 293] on select "Select Comm No 9872 2135R RU1506 11025-1298 5534R 5948 11051-1150 1932 2135 202…" at bounding box center [803, 306] width 176 height 26
click at [974, 314] on select "Select Supplier All Supplier XNG Automation solutions BRUDERER AG Beckhoff Auto…" at bounding box center [1091, 306] width 307 height 26
select select "string:all"
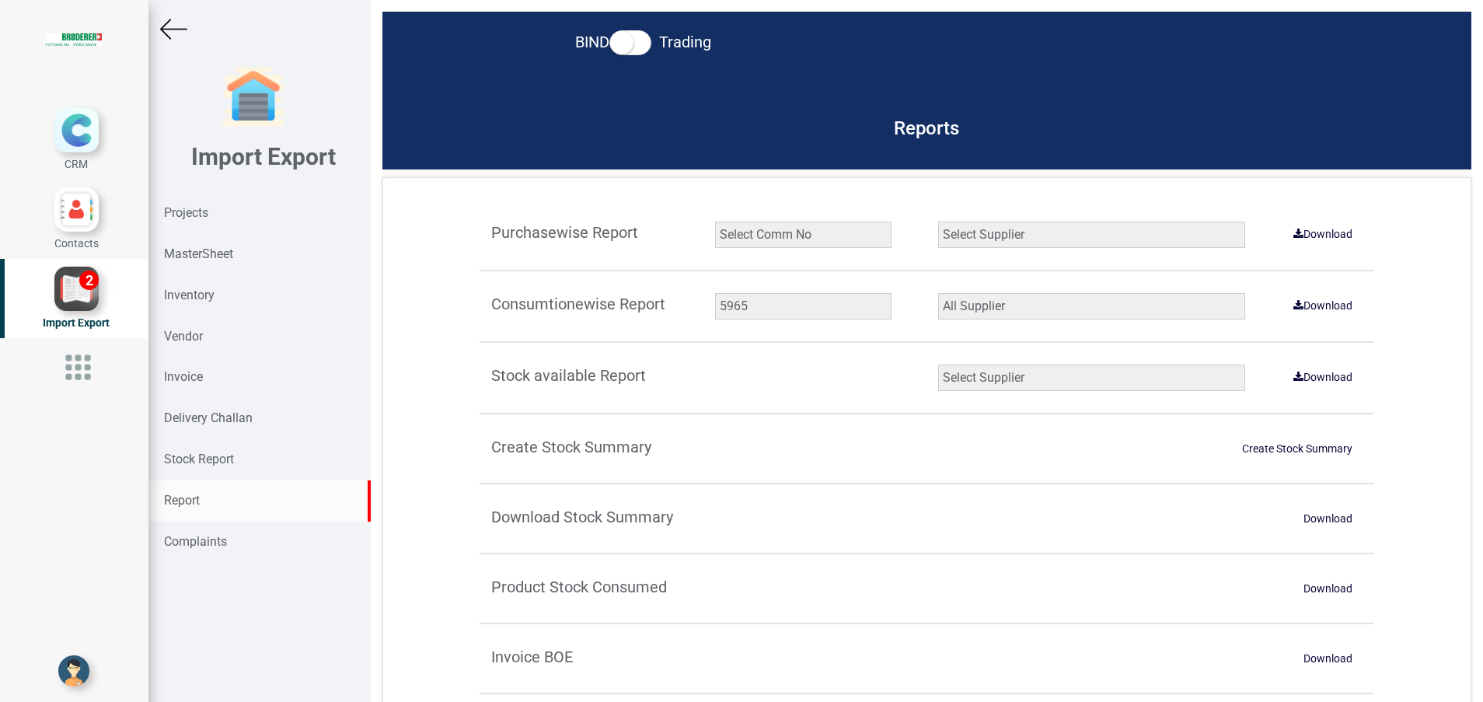
click at [938, 293] on select "Select Supplier All Supplier XNG Automation solutions BRUDERER AG Beckhoff Auto…" at bounding box center [1091, 306] width 307 height 26
click at [1301, 306] on link "Download" at bounding box center [1323, 305] width 78 height 25
click at [213, 304] on div "Inventory" at bounding box center [259, 295] width 222 height 41
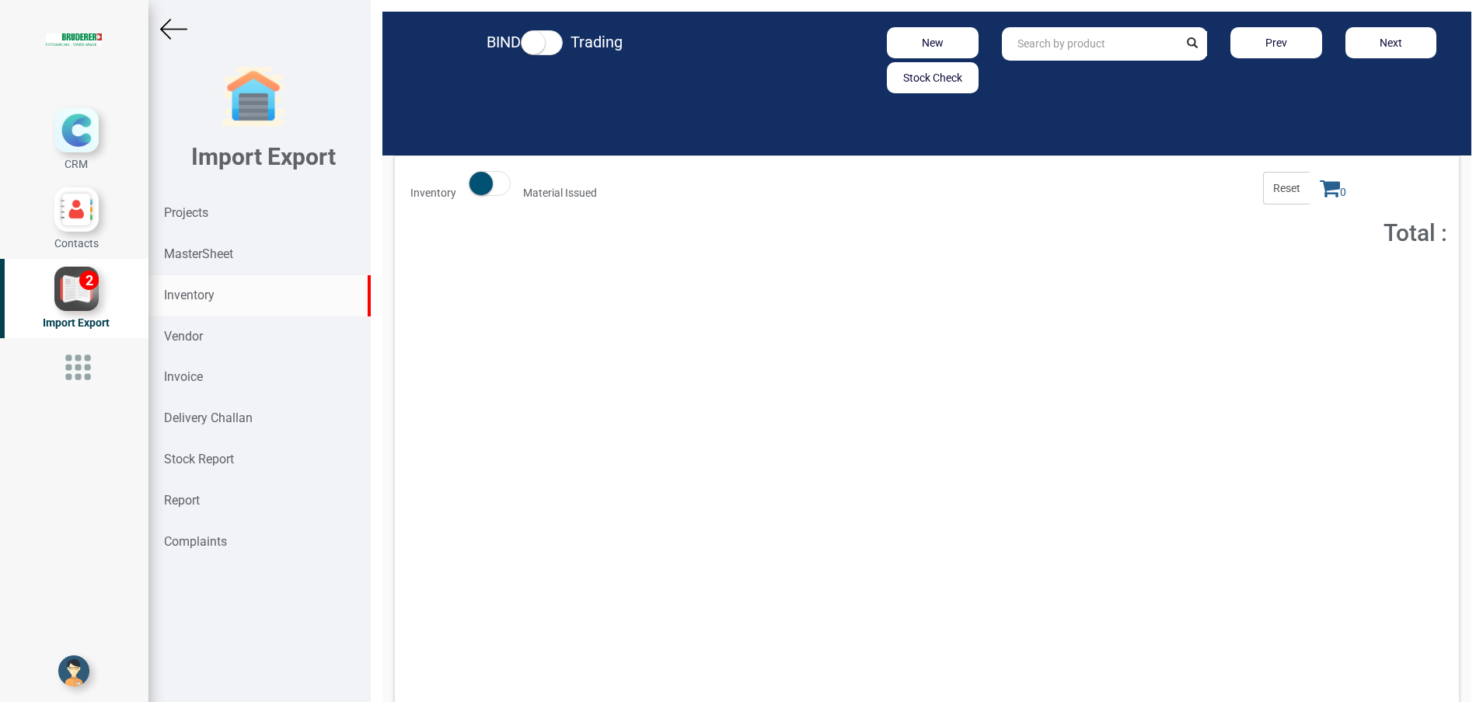
click at [1047, 53] on input "text" at bounding box center [1090, 43] width 177 height 33
click at [1068, 75] on link "SFS T5 3P" at bounding box center [1064, 77] width 123 height 20
type input "SFS T5 3P"
click at [986, 280] on span "Price : 66,714.33" at bounding box center [972, 282] width 68 height 11
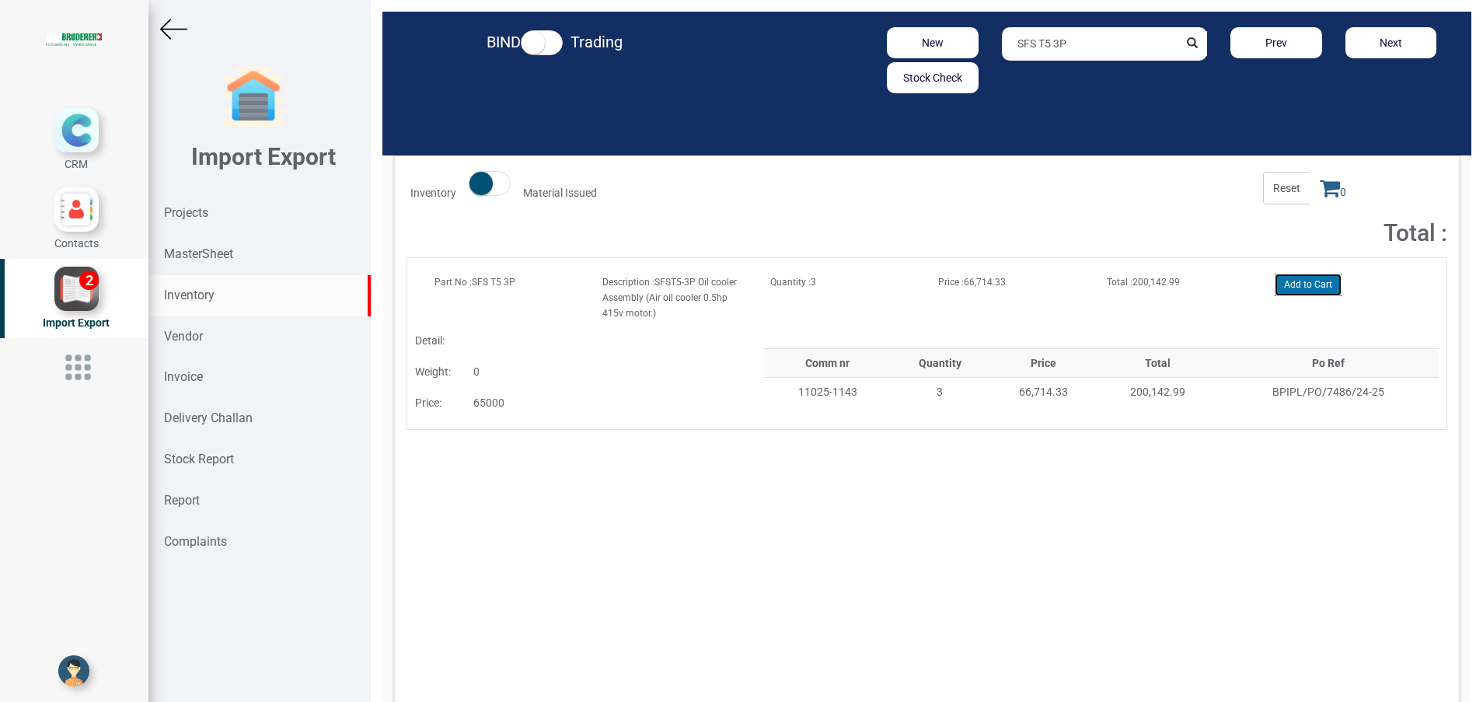
click at [1310, 292] on button "Add to Cart" at bounding box center [1308, 285] width 67 height 23
click at [1320, 197] on icon at bounding box center [1330, 188] width 20 height 22
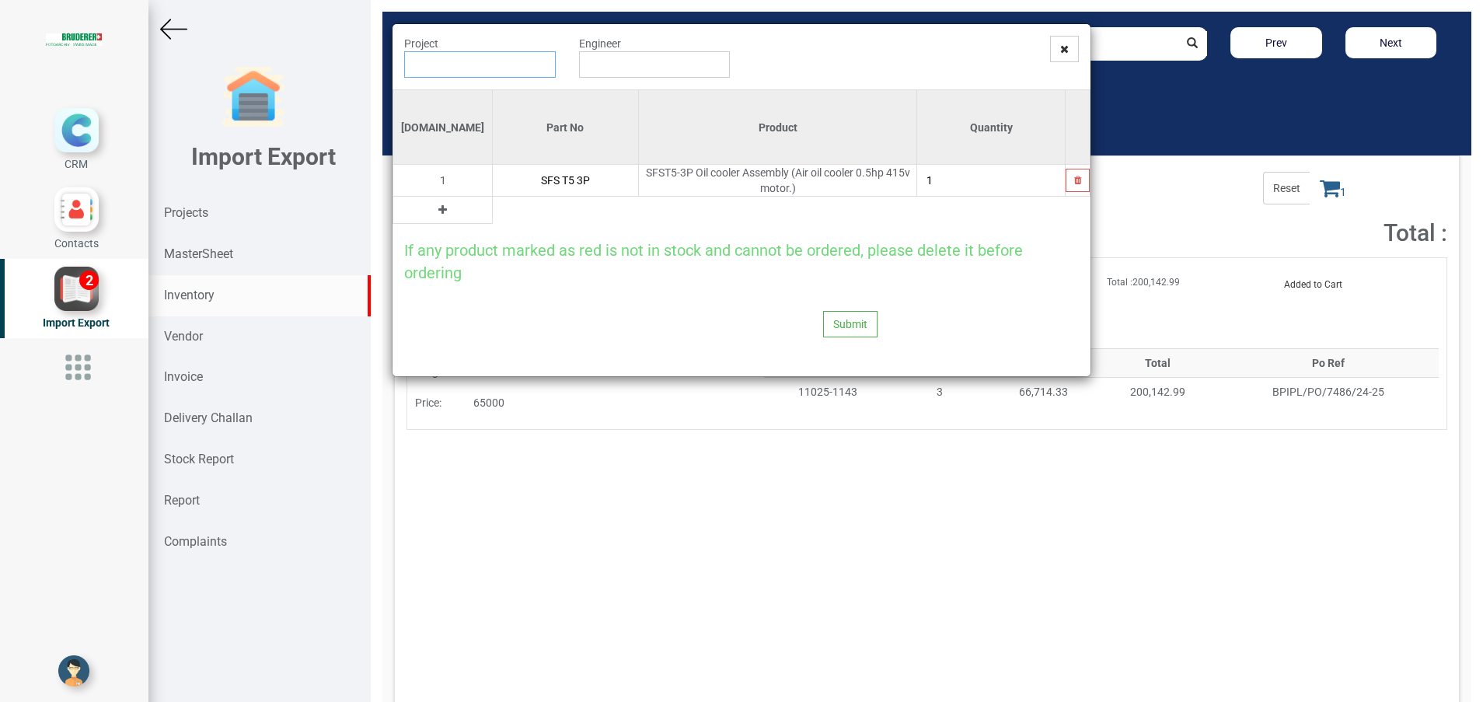
click at [512, 62] on input "text" at bounding box center [480, 64] width 152 height 26
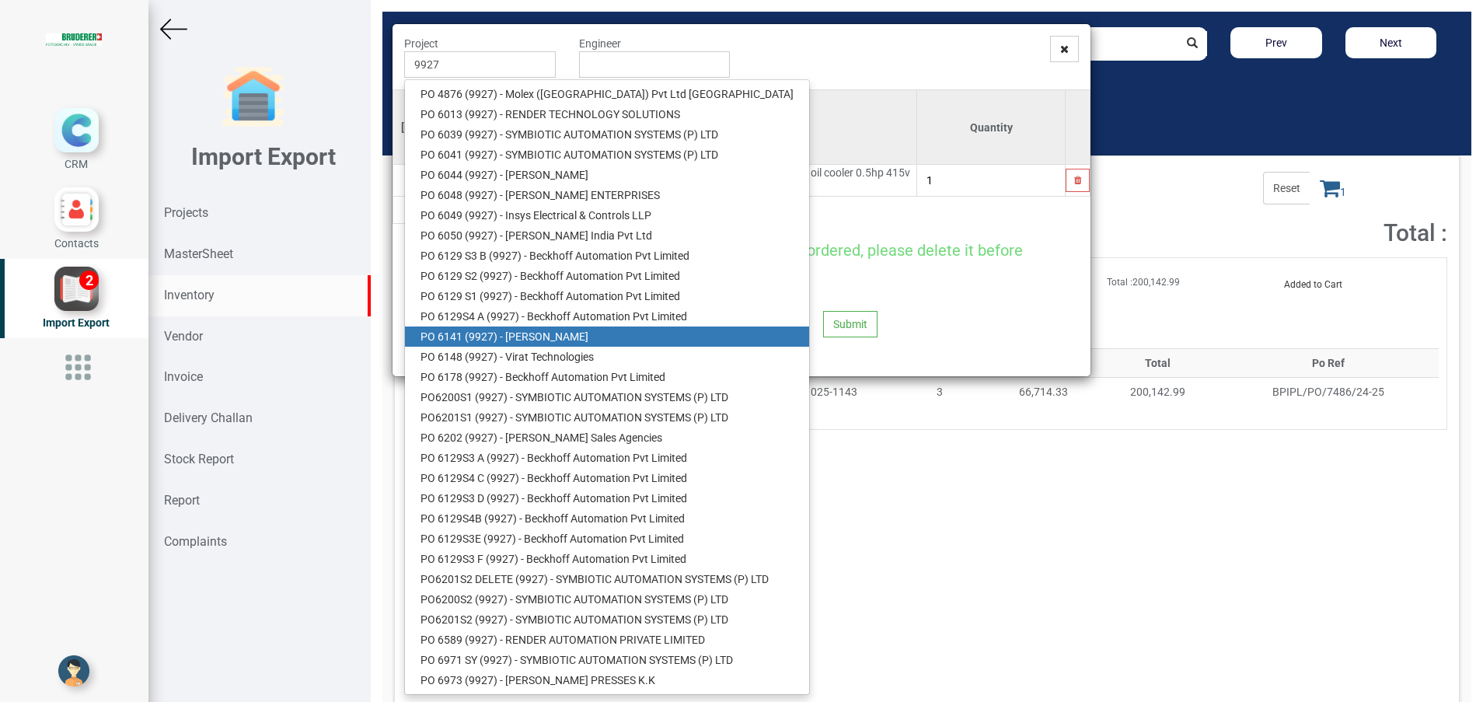
click at [552, 330] on link "PO 6141 ( 9927 ) - BRUDERER AG" at bounding box center [607, 336] width 404 height 20
type input "PO 6141 ( 9927 ) - BRUDERER AG"
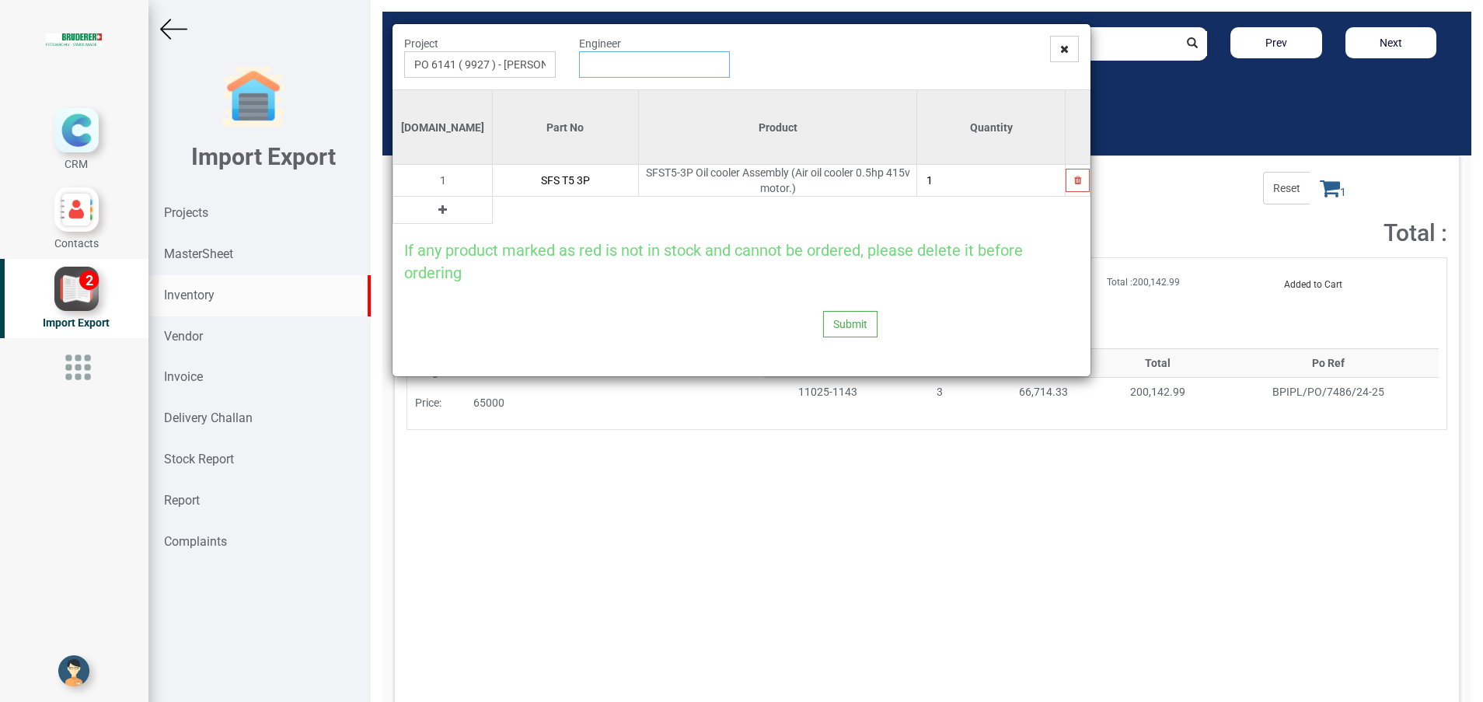
click at [654, 62] on input "text" at bounding box center [655, 64] width 152 height 26
click at [655, 96] on link "G opinath [PERSON_NAME]" at bounding box center [641, 94] width 123 height 20
type input "[PERSON_NAME]"
click at [846, 319] on button "Submit" at bounding box center [850, 324] width 54 height 26
click at [820, 277] on button "Yes" at bounding box center [819, 277] width 49 height 26
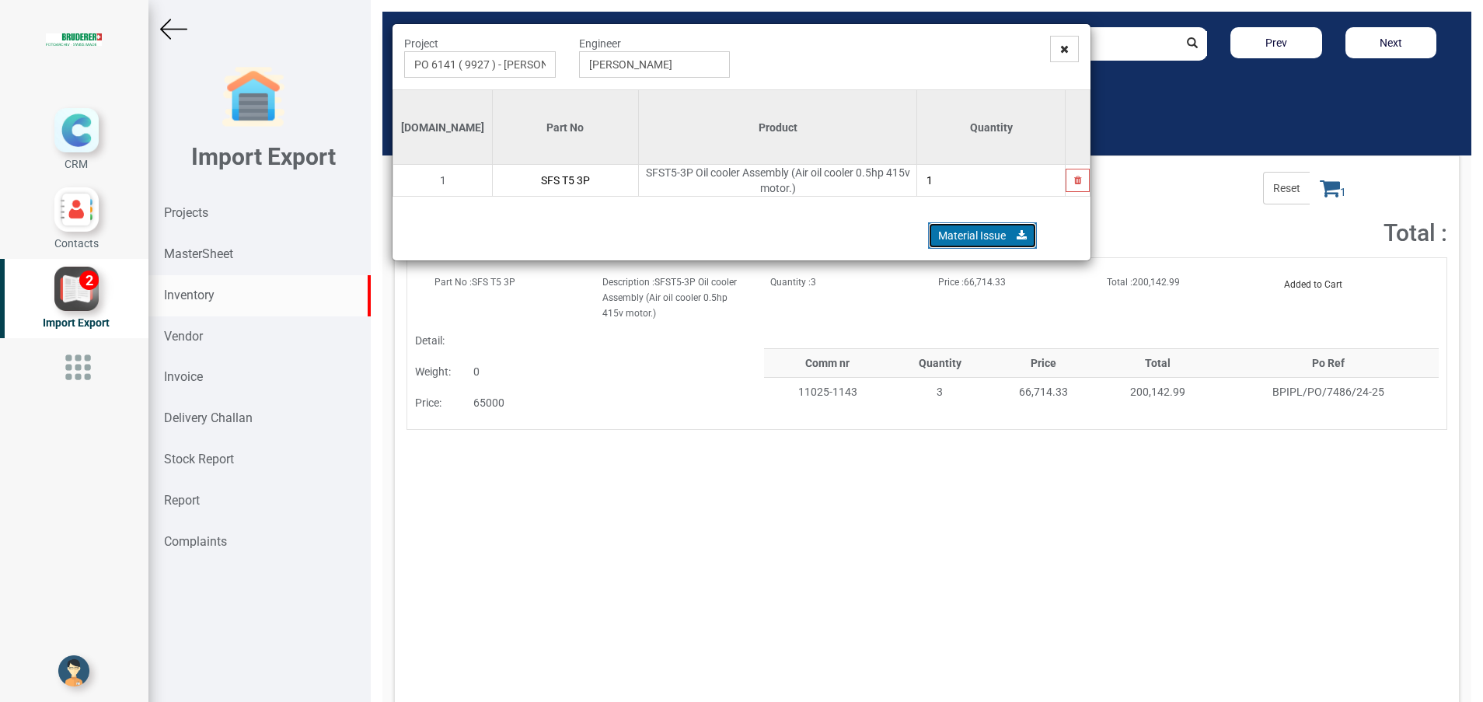
click at [951, 236] on link "Material Issue" at bounding box center [982, 235] width 109 height 26
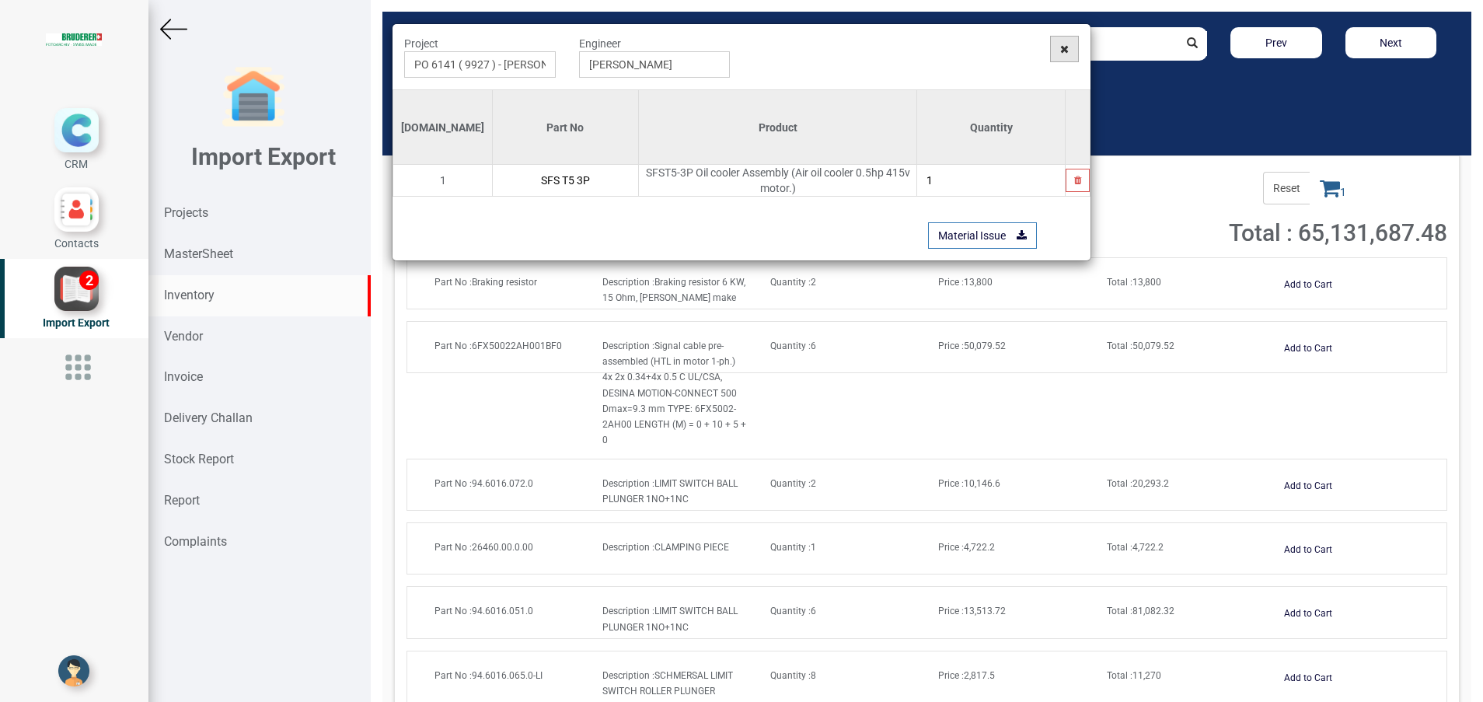
click at [1062, 52] on icon at bounding box center [1064, 49] width 9 height 11
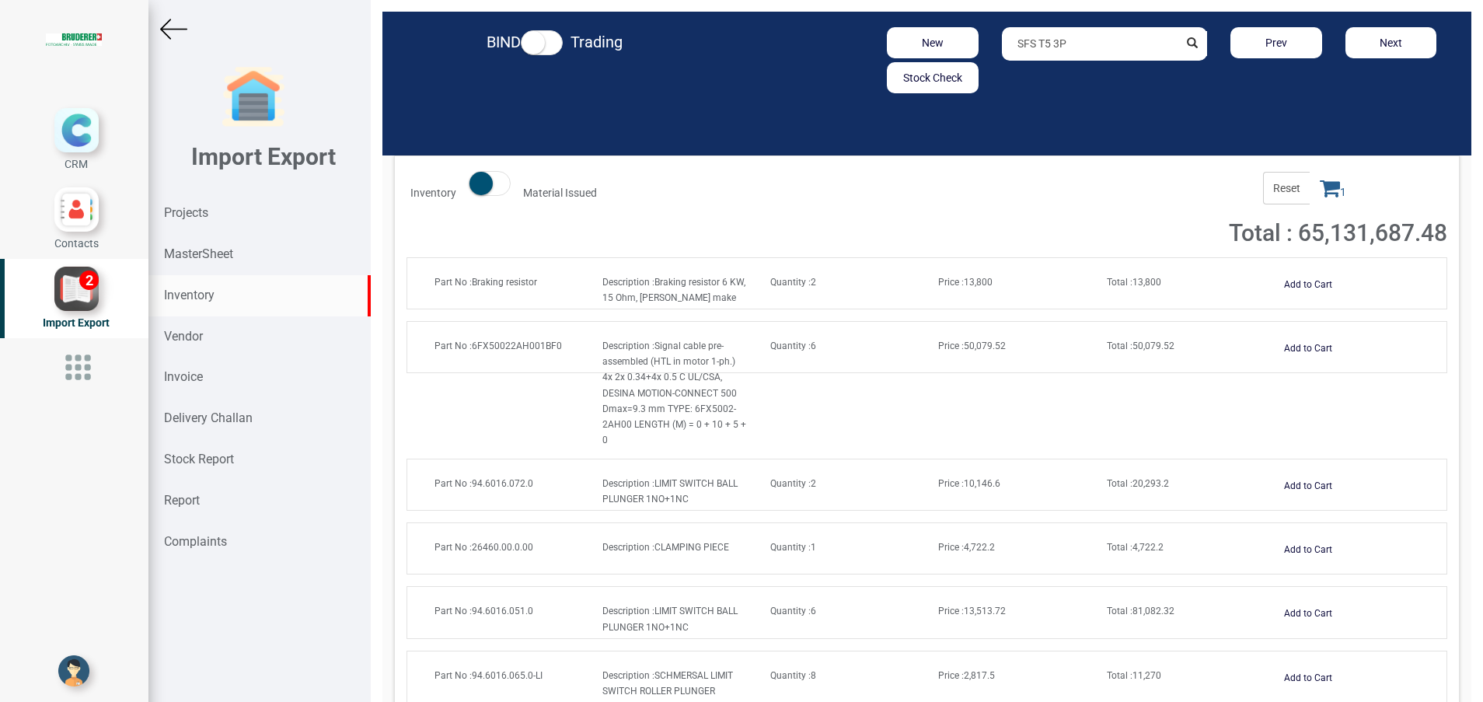
click at [1078, 41] on input "SFS T5 3P" at bounding box center [1090, 43] width 177 height 33
click at [1079, 73] on link "SFS T5 3 P" at bounding box center [1064, 77] width 123 height 20
type input "SFS T5 3P"
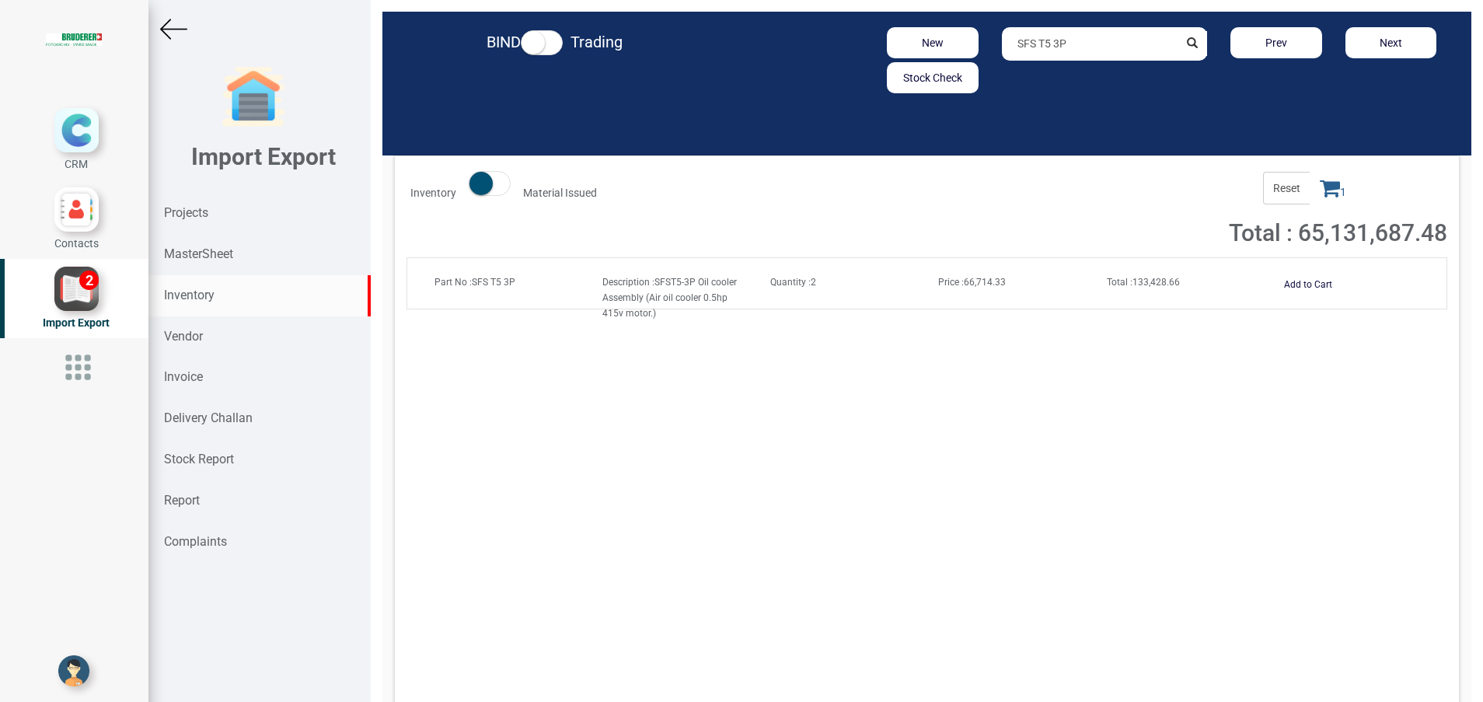
click at [976, 285] on span "Price : 66,714.33" at bounding box center [972, 282] width 68 height 11
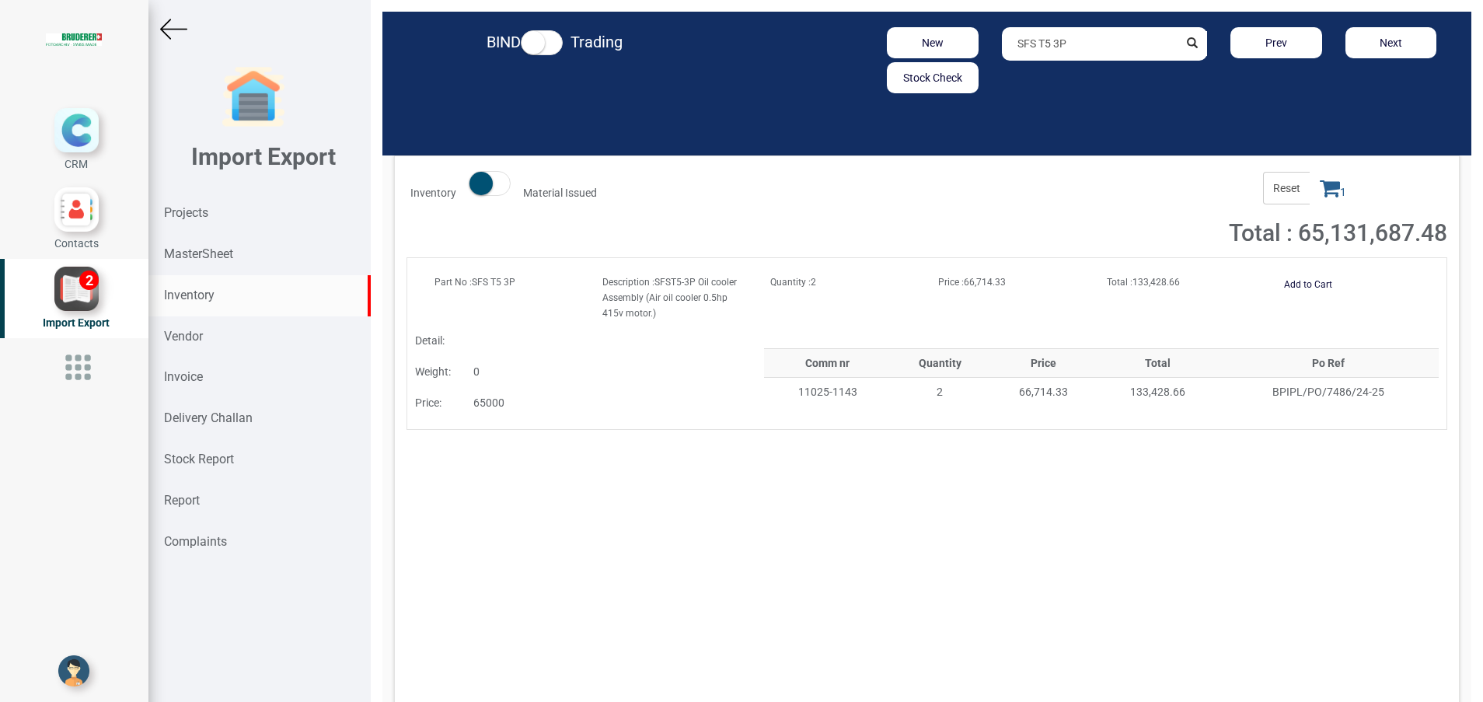
click at [195, 297] on strong "Inventory" at bounding box center [189, 295] width 51 height 15
click at [225, 498] on div "Report" at bounding box center [259, 500] width 222 height 41
select select
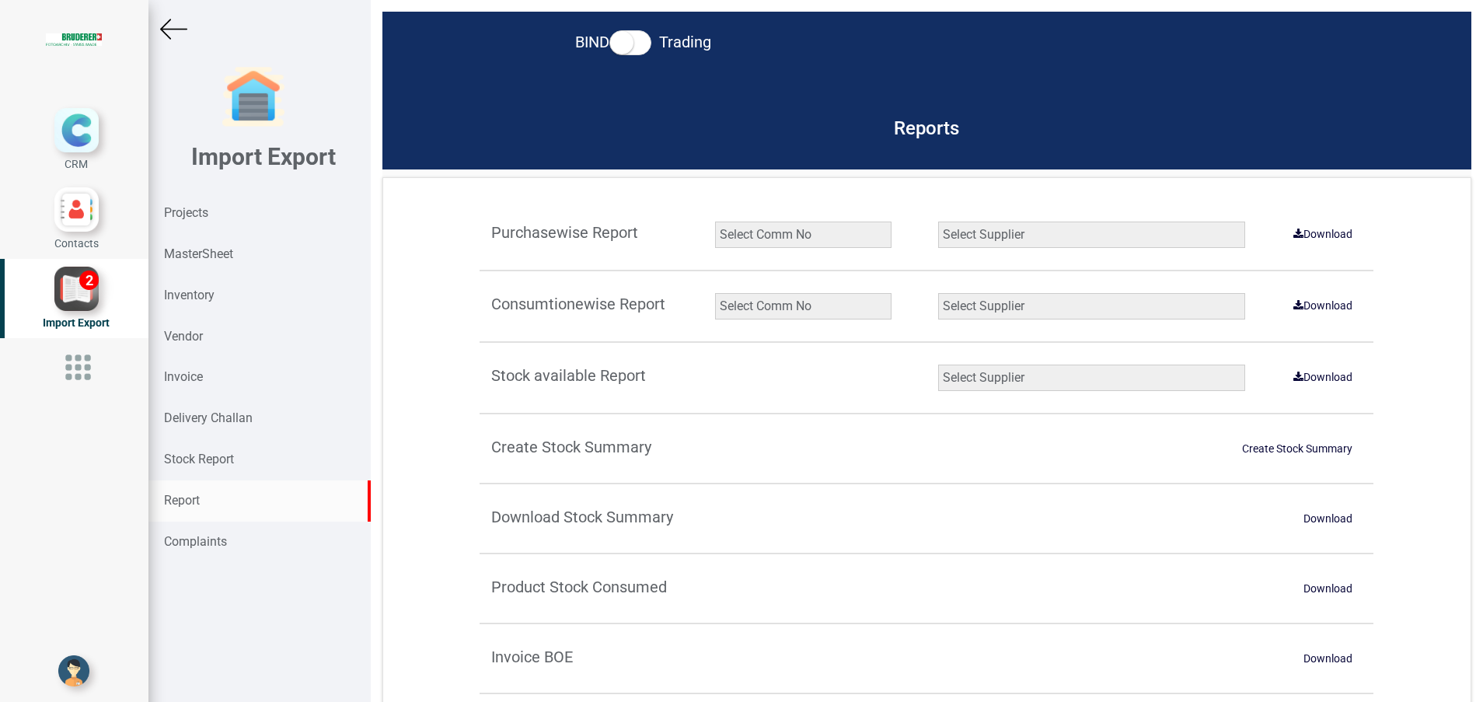
click at [774, 313] on select "Select Comm No 9872 2135R RU1506 11025-1298 5534R 5948 11051-1150 1932 2135 202…" at bounding box center [803, 306] width 176 height 26
select select "string:9927"
click at [715, 293] on select "Select Comm No 9872 2135R RU1506 11025-1298 5534R 5948 11051-1150 1932 2135 202…" at bounding box center [803, 306] width 176 height 26
click at [1058, 303] on select "Select Supplier All Supplier XNG Automation solutions BRUDERER AG Beckhoff Auto…" at bounding box center [1091, 306] width 307 height 26
select select "number:2"
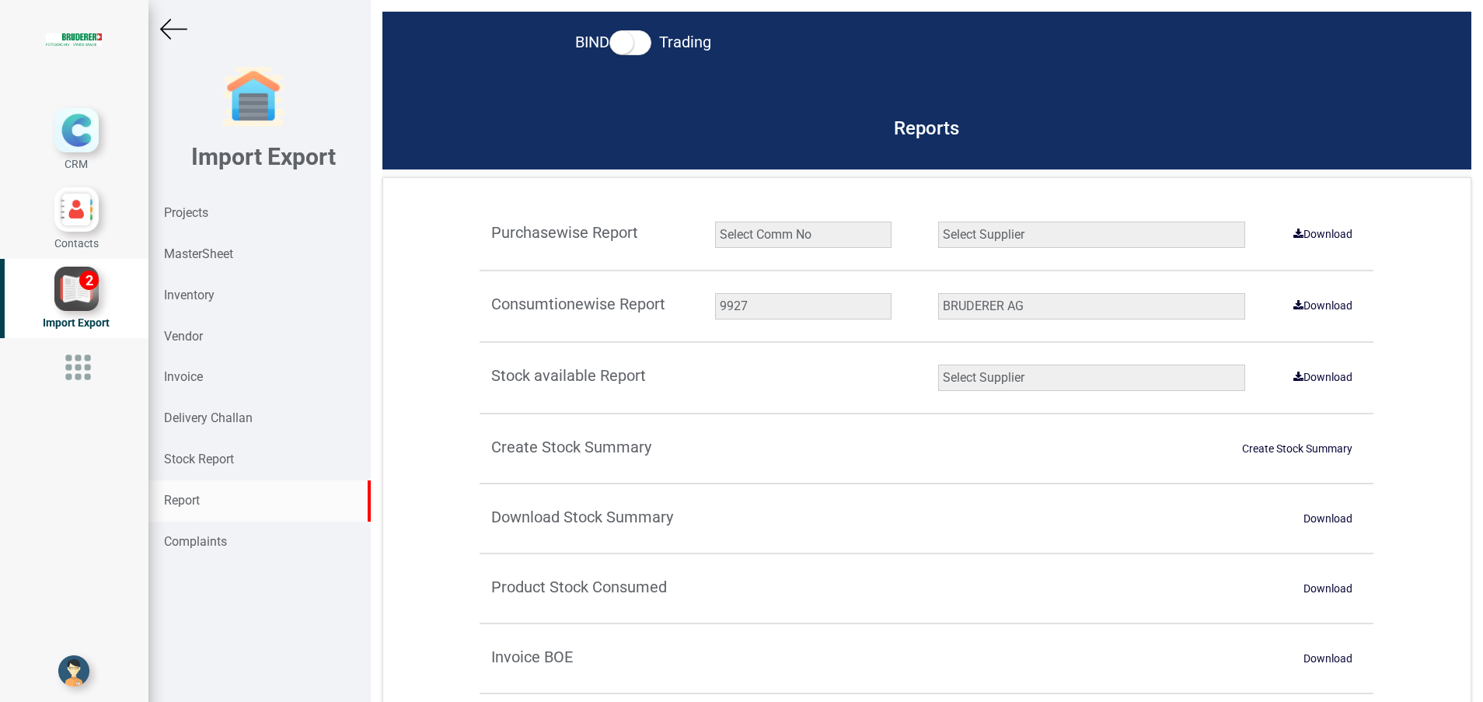
click at [938, 293] on select "Select Supplier All Supplier XNG Automation solutions BRUDERER AG Beckhoff Auto…" at bounding box center [1091, 306] width 307 height 26
click at [1326, 308] on link "Download" at bounding box center [1323, 305] width 78 height 25
click at [207, 494] on div "Report" at bounding box center [259, 500] width 222 height 41
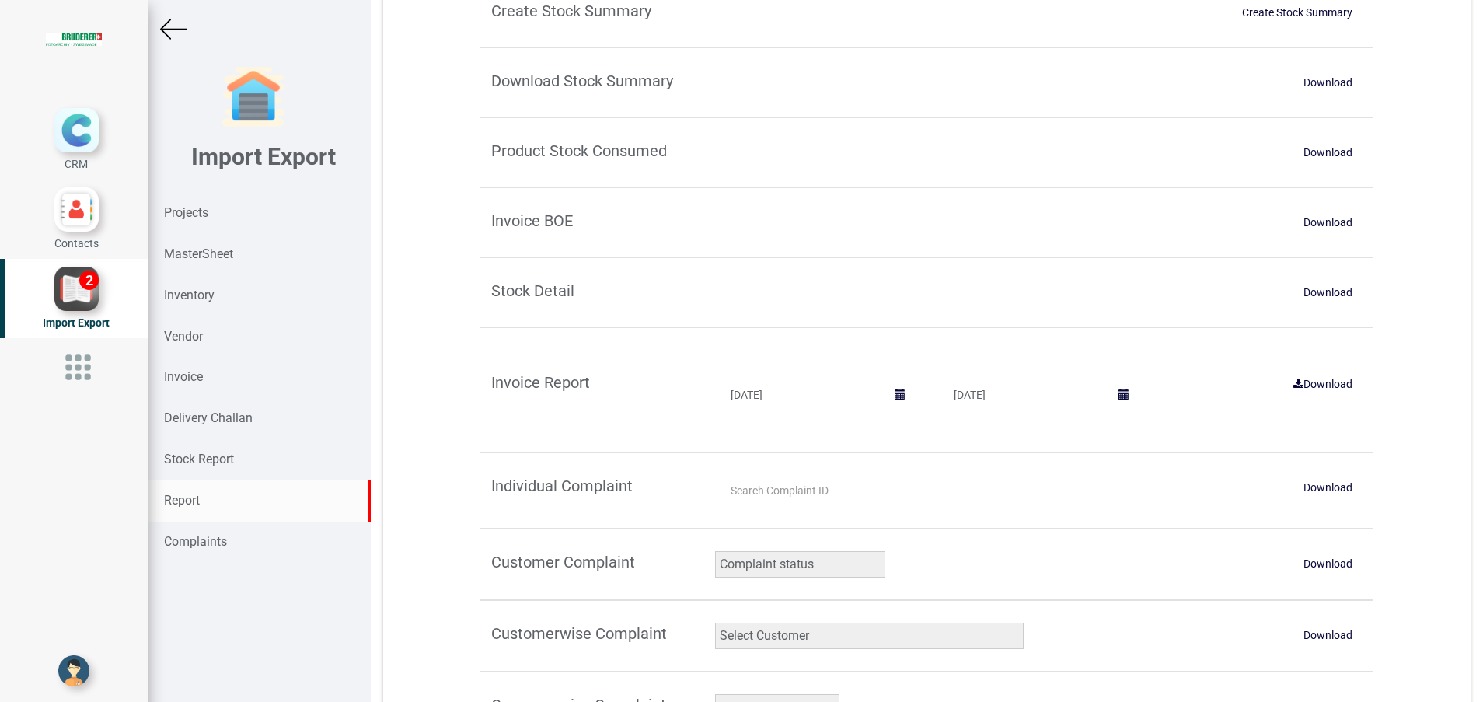
scroll to position [466, 0]
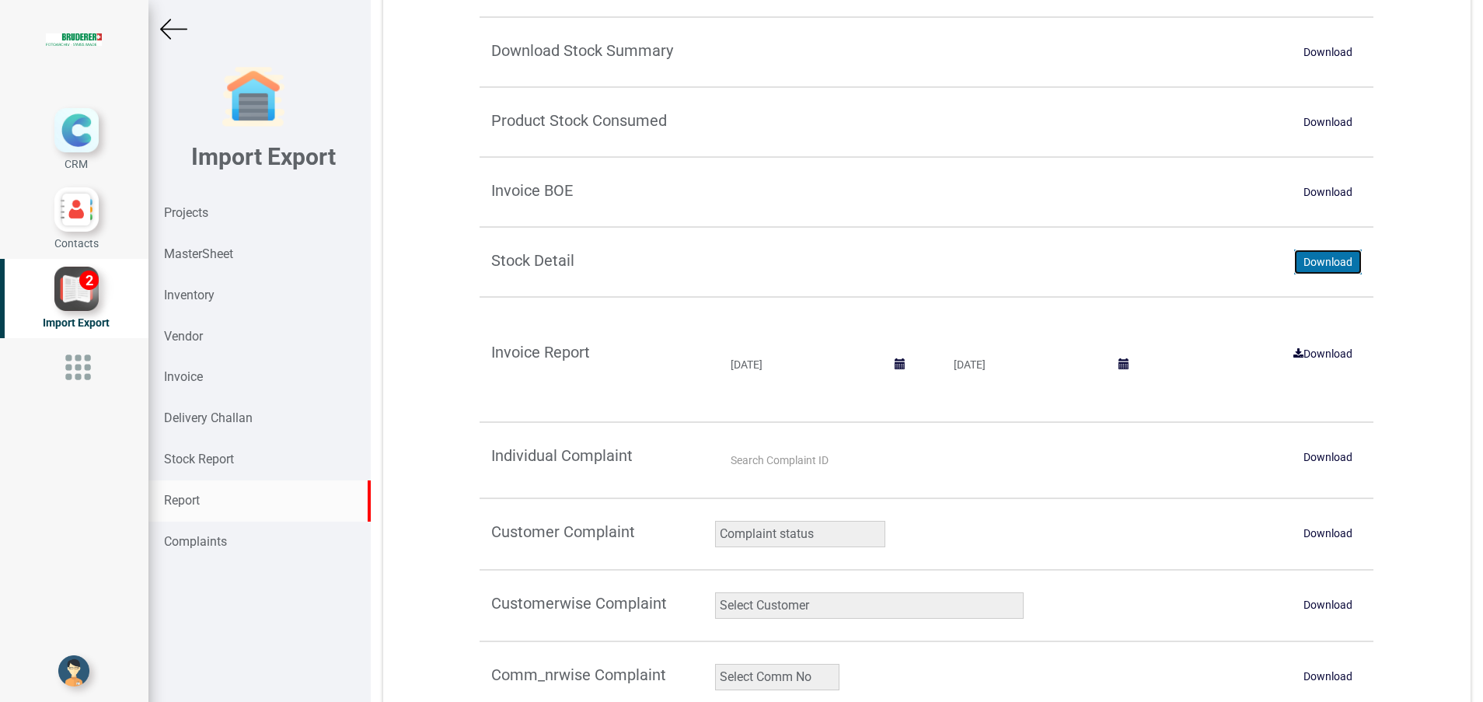
click at [1300, 262] on link "Download" at bounding box center [1328, 262] width 68 height 25
